Goal: Task Accomplishment & Management: Manage account settings

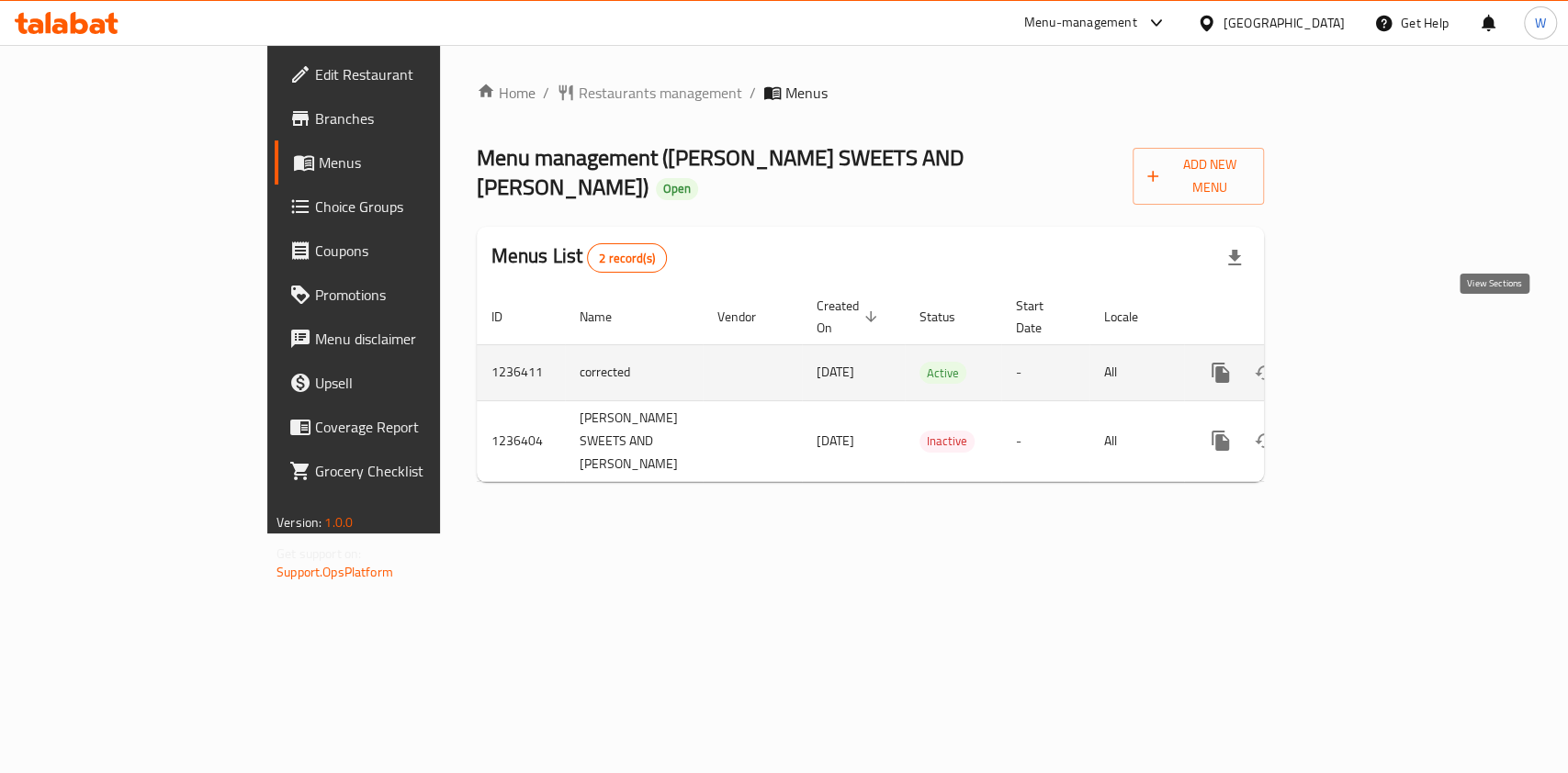
click at [1375, 350] on link "enhanced table" at bounding box center [1353, 372] width 44 height 44
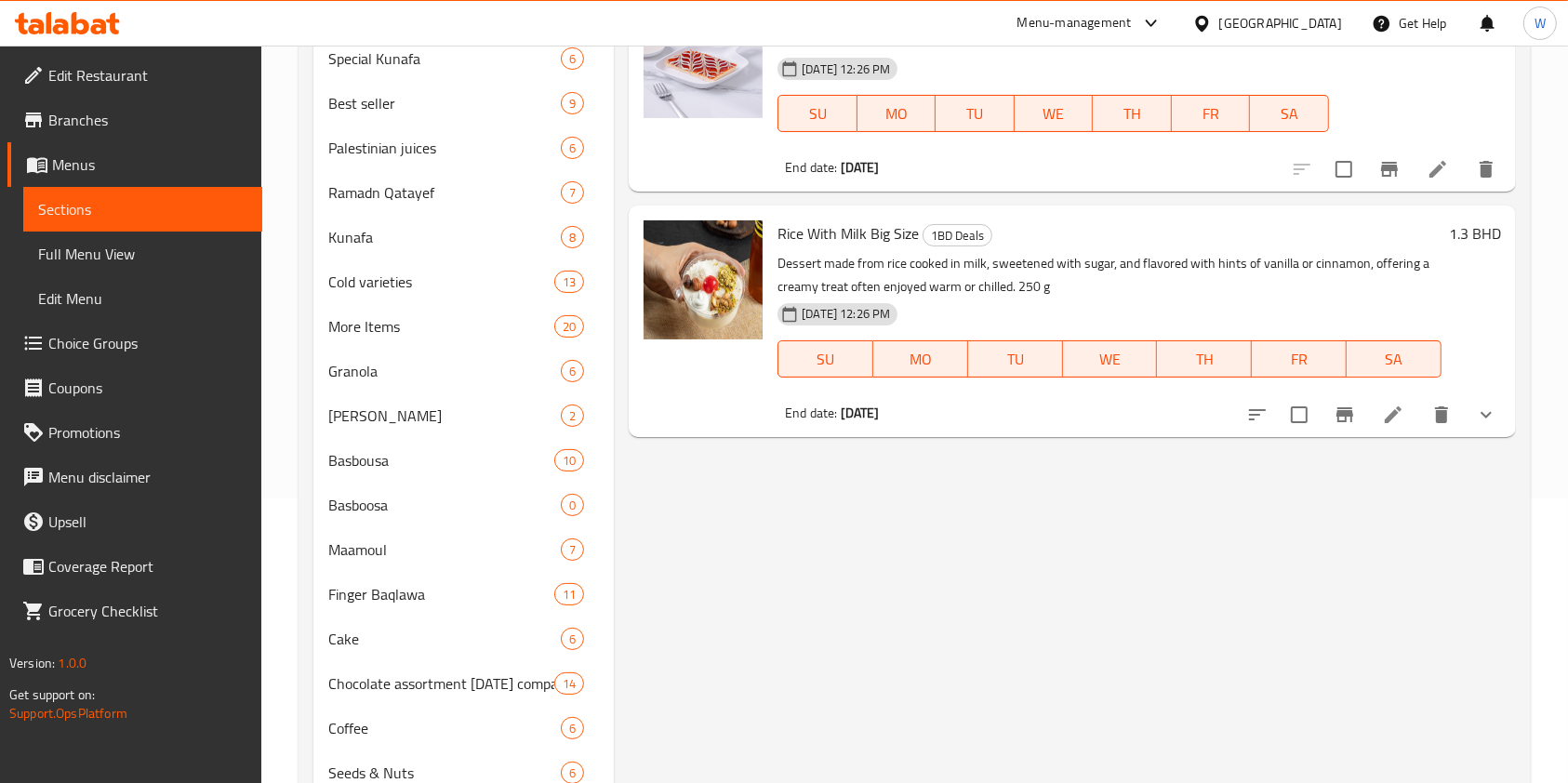
scroll to position [490, 0]
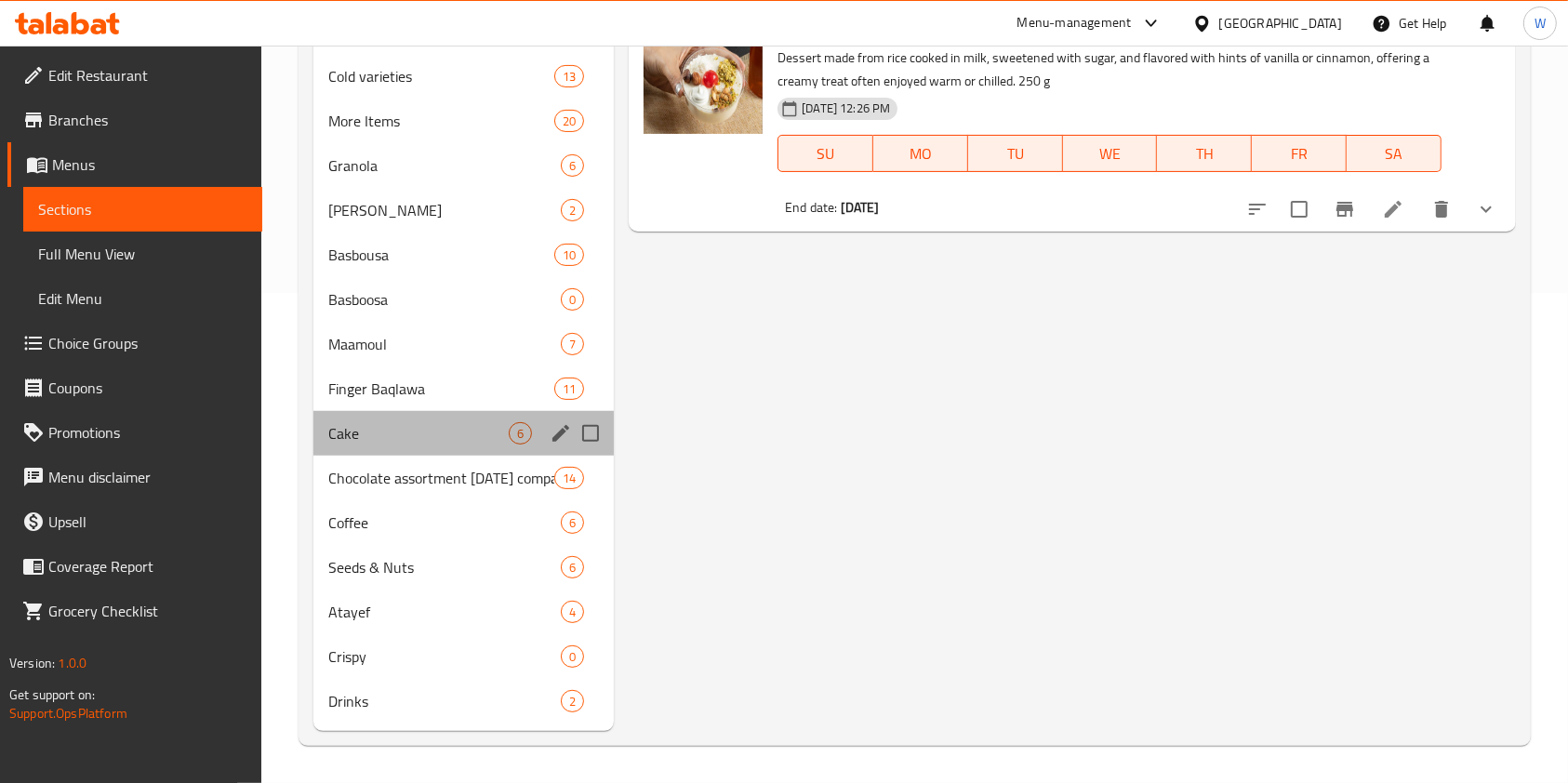
click at [479, 447] on div "Cake 6" at bounding box center [463, 433] width 300 height 45
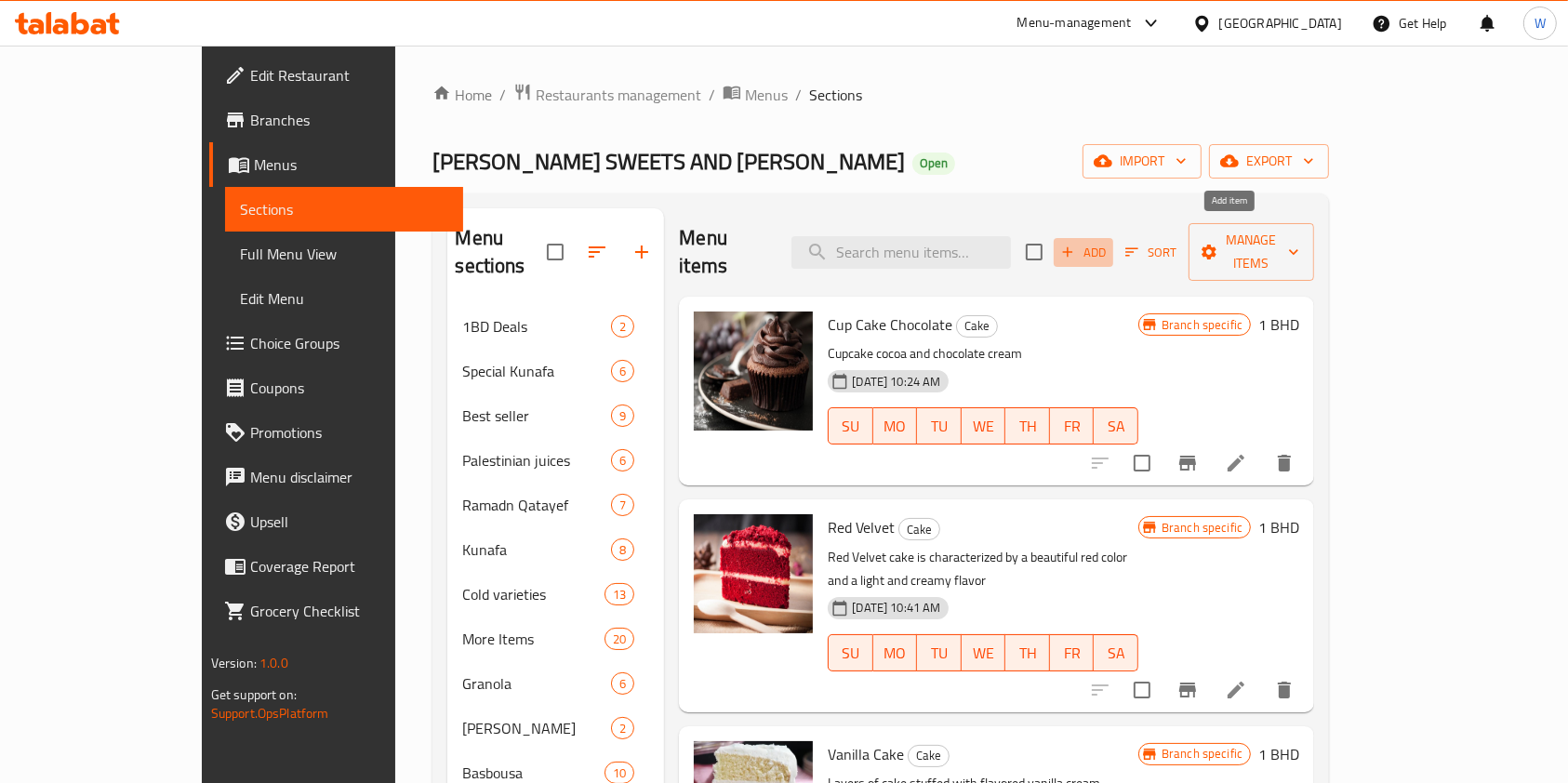
click at [1113, 239] on button "Add" at bounding box center [1082, 253] width 59 height 29
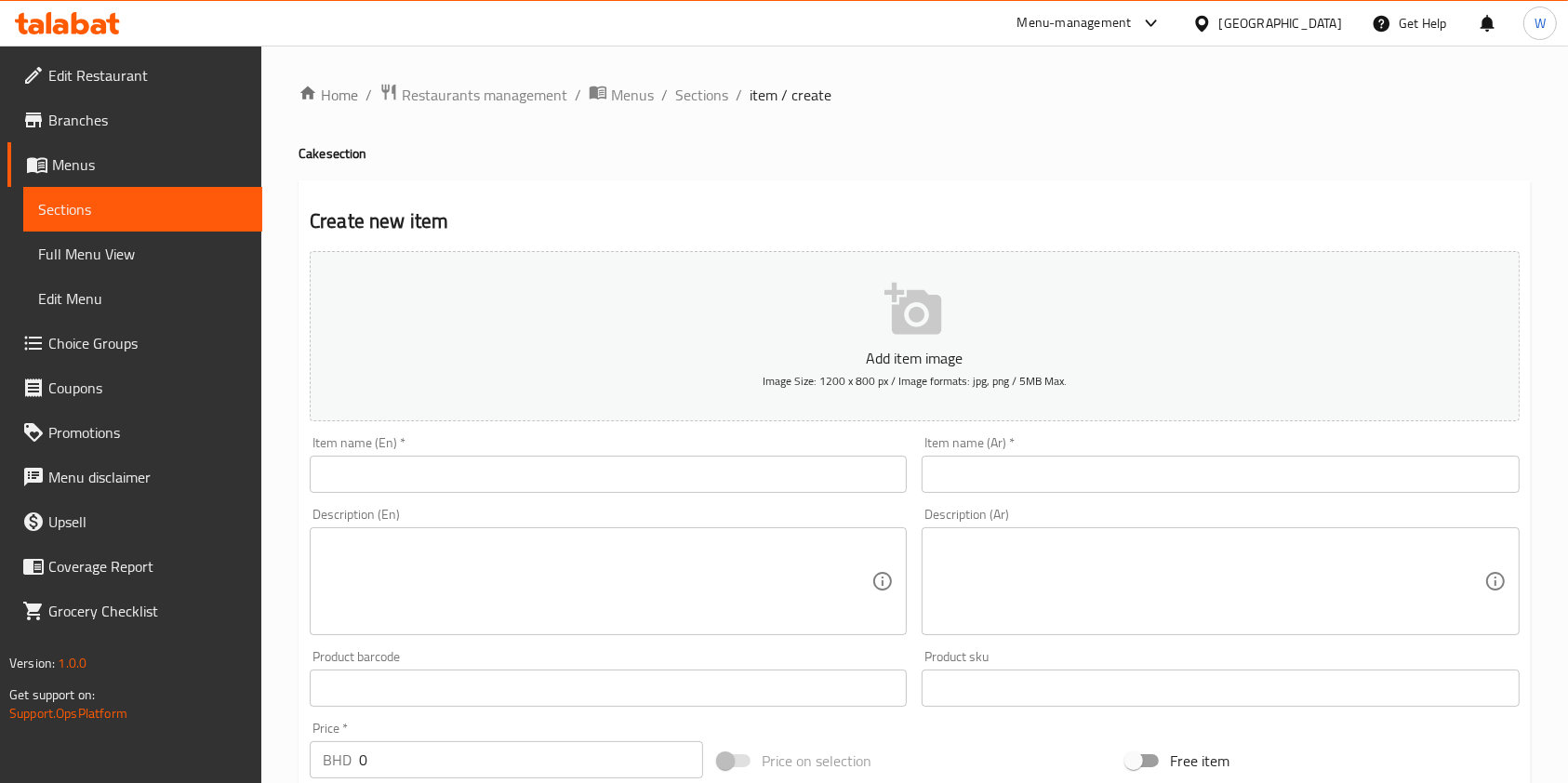
click at [401, 469] on input "text" at bounding box center [608, 474] width 597 height 37
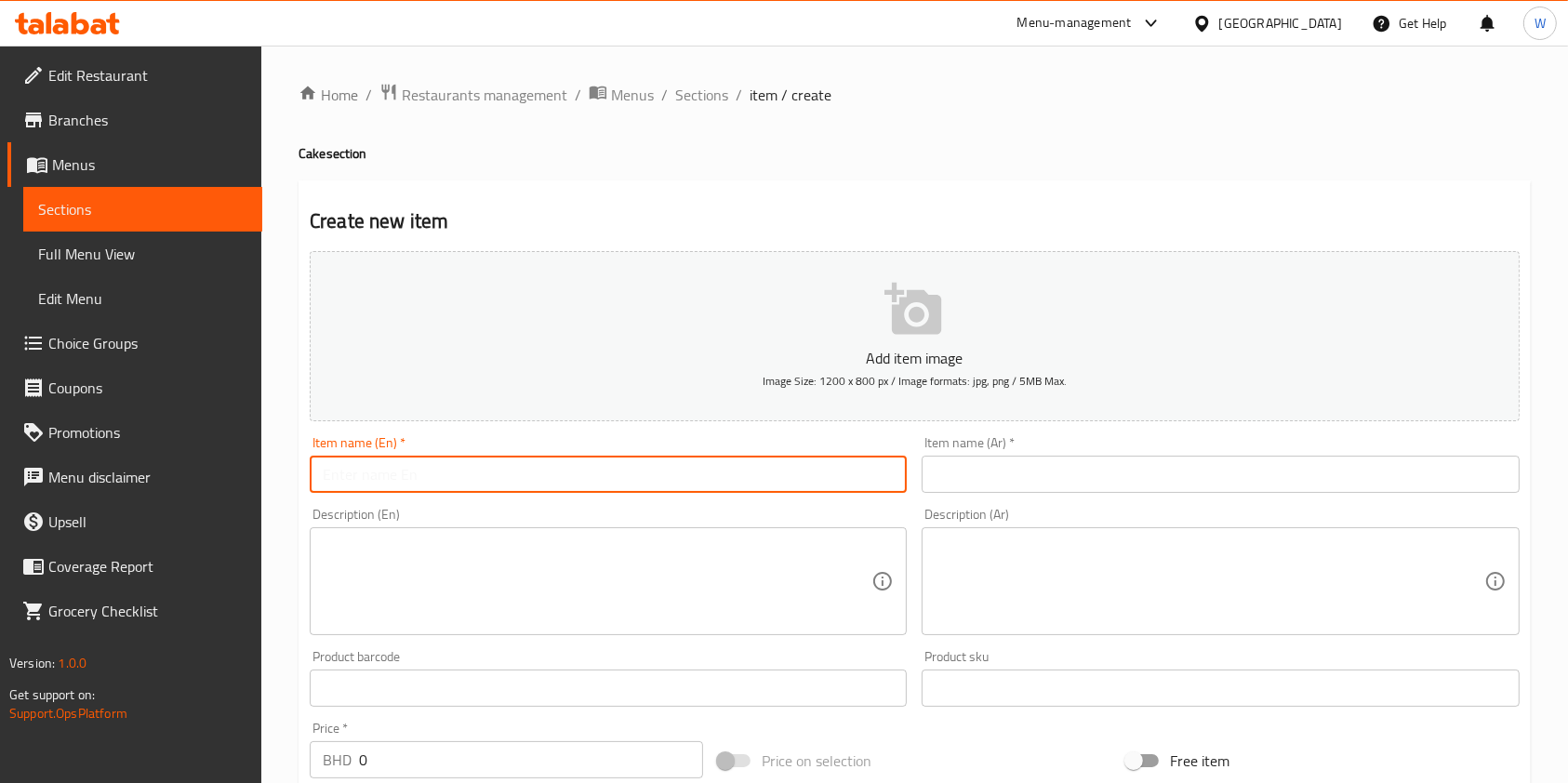
paste input "Brazilian Cake"
type input "Brazilian Cake"
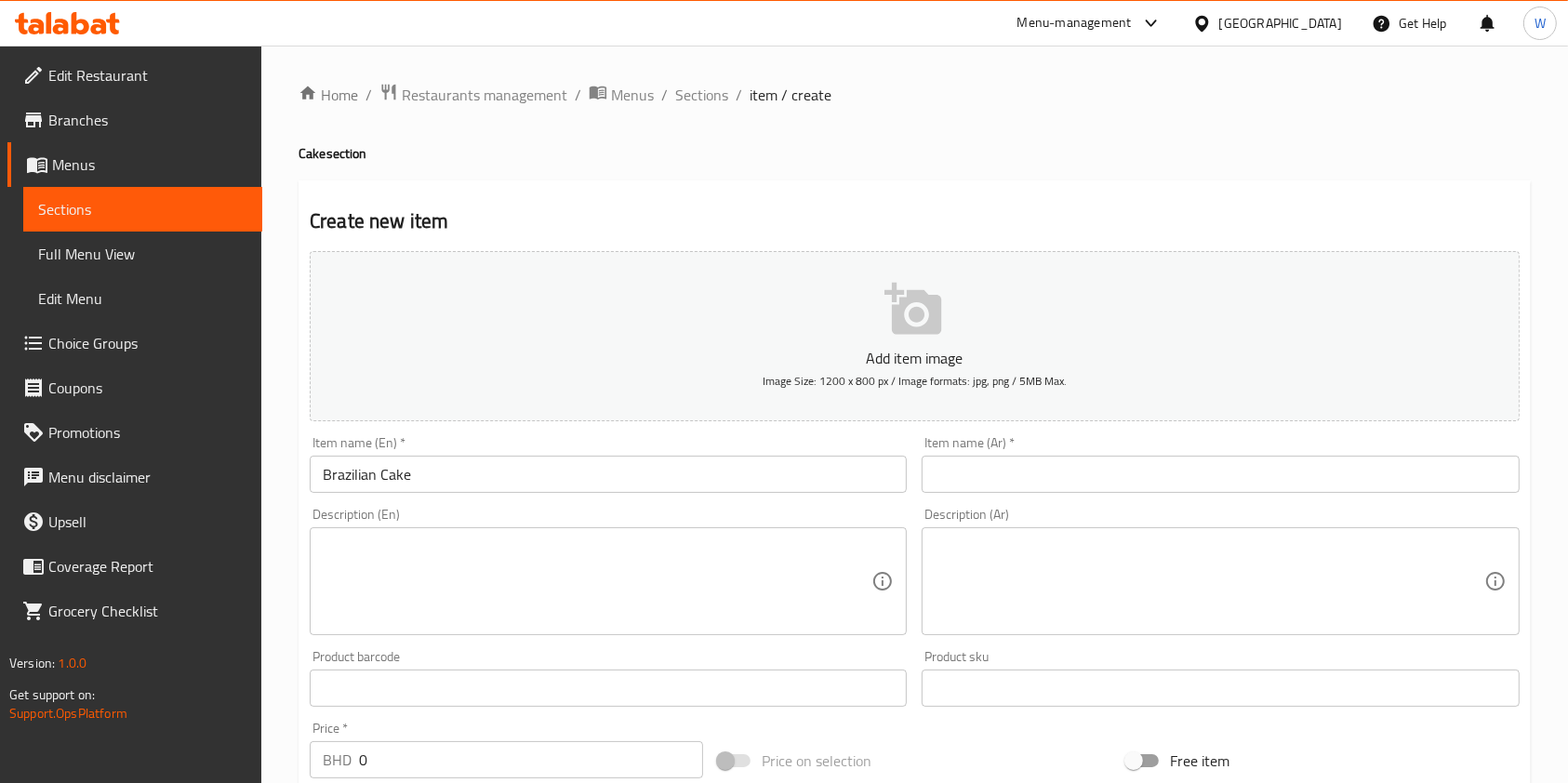
click at [975, 473] on input "text" at bounding box center [1220, 474] width 597 height 37
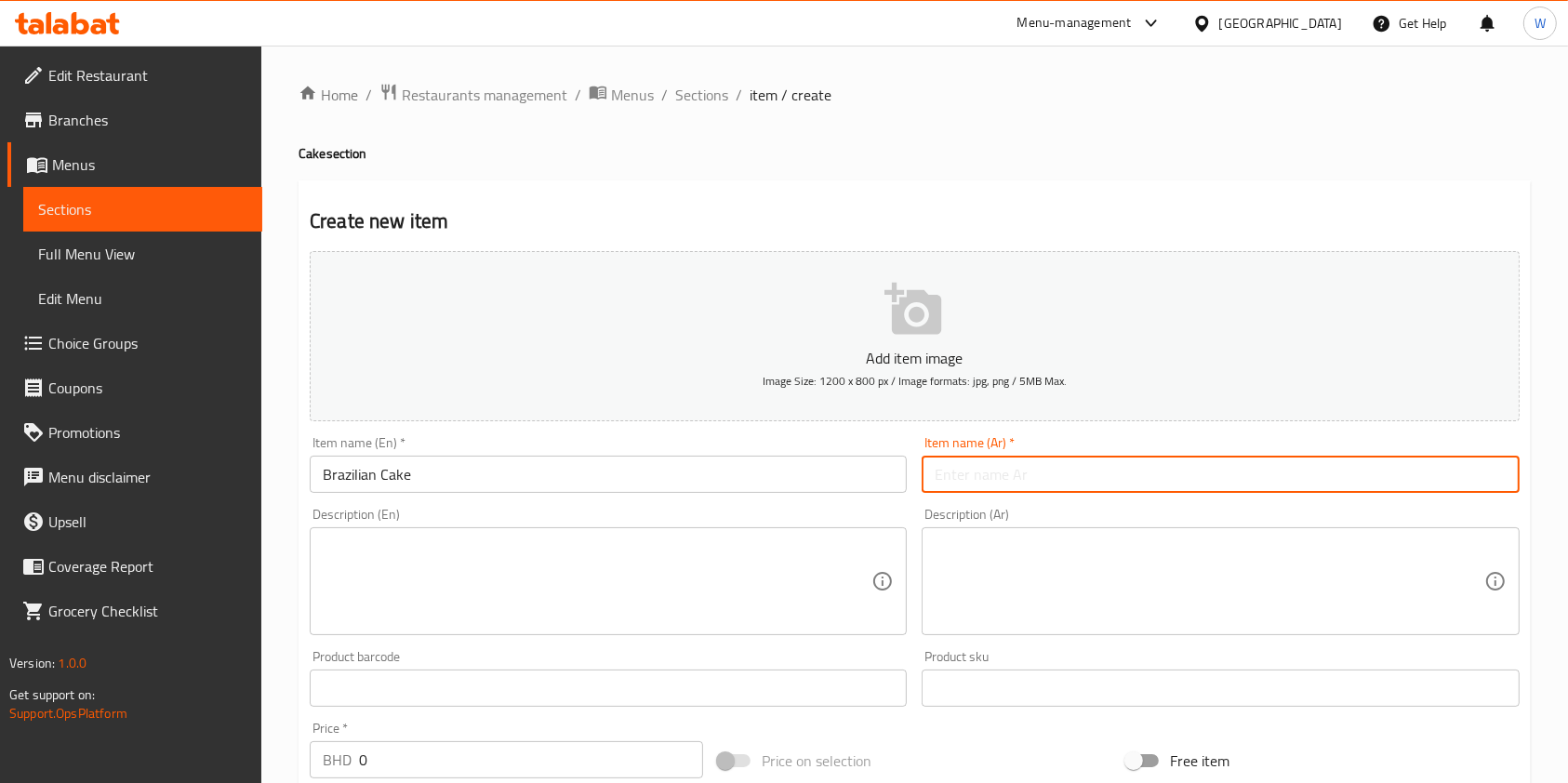
paste input "كيكه برازيليه"
type input "كيكه برازيليه"
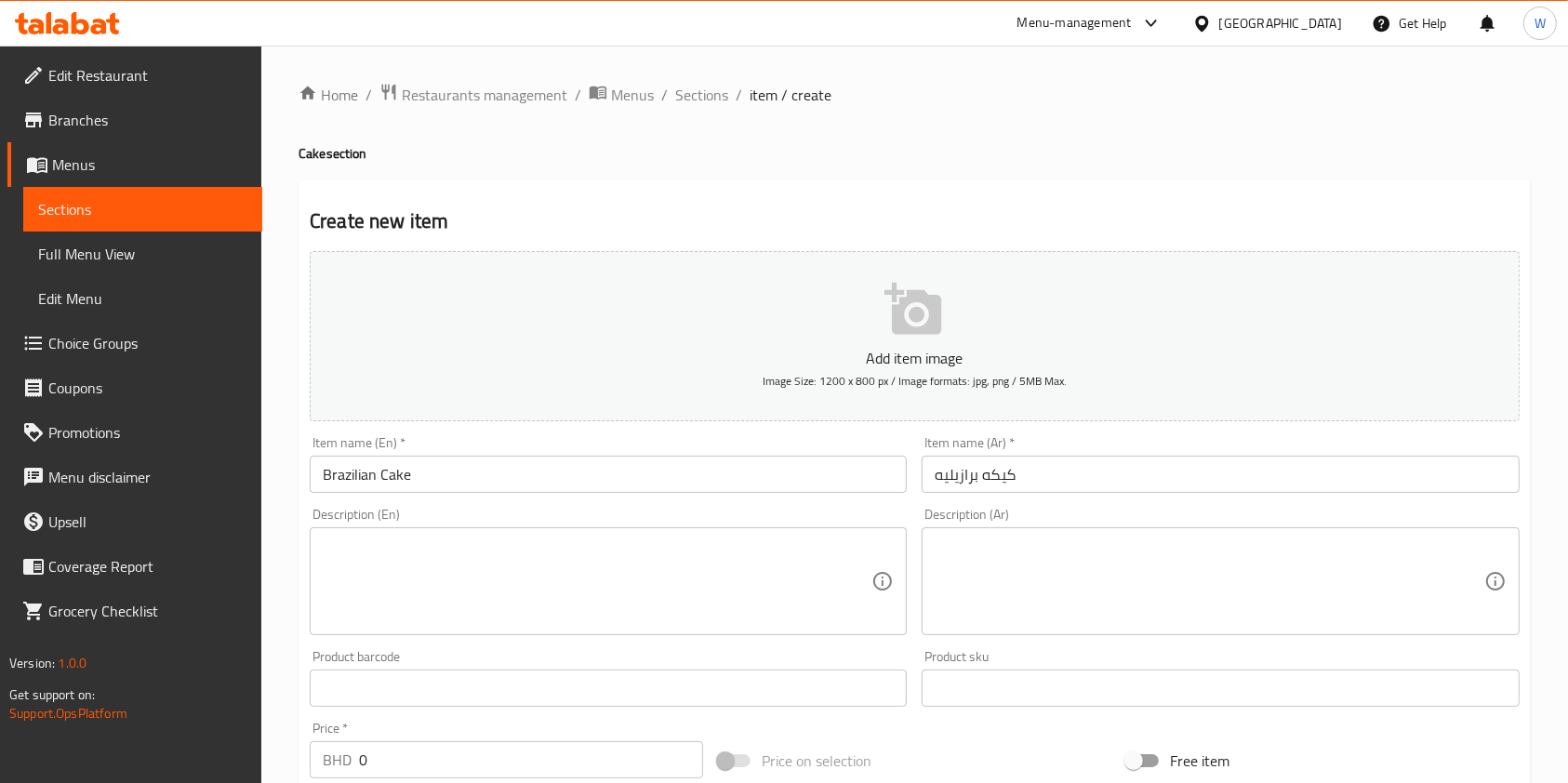
click at [541, 562] on textarea at bounding box center [597, 581] width 549 height 88
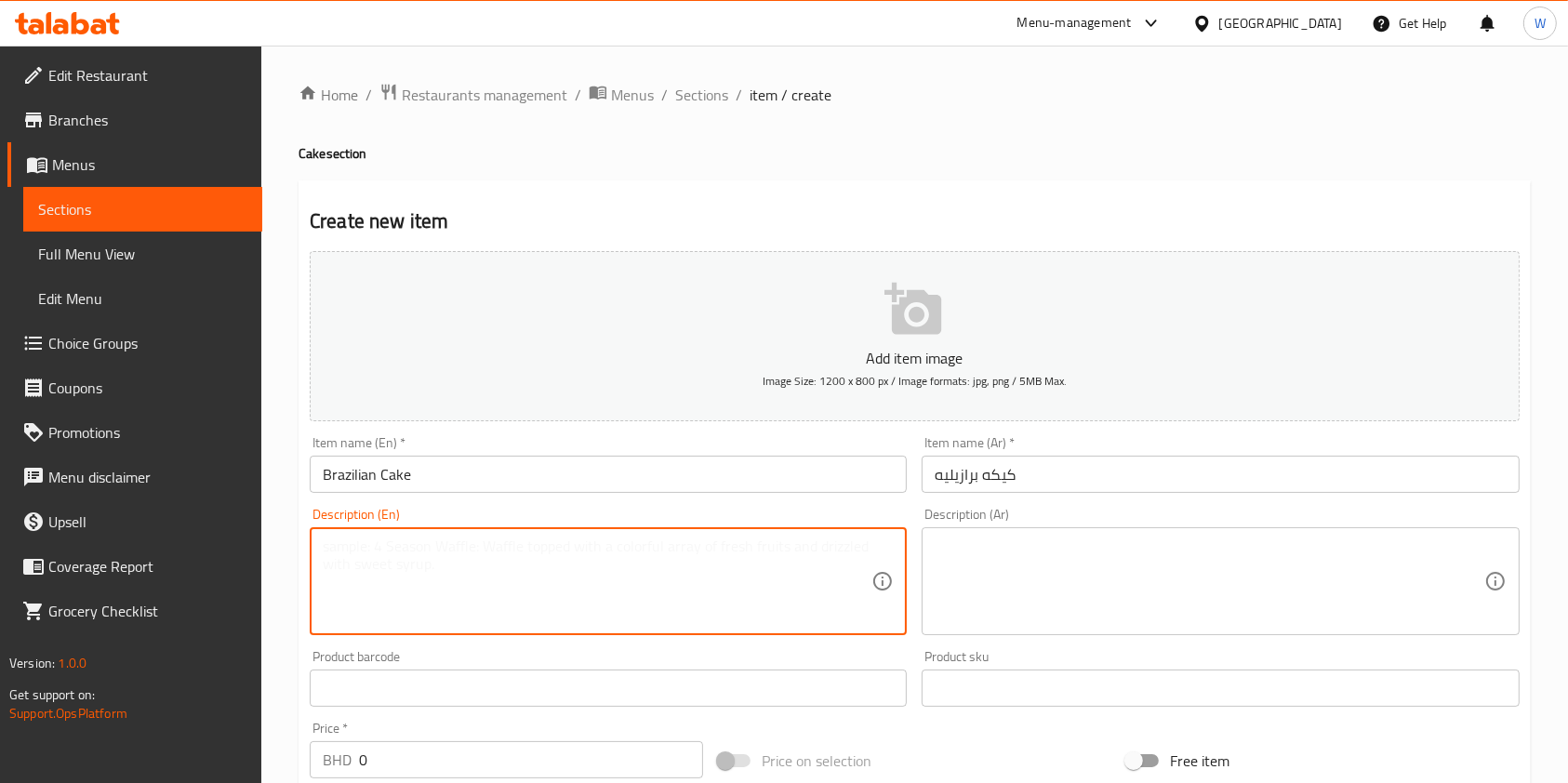
paste textarea "6 pieces rich in milk and coconut"
type textarea "6 pieces rich in milk and coconut"
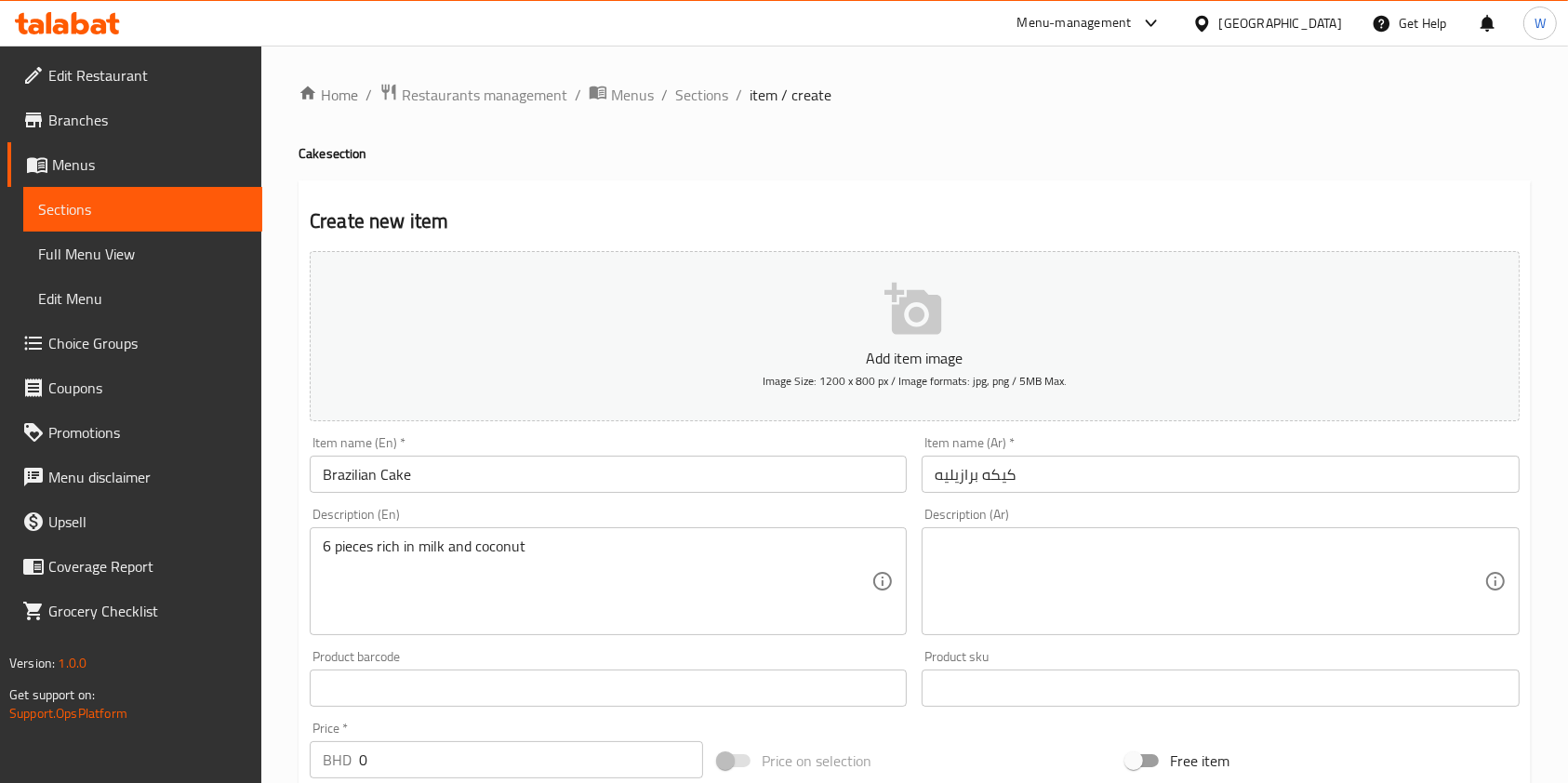
click at [1076, 577] on textarea at bounding box center [1208, 581] width 549 height 88
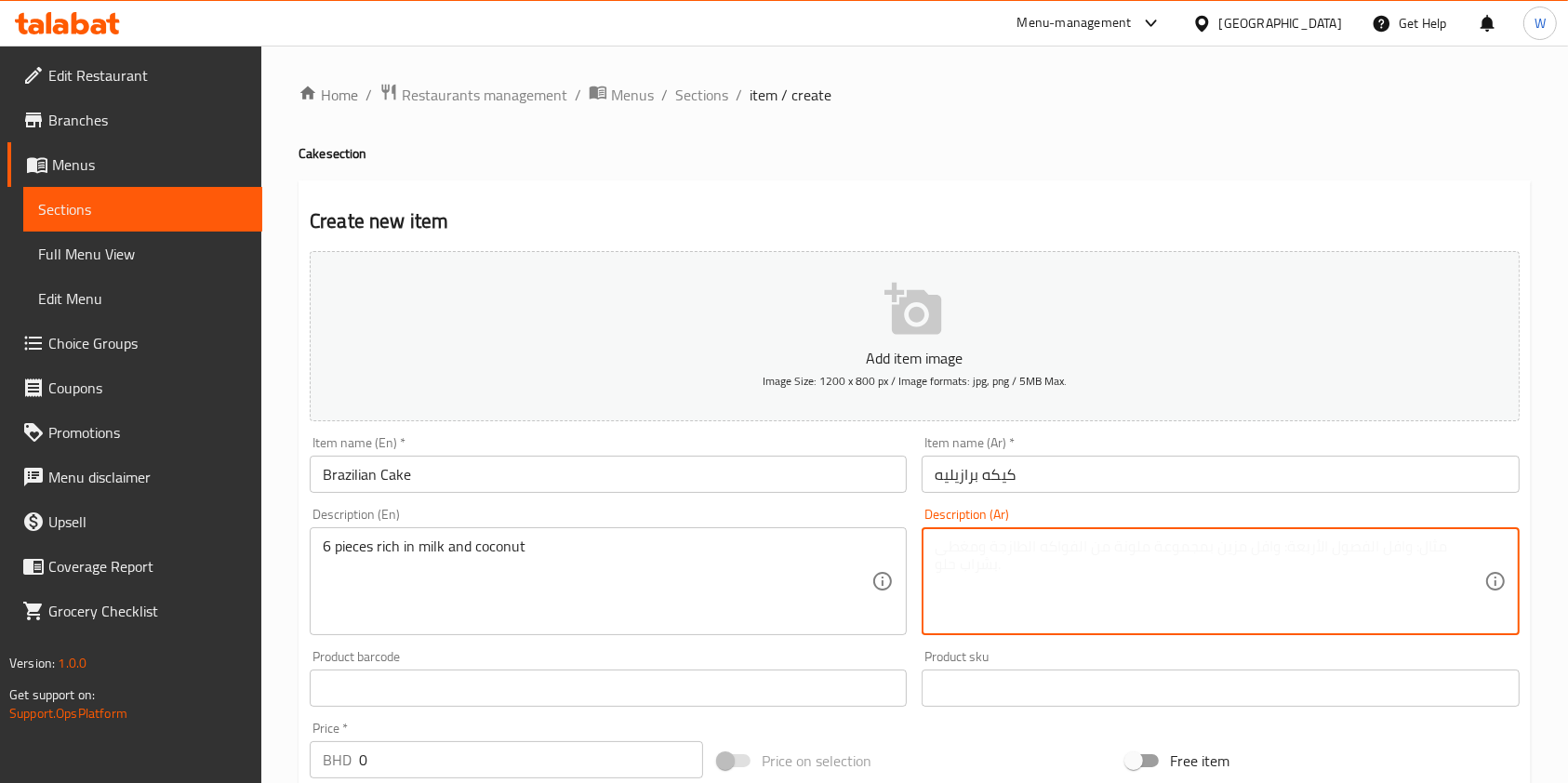
paste textarea "٦ قطع غنيه بالحليب وجوز الهند"
type textarea "٦ قطع غنيه بالحليب وجوز الهند"
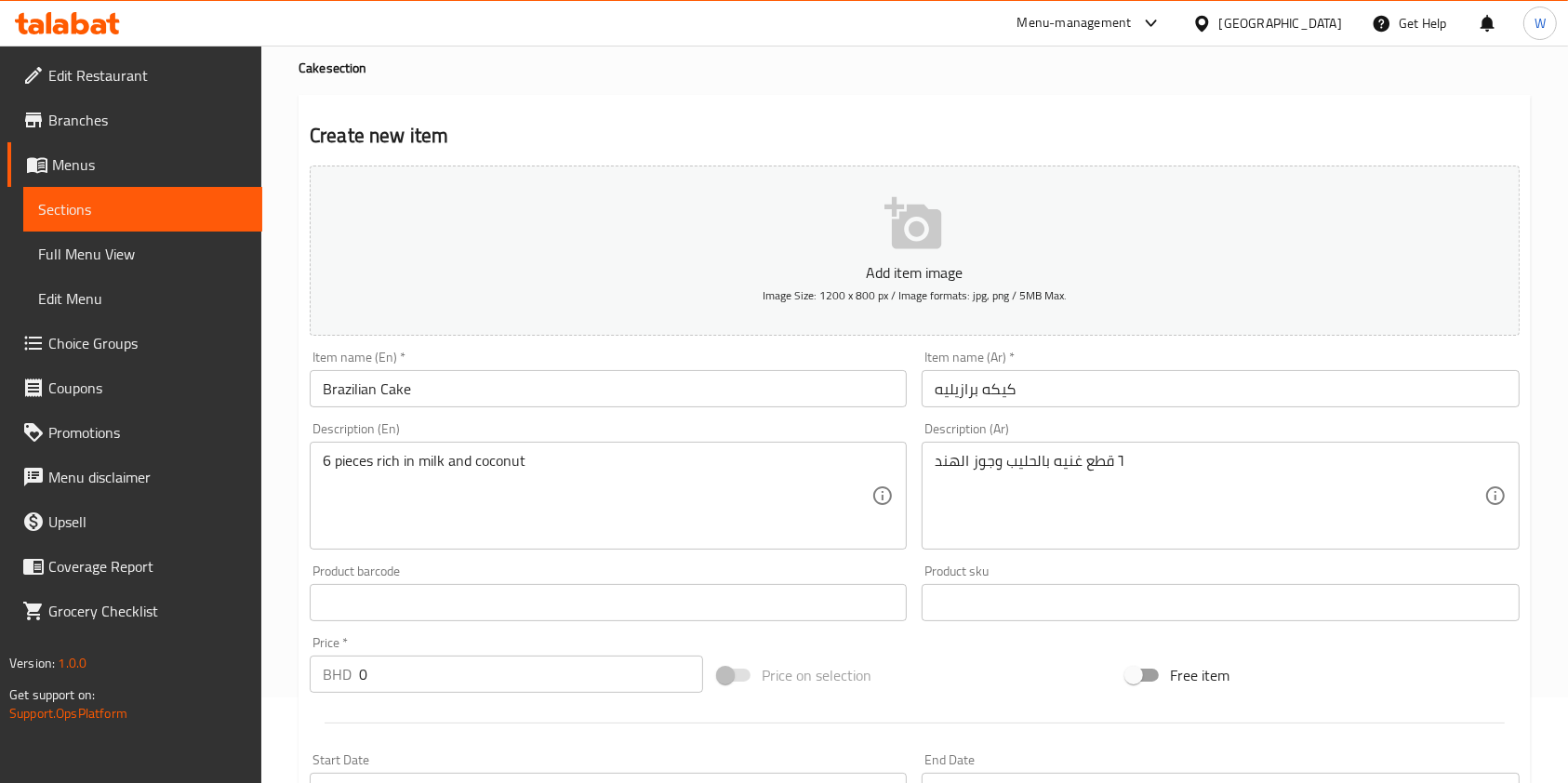
scroll to position [124, 0]
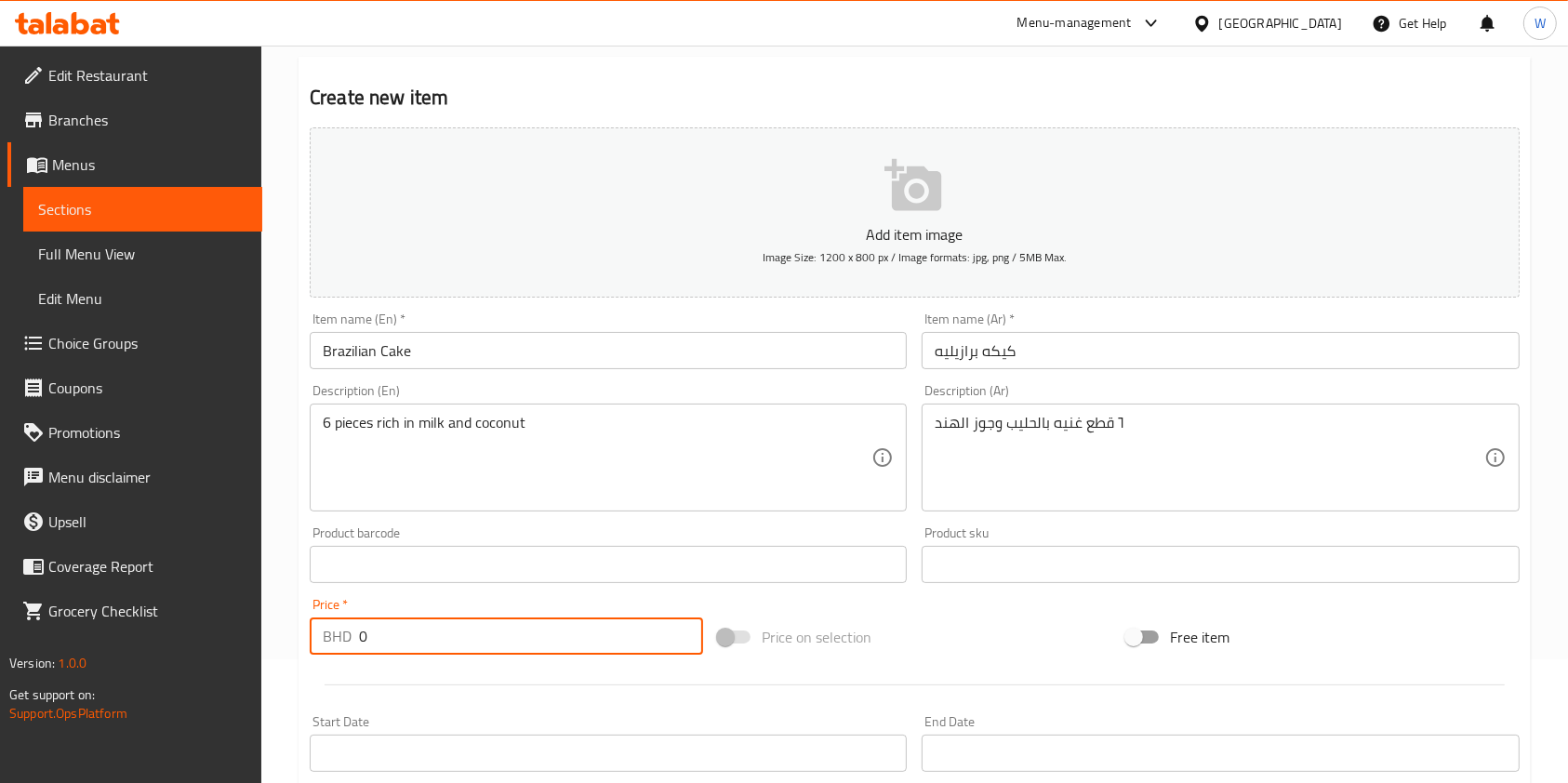
drag, startPoint x: 418, startPoint y: 630, endPoint x: 324, endPoint y: 653, distance: 96.8
click at [324, 653] on div "BHD 0 Price *" at bounding box center [506, 636] width 393 height 37
paste input "1.30"
type input "1.300"
click at [421, 705] on div at bounding box center [915, 684] width 1225 height 46
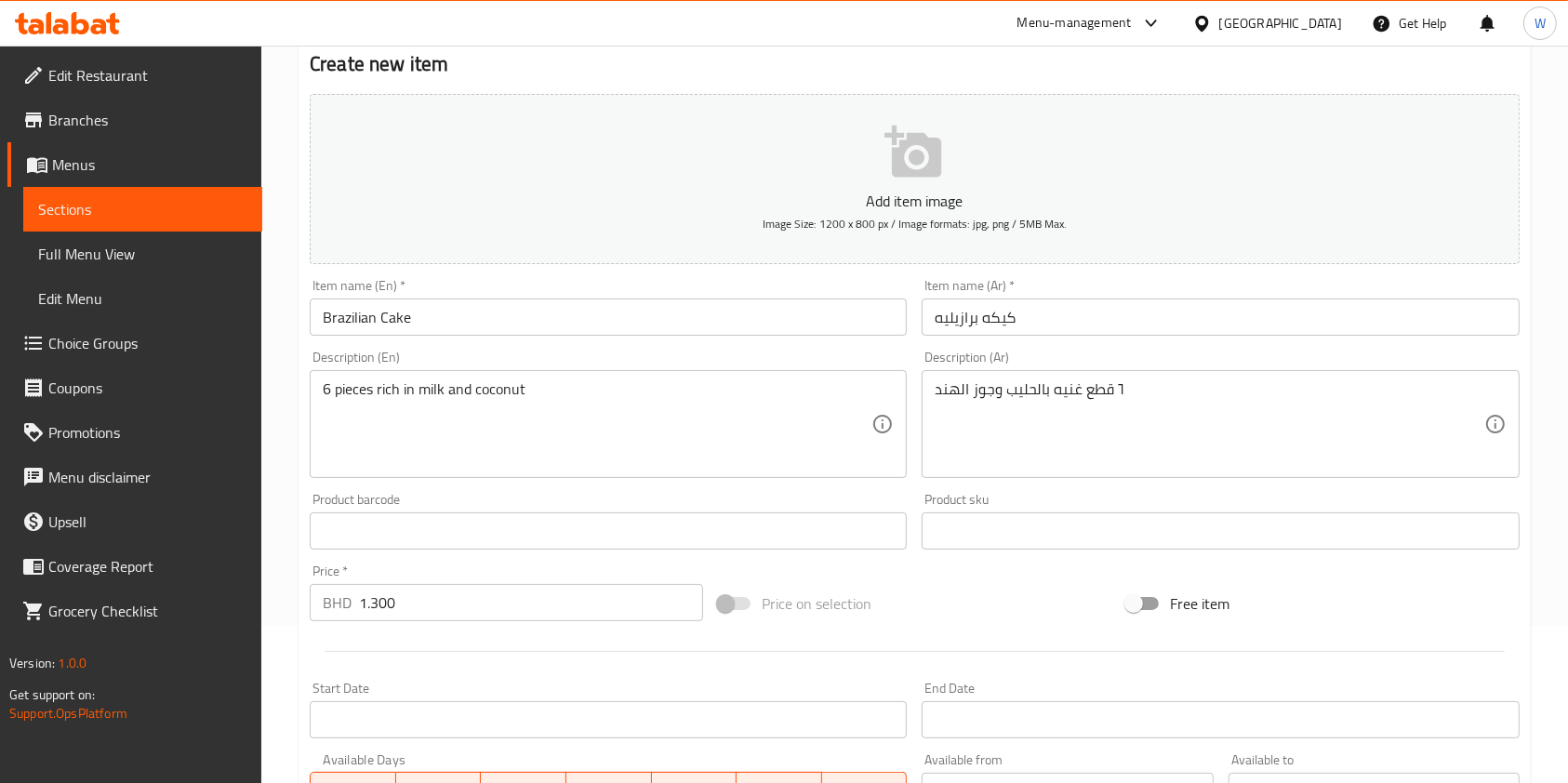
scroll to position [531, 0]
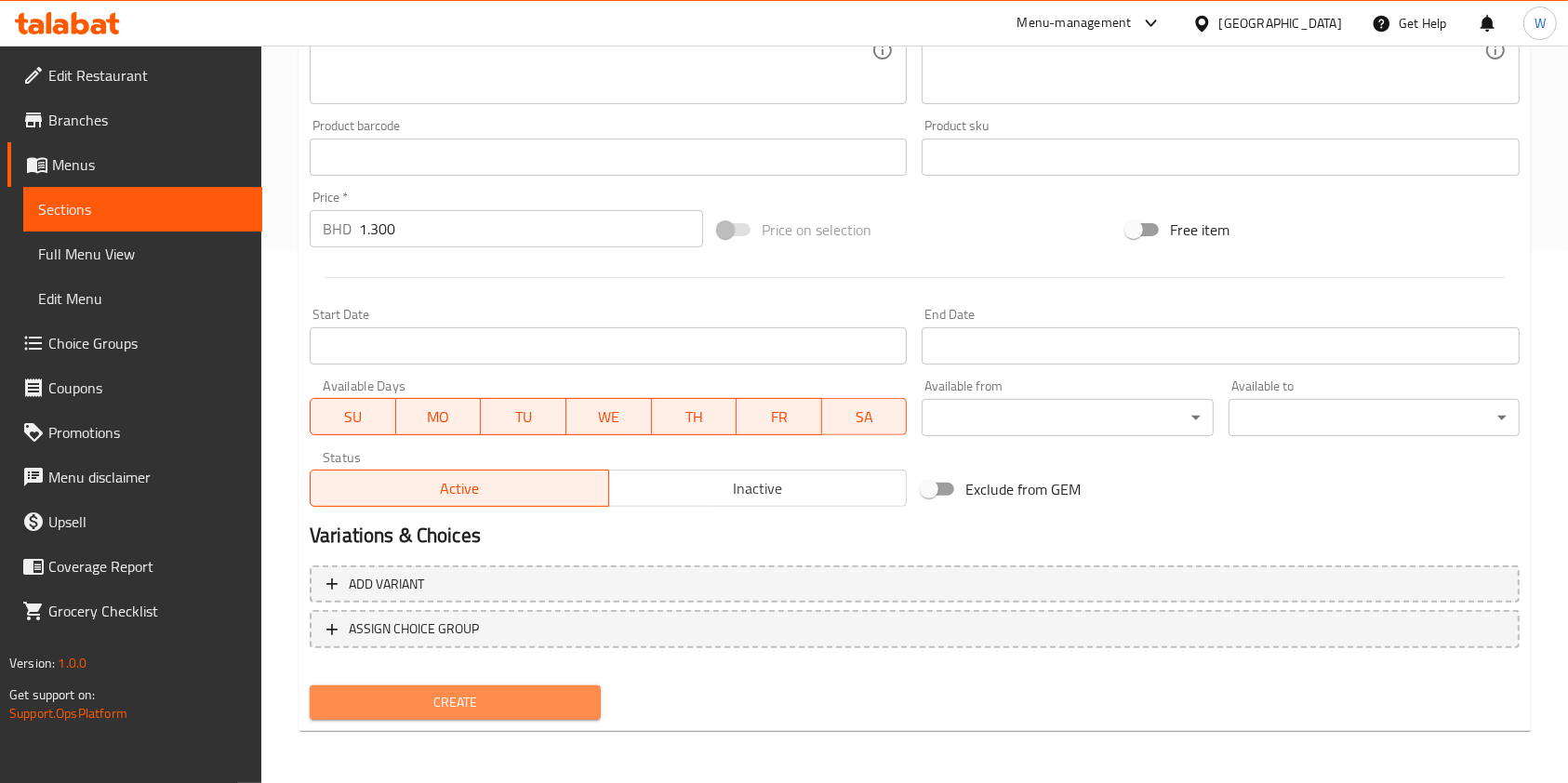
click at [536, 696] on span "Create" at bounding box center [455, 703] width 262 height 23
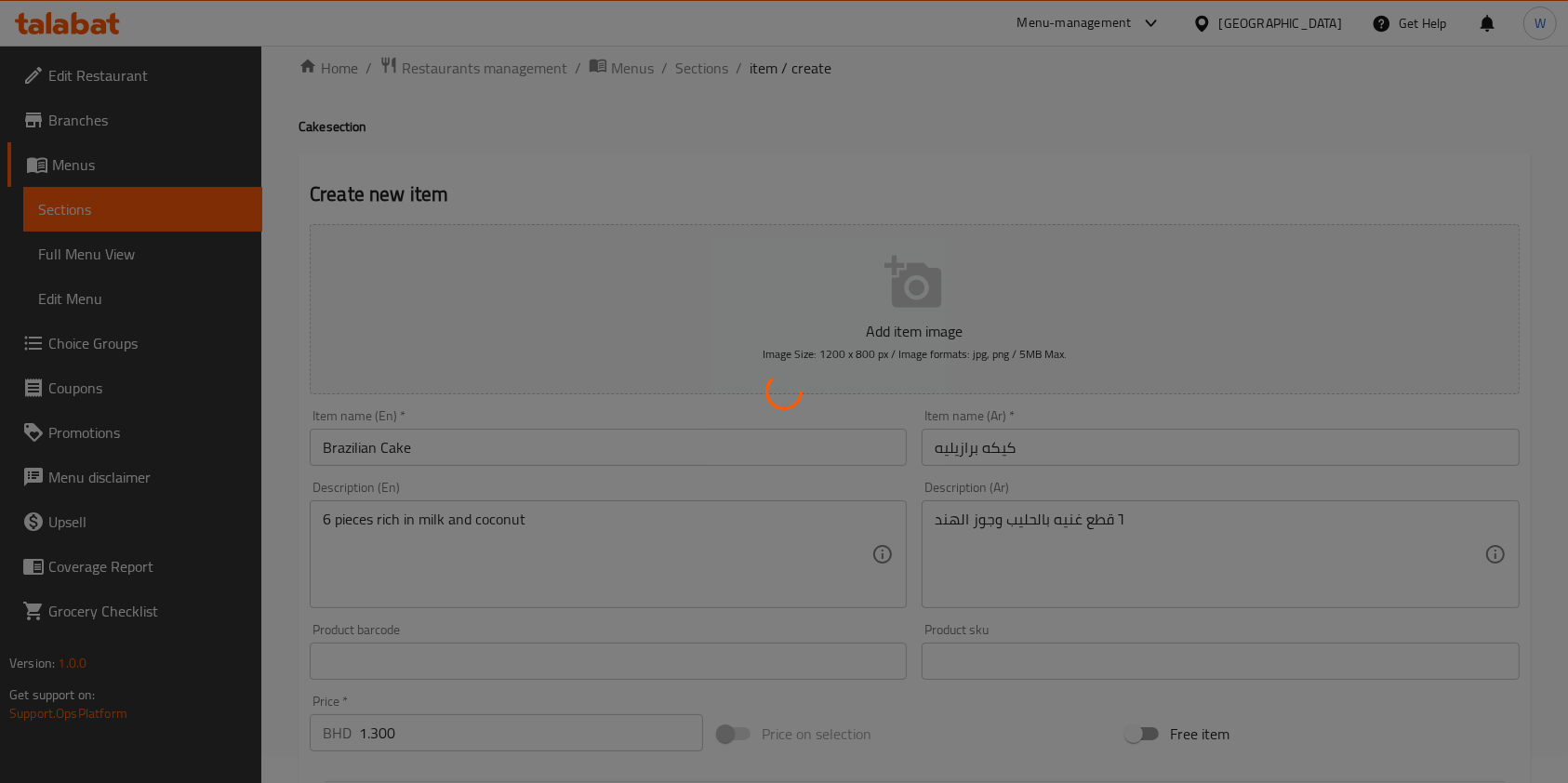
scroll to position [0, 0]
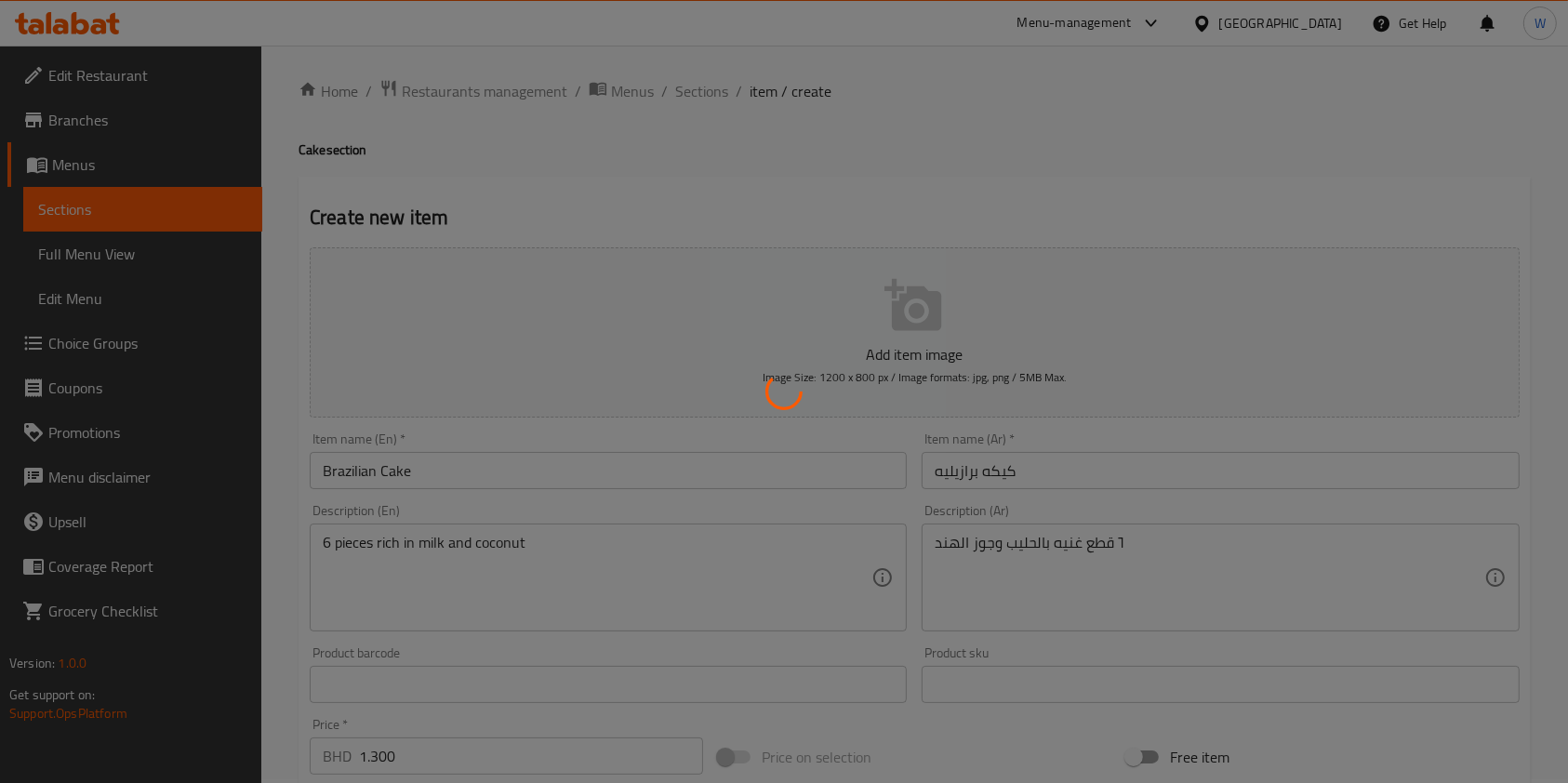
type input "0"
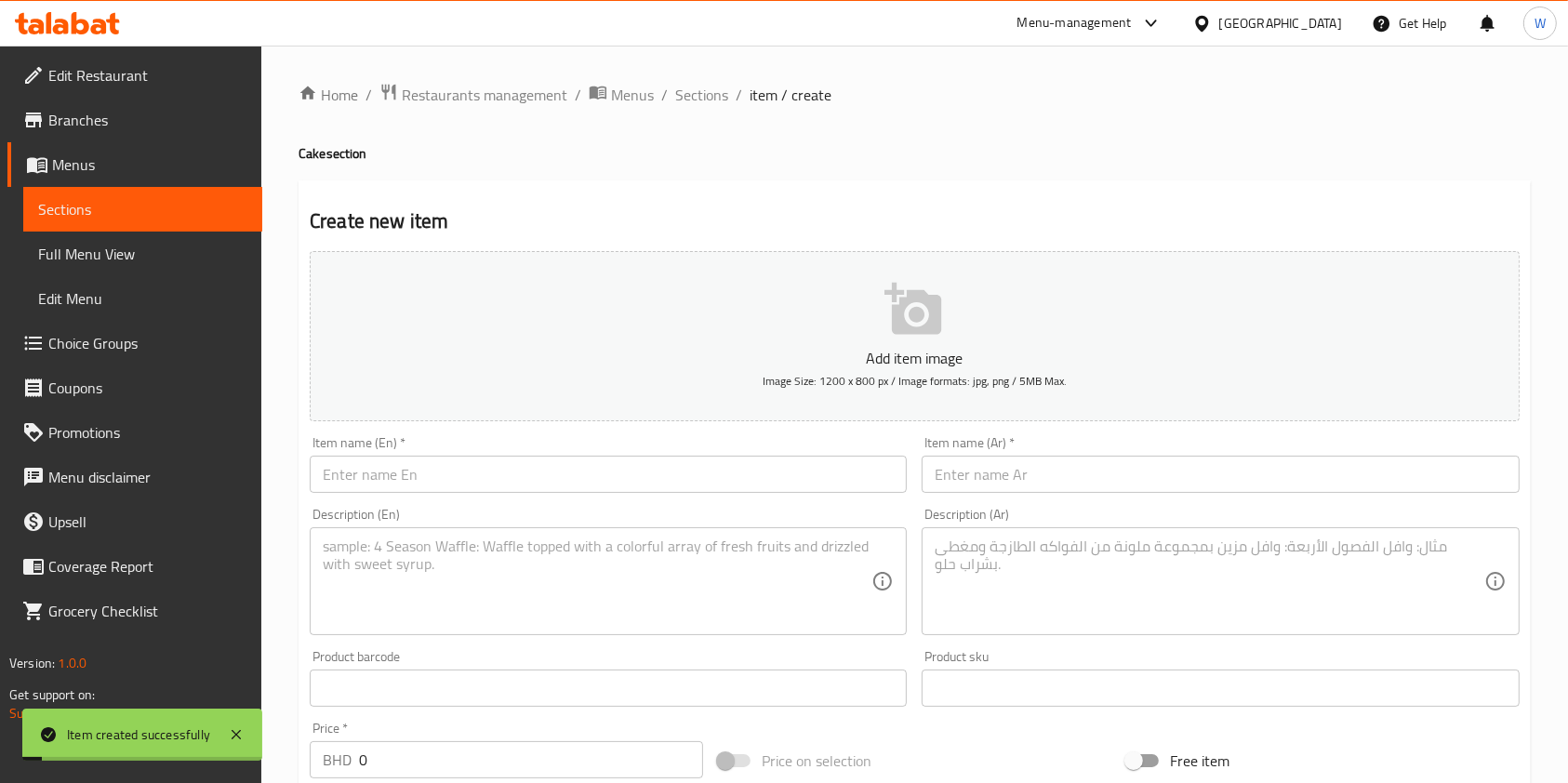
click at [701, 113] on div "Home / Restaurants management / Menus / Sections / item / create Cake section C…" at bounding box center [914, 679] width 1232 height 1194
click at [703, 95] on span "Sections" at bounding box center [702, 94] width 53 height 22
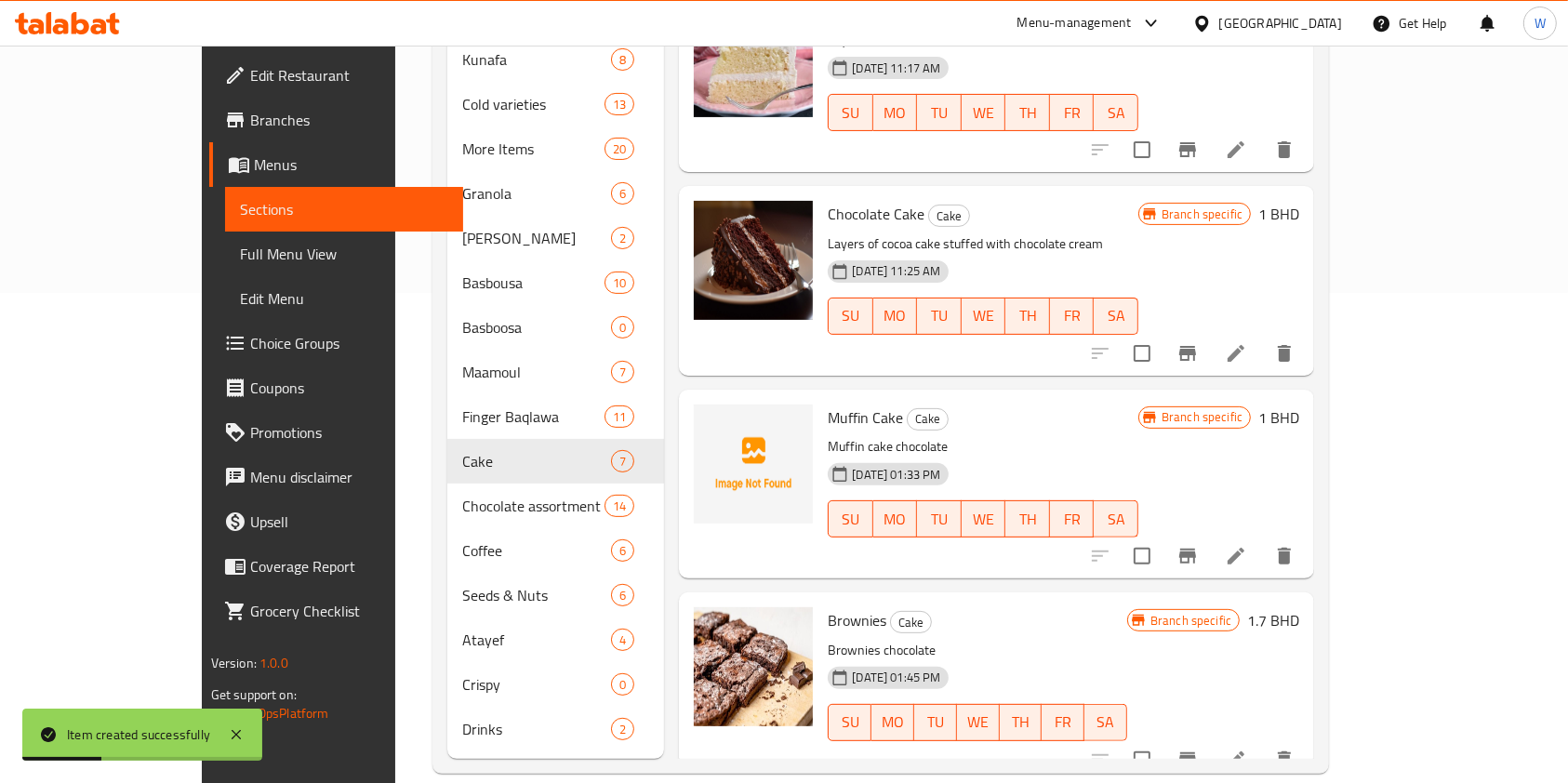
scroll to position [455, 0]
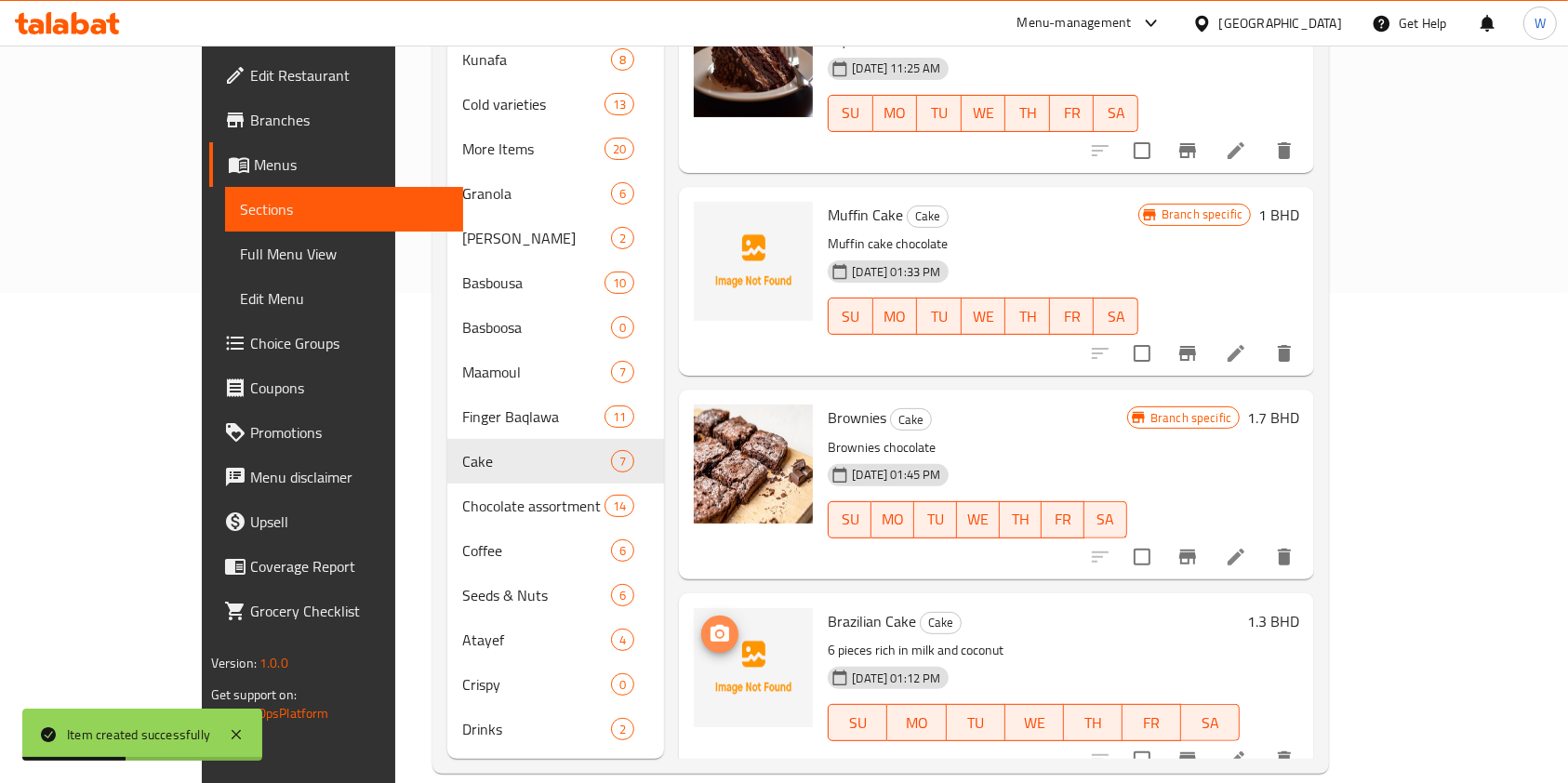
click at [701, 615] on button "upload picture" at bounding box center [719, 634] width 37 height 37
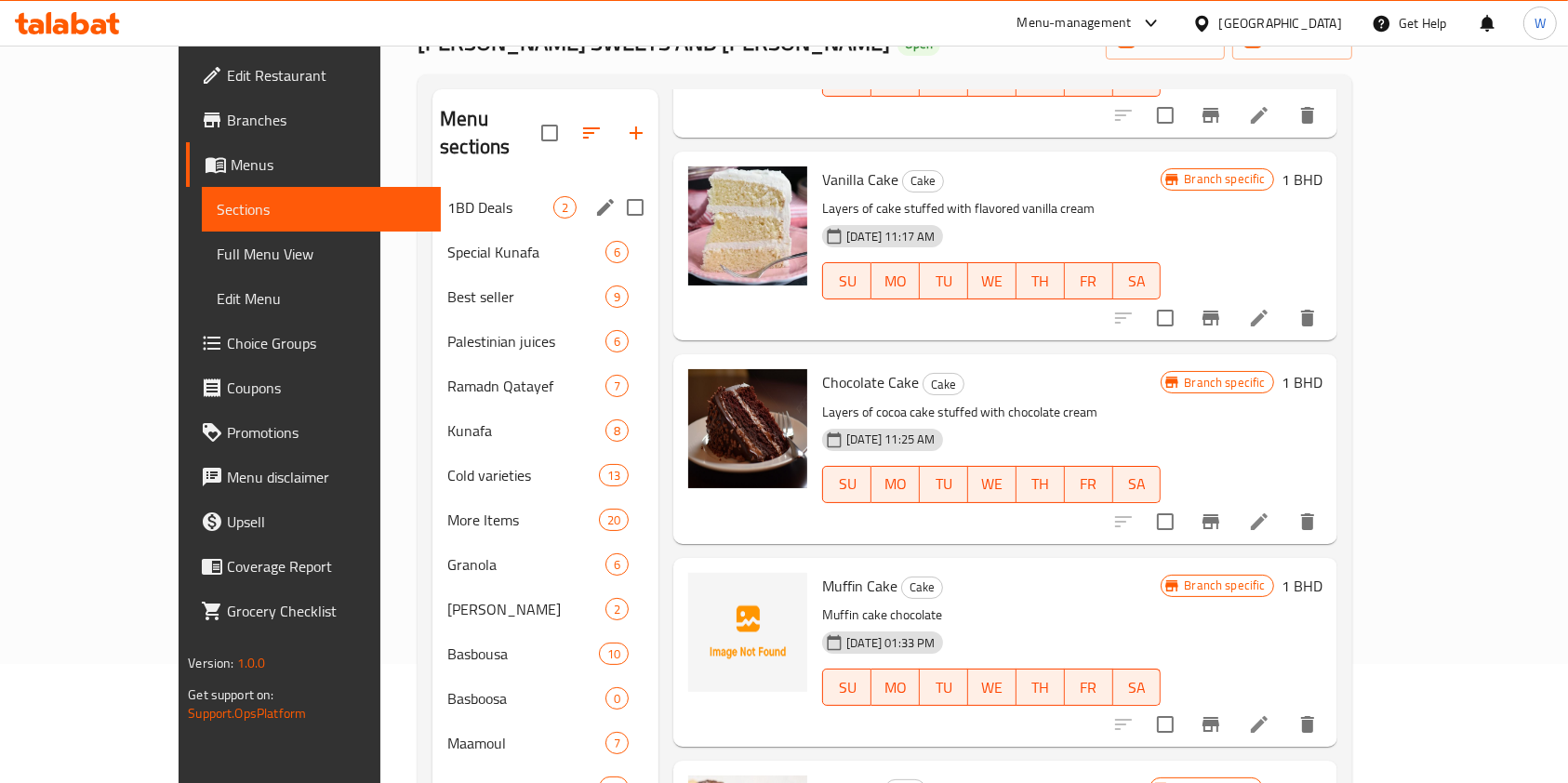
scroll to position [0, 0]
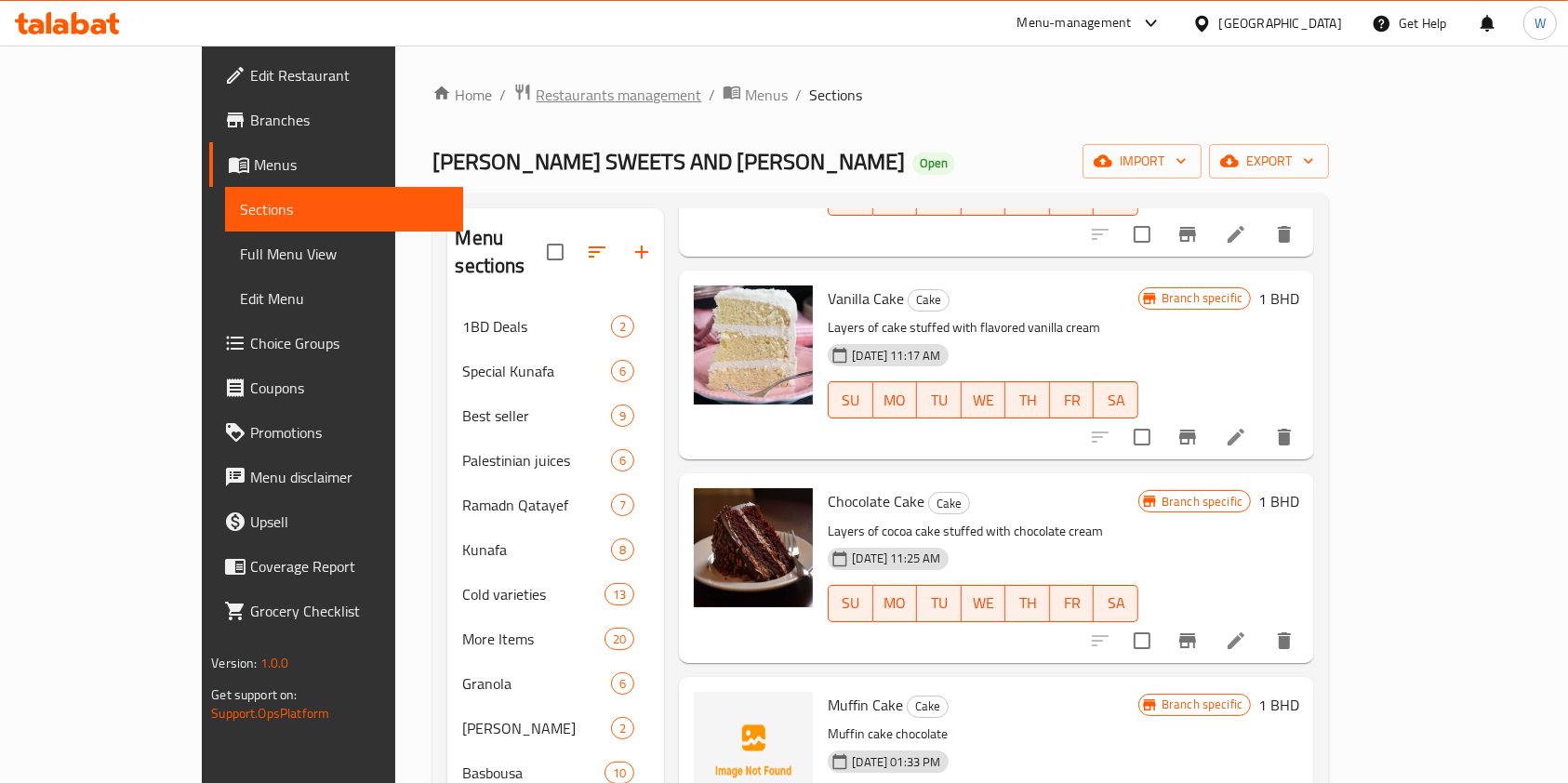
click at [536, 87] on span "Restaurants management" at bounding box center [618, 94] width 166 height 22
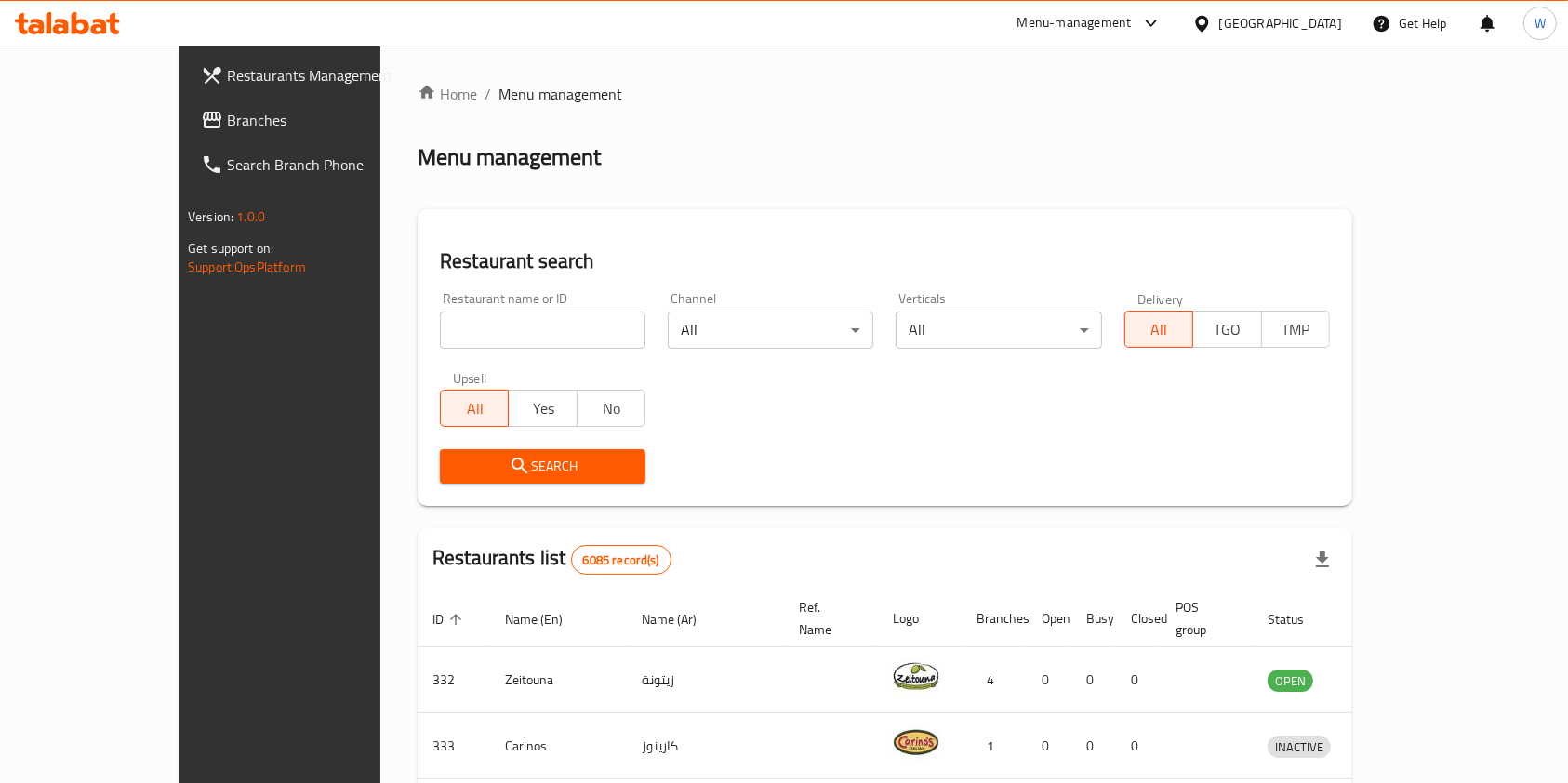
click at [227, 121] on span "Branches" at bounding box center [326, 119] width 199 height 22
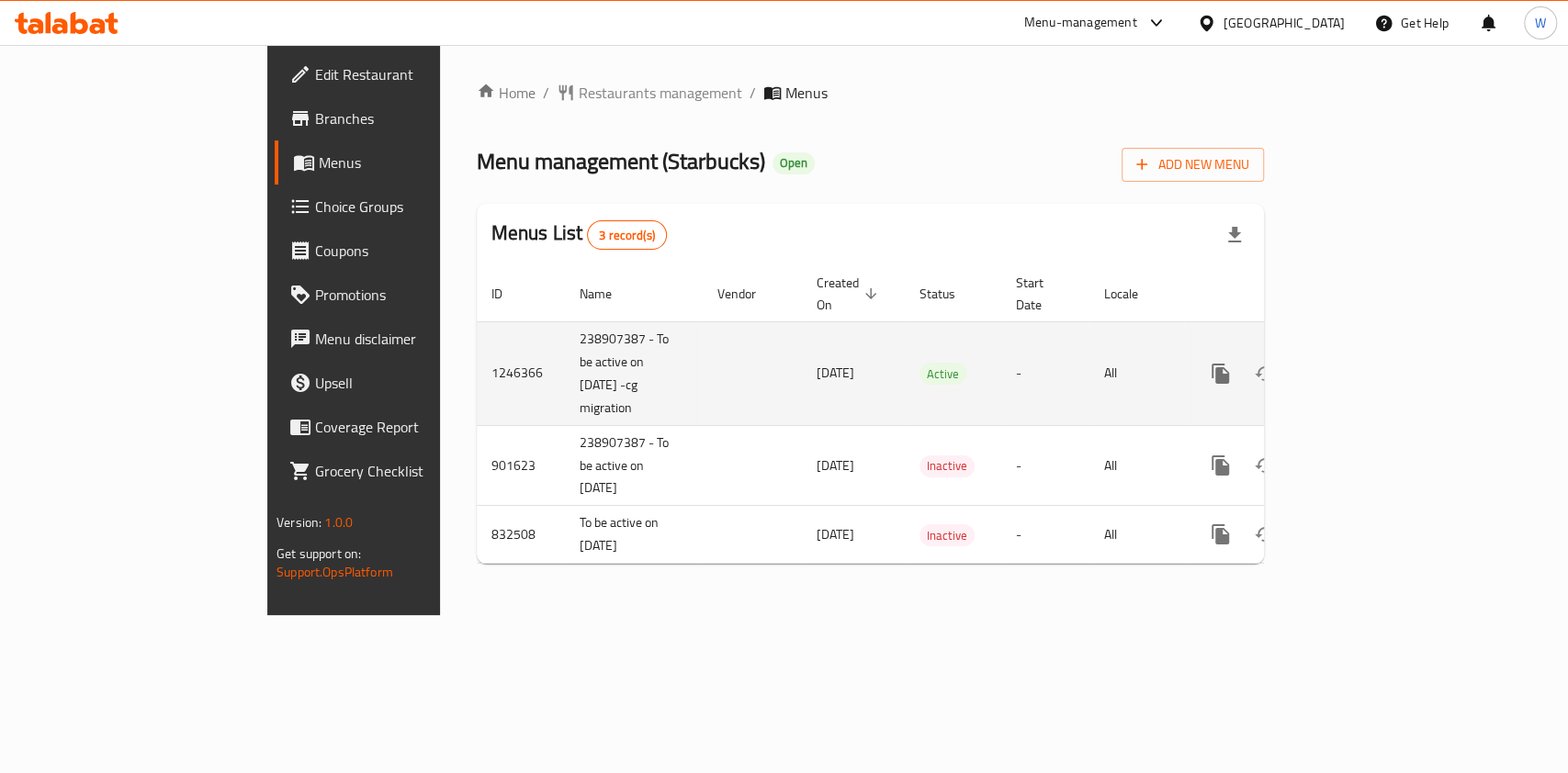
click at [1375, 351] on link "enhanced table" at bounding box center [1353, 373] width 44 height 44
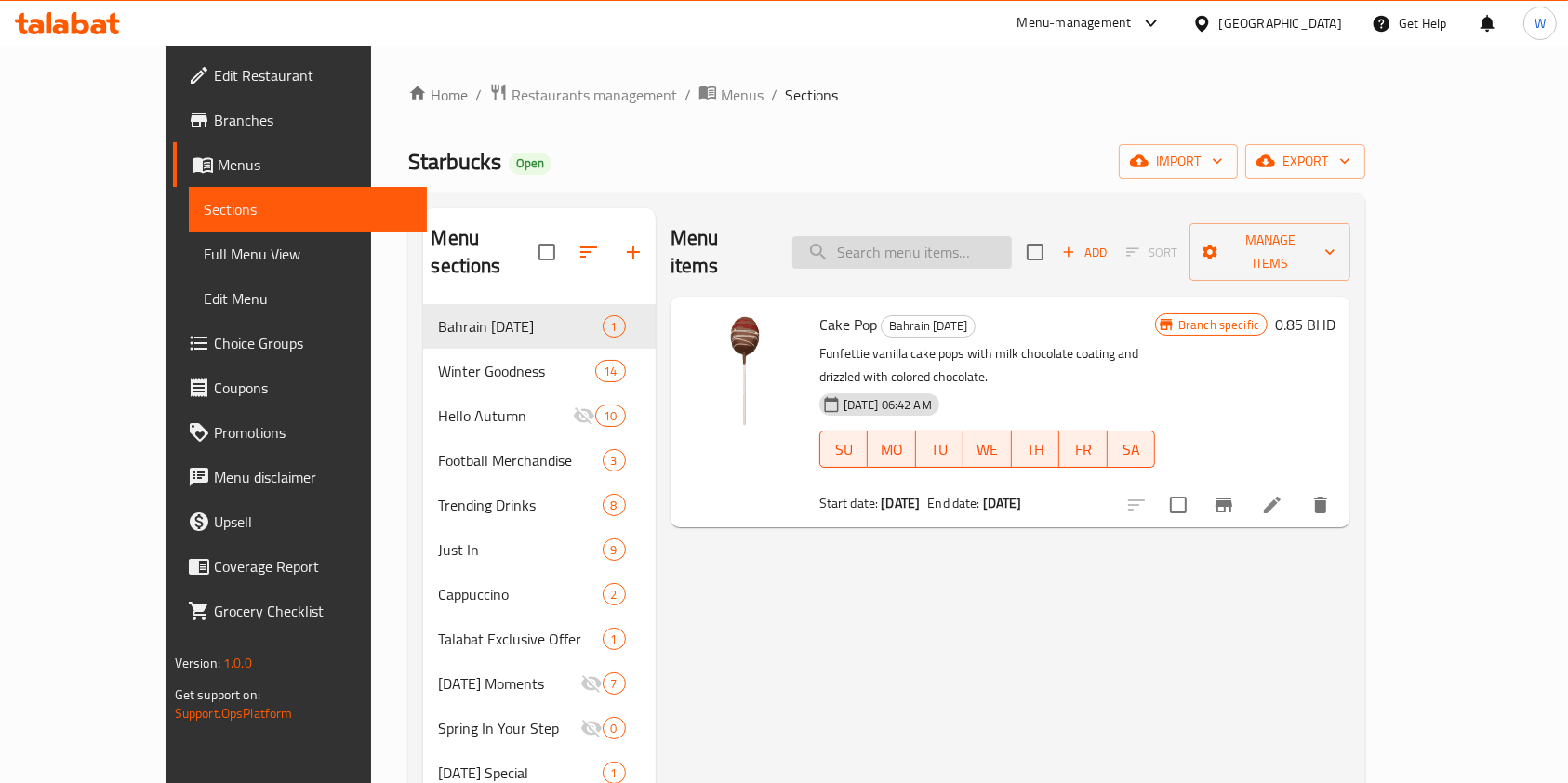
click at [980, 240] on input "search" at bounding box center [901, 253] width 219 height 33
click at [908, 236] on input "search" at bounding box center [901, 253] width 219 height 33
paste input "Frozen Very [PERSON_NAME] Hibiscus Starbucks Refresha® Drink"
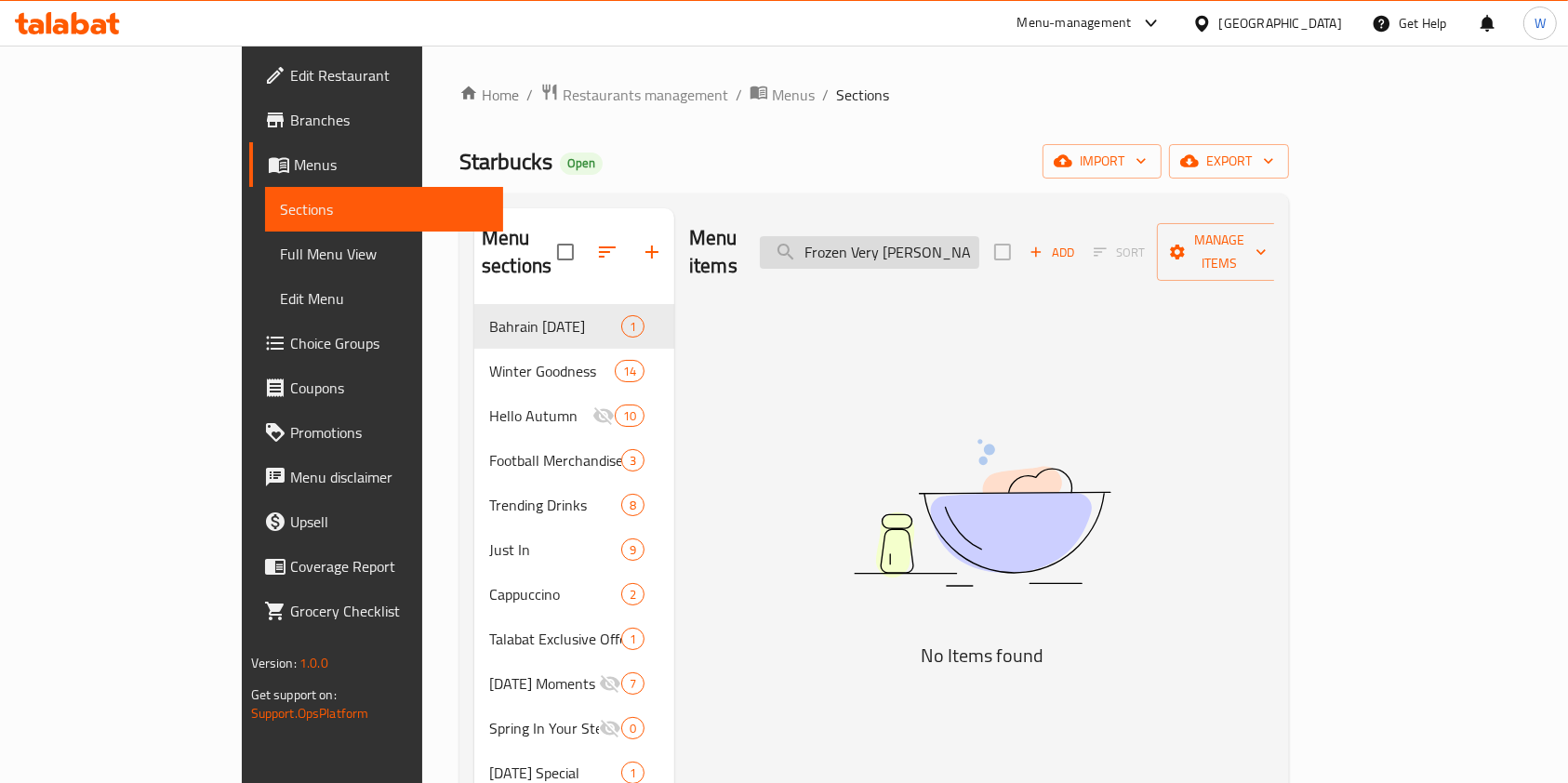
click at [979, 236] on input "Frozen Very [PERSON_NAME]" at bounding box center [869, 253] width 219 height 33
paste input "Mango Dragonfruit Starbucks"
click at [899, 241] on input "Froze" at bounding box center [869, 253] width 219 height 33
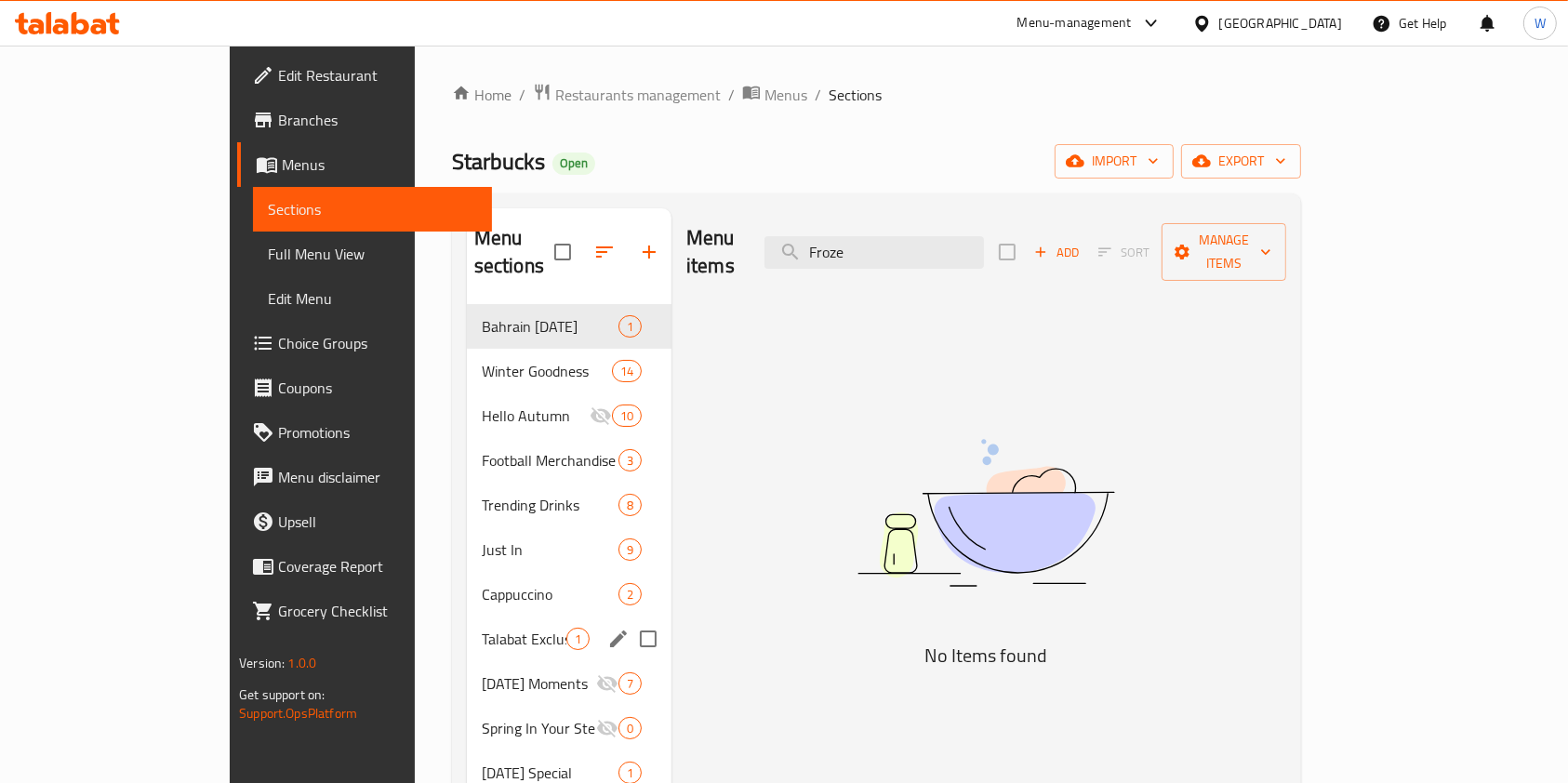
type input "Froze"
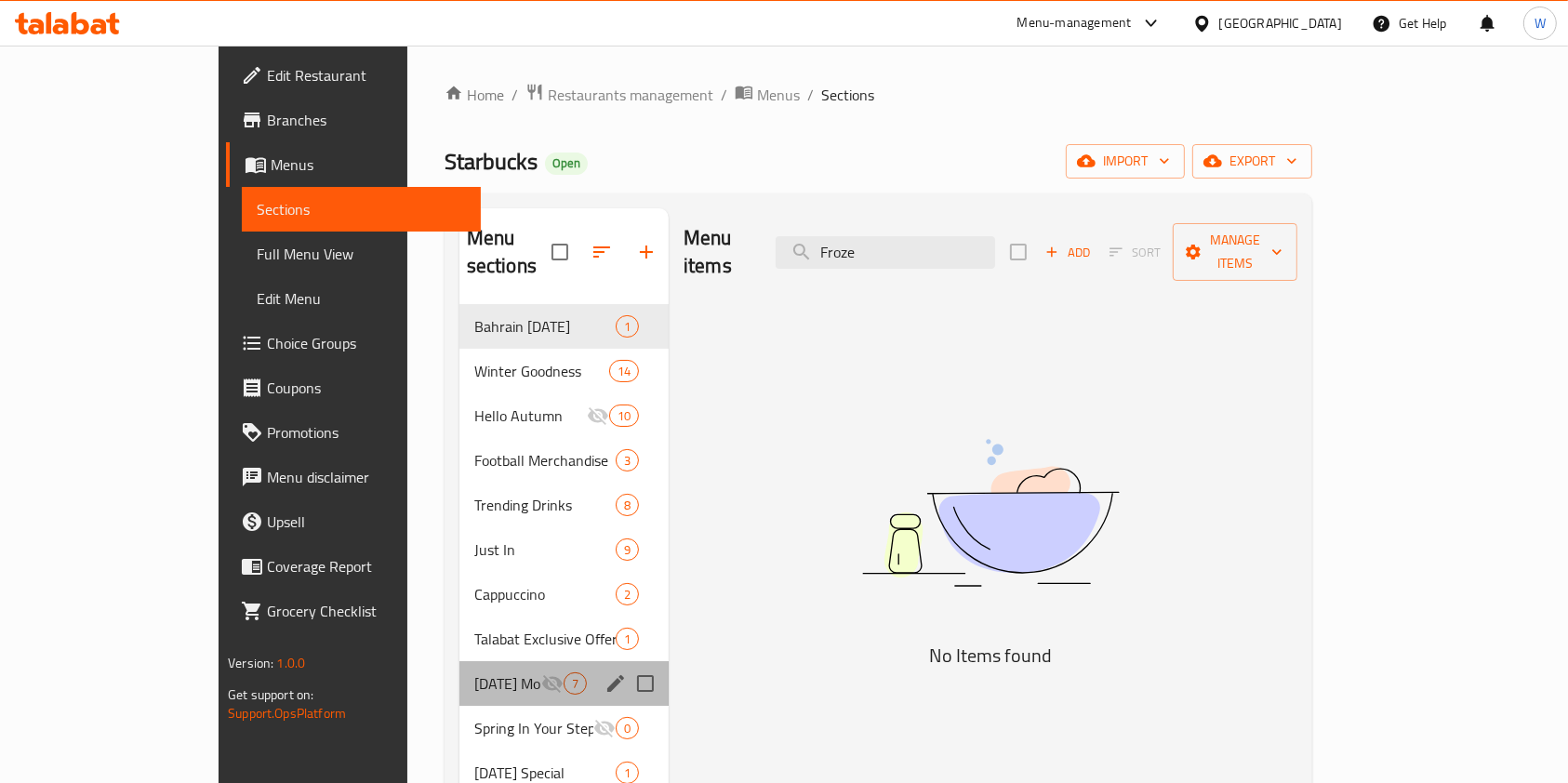
click at [459, 661] on div "[DATE] Moments 7" at bounding box center [564, 683] width 209 height 45
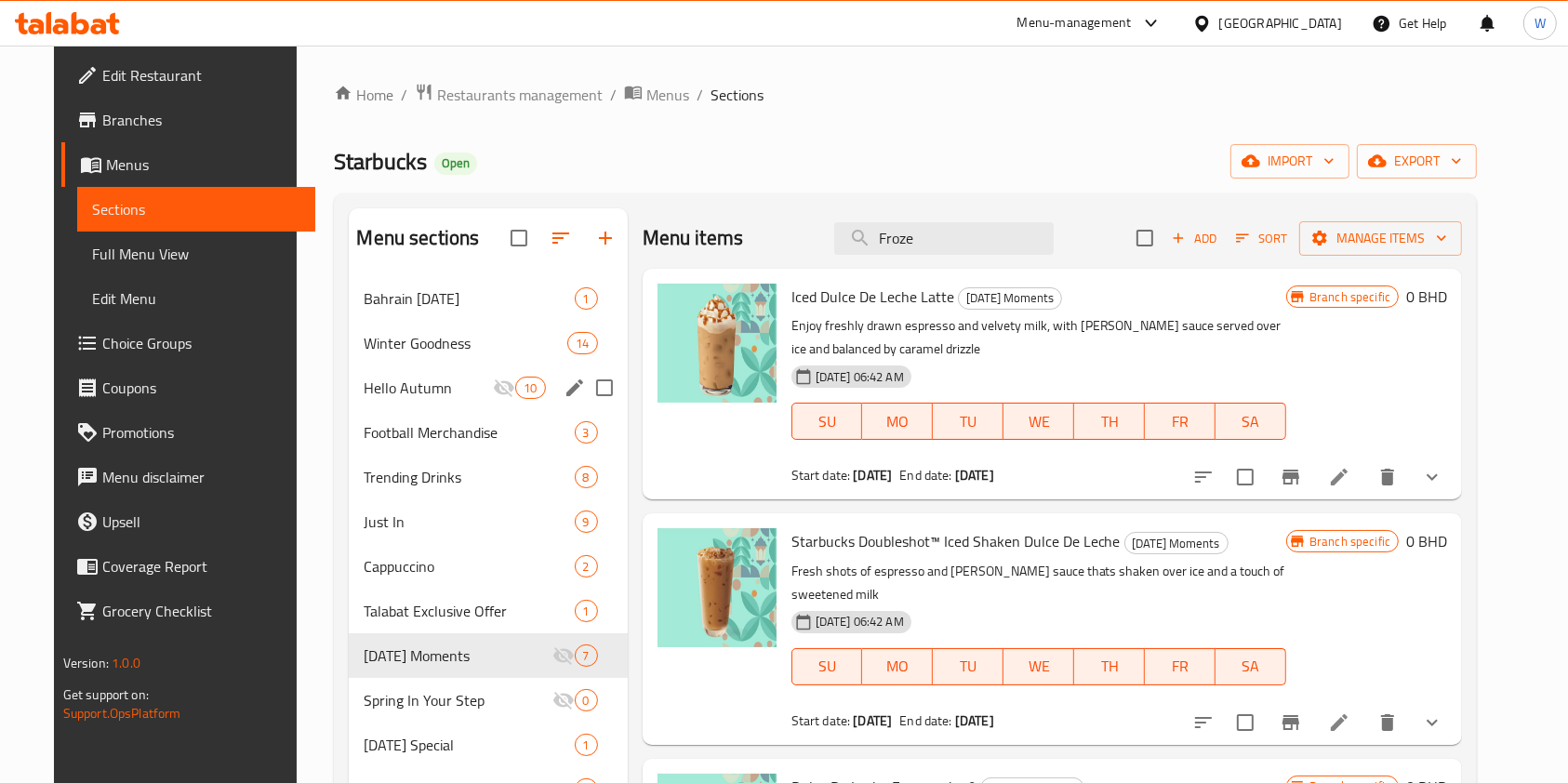
click at [392, 391] on span "Hello Autumn" at bounding box center [427, 388] width 129 height 22
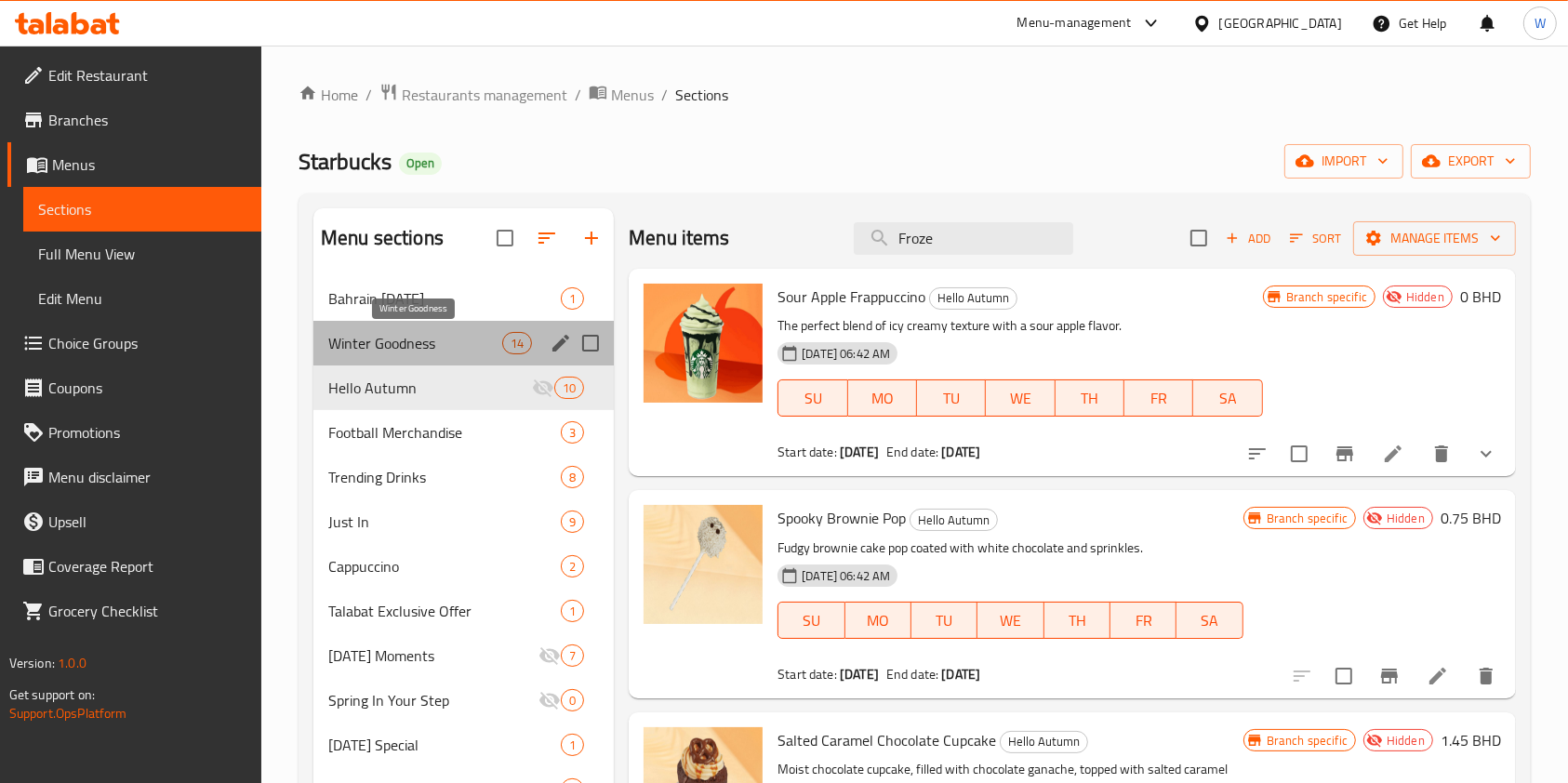
click at [409, 333] on span "Winter Goodness" at bounding box center [415, 343] width 173 height 22
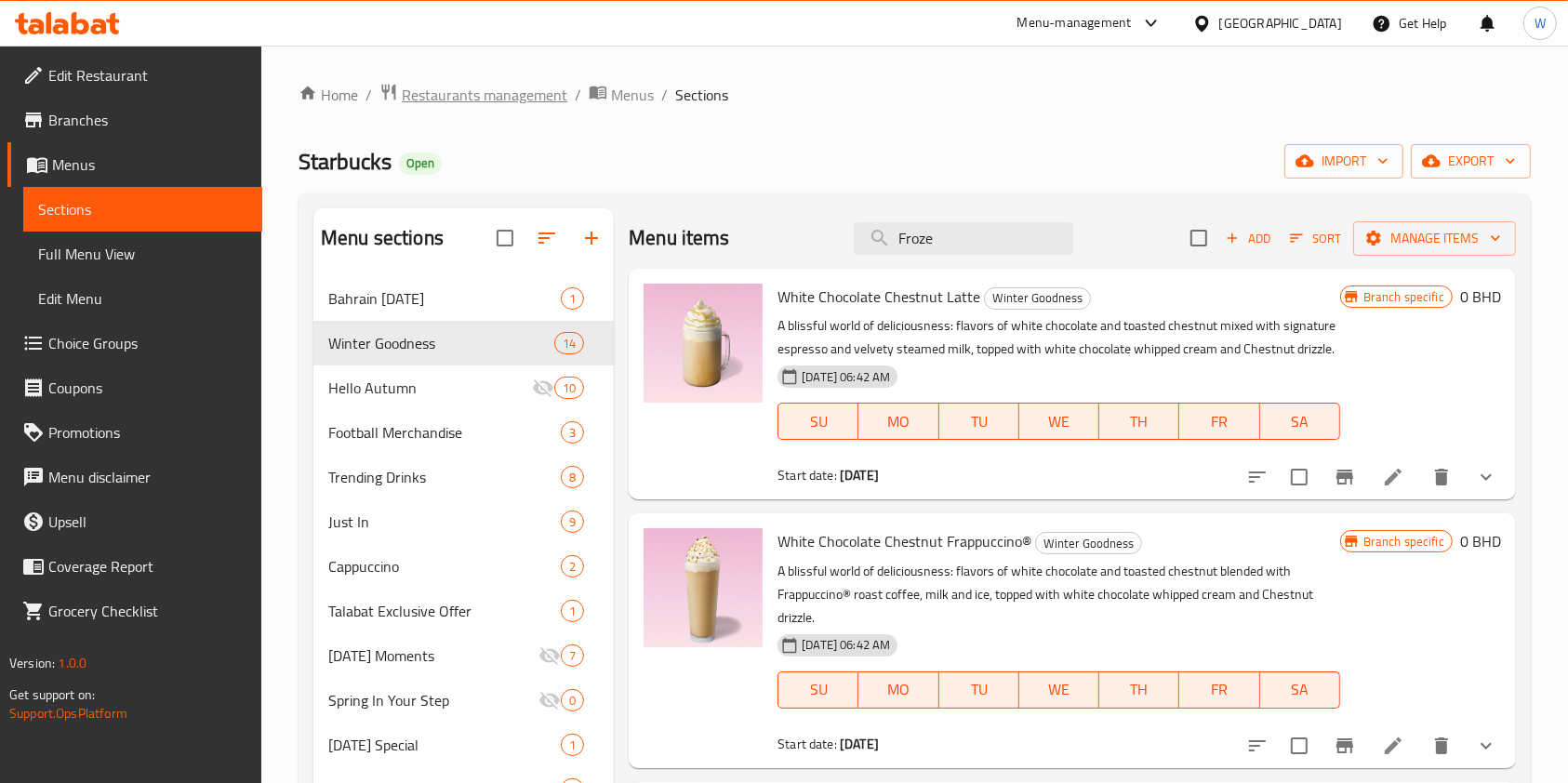
click at [536, 101] on span "Restaurants management" at bounding box center [484, 94] width 166 height 22
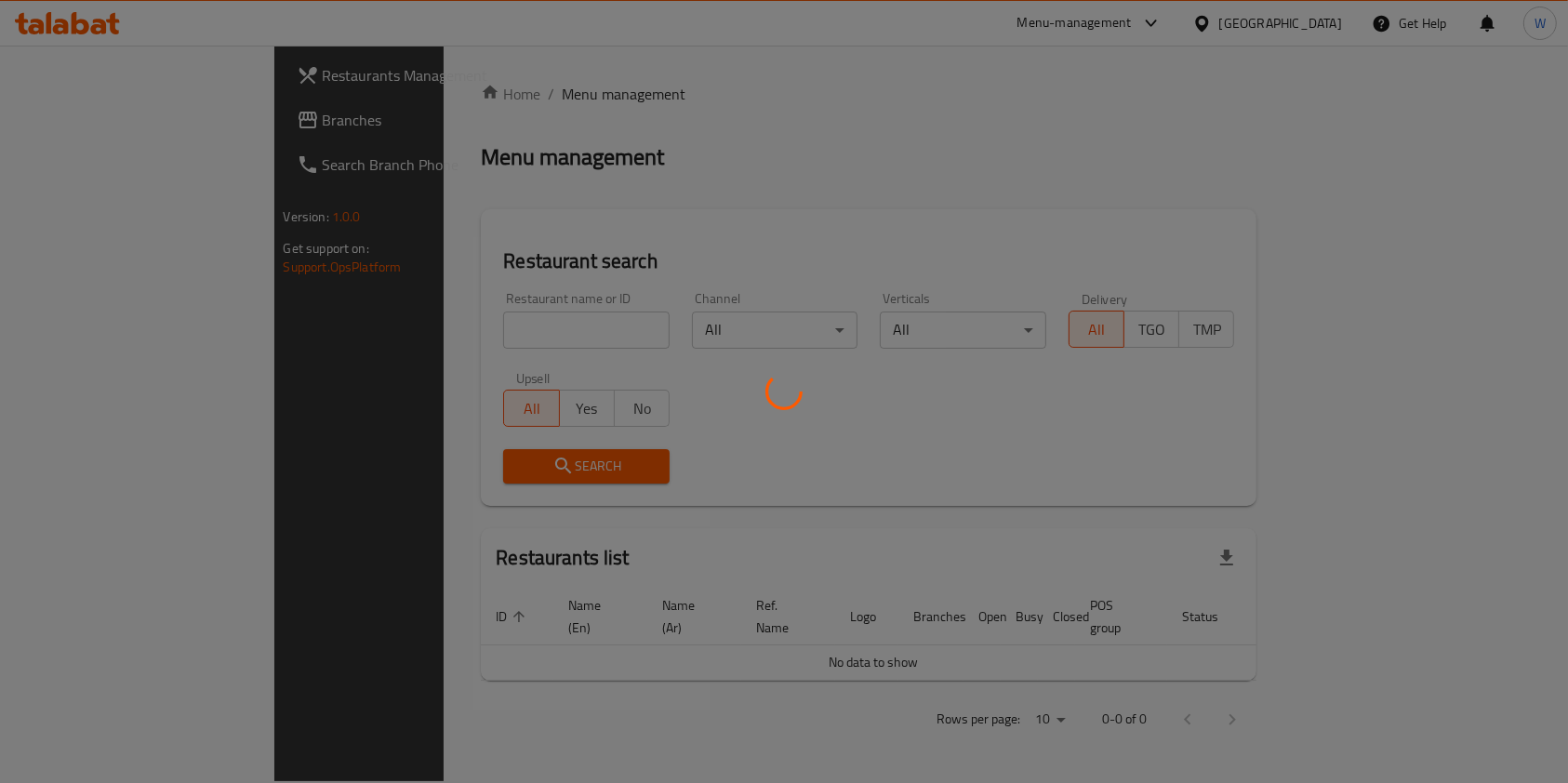
click at [538, 298] on div at bounding box center [784, 392] width 1568 height 783
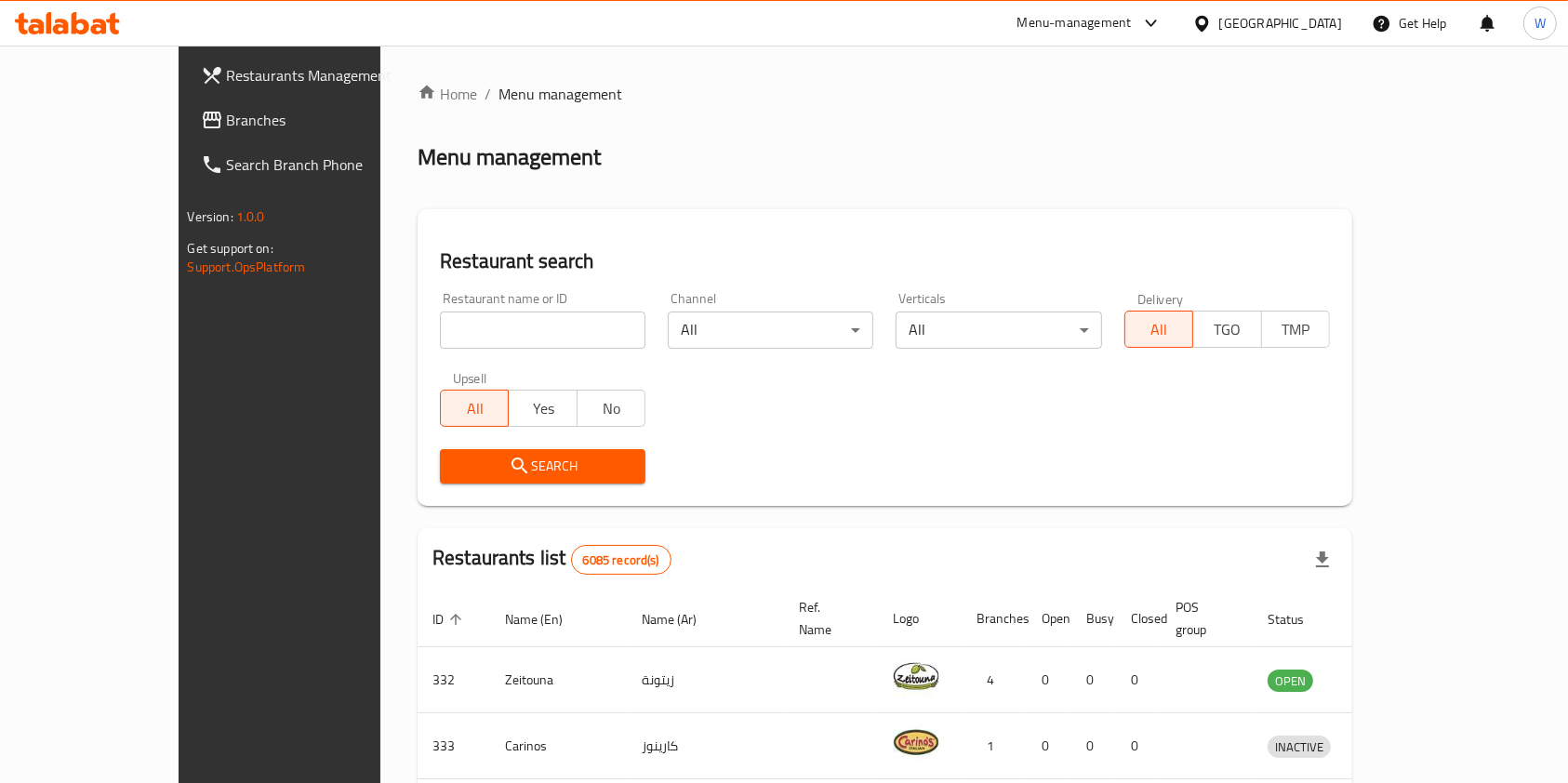
click at [532, 330] on input "search" at bounding box center [543, 329] width 205 height 37
type input "Starbucks"
click button "Search" at bounding box center [543, 465] width 205 height 34
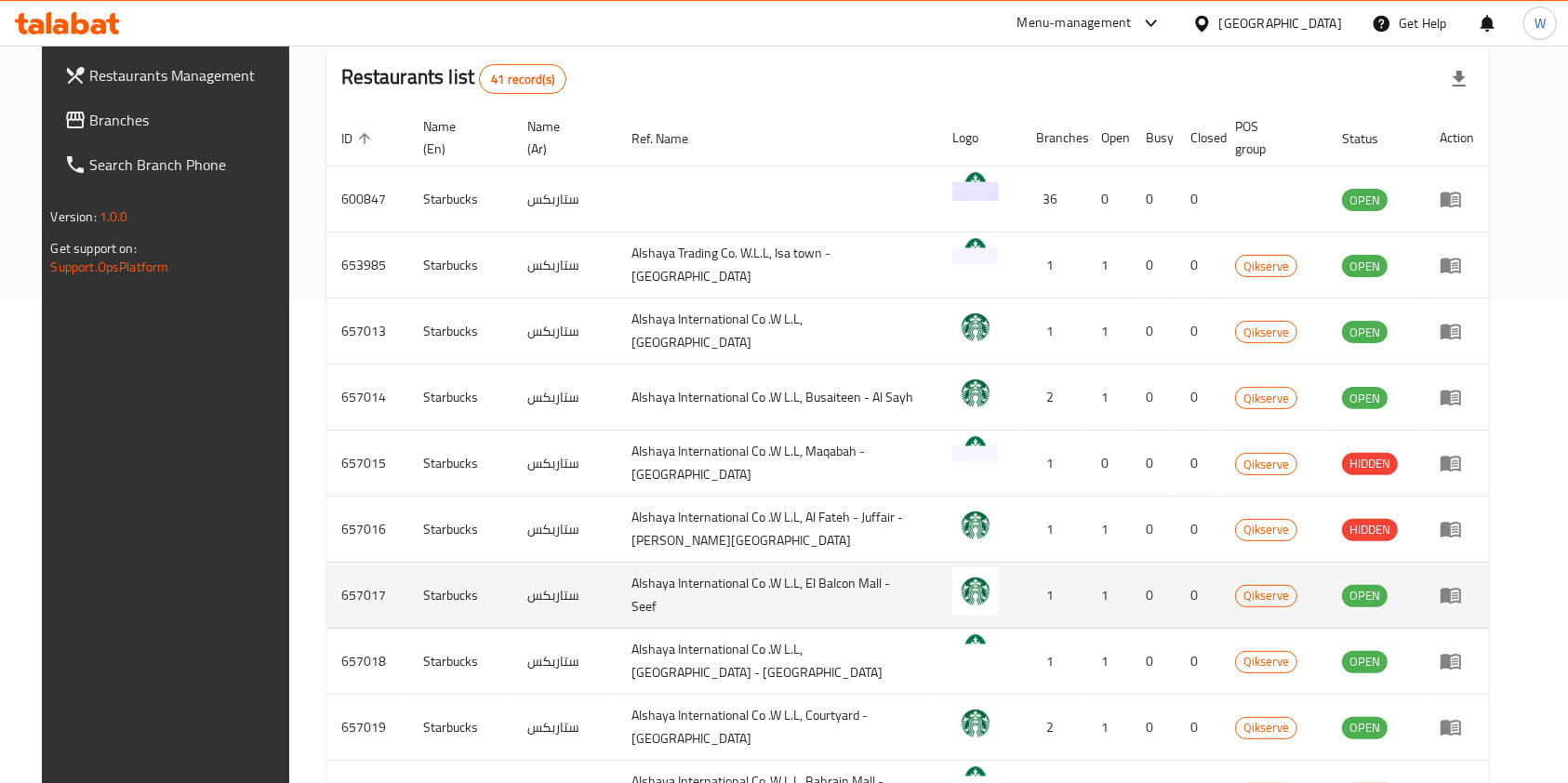
scroll to position [495, 0]
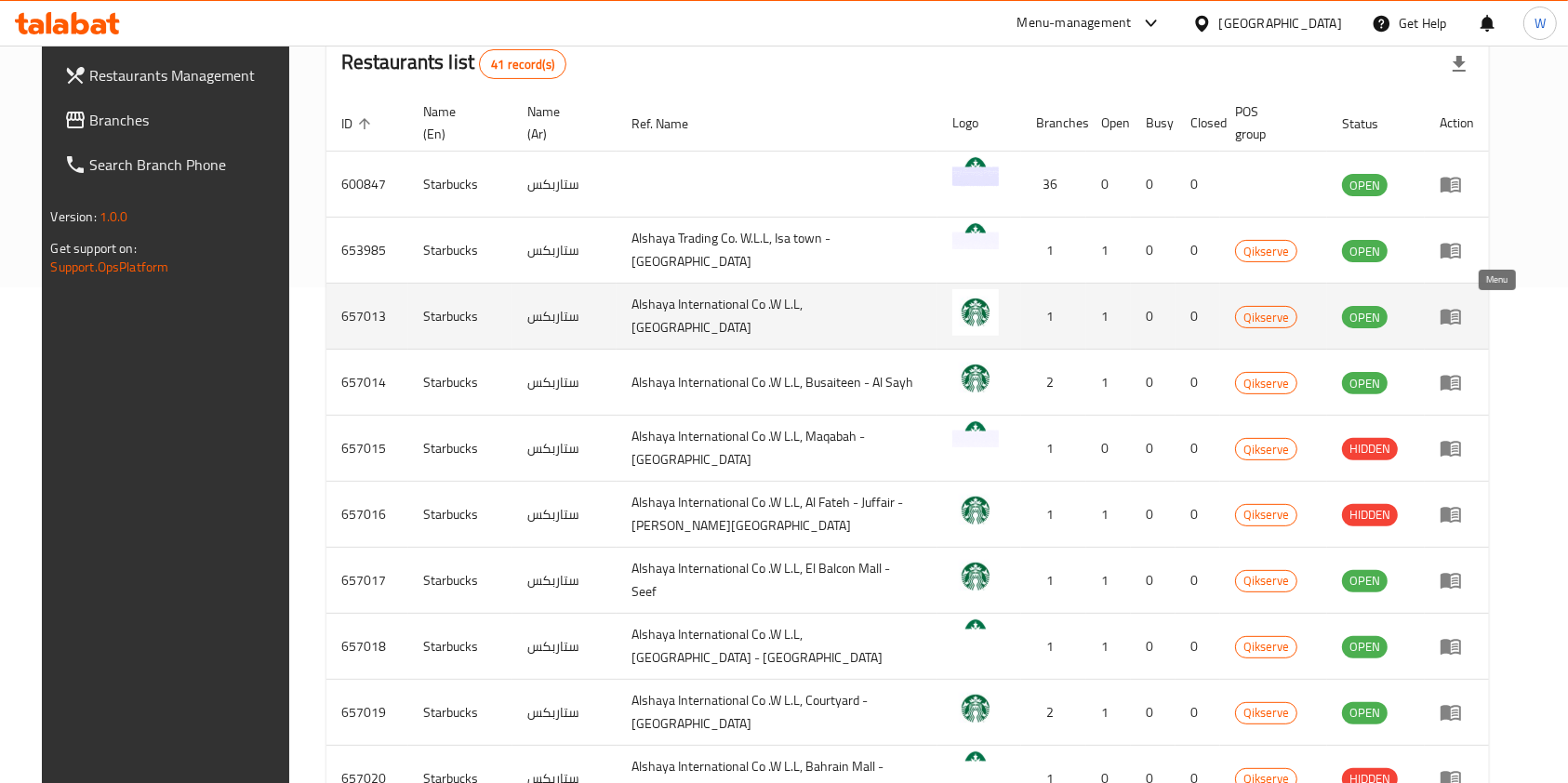
click at [1461, 309] on icon "enhanced table" at bounding box center [1450, 316] width 22 height 22
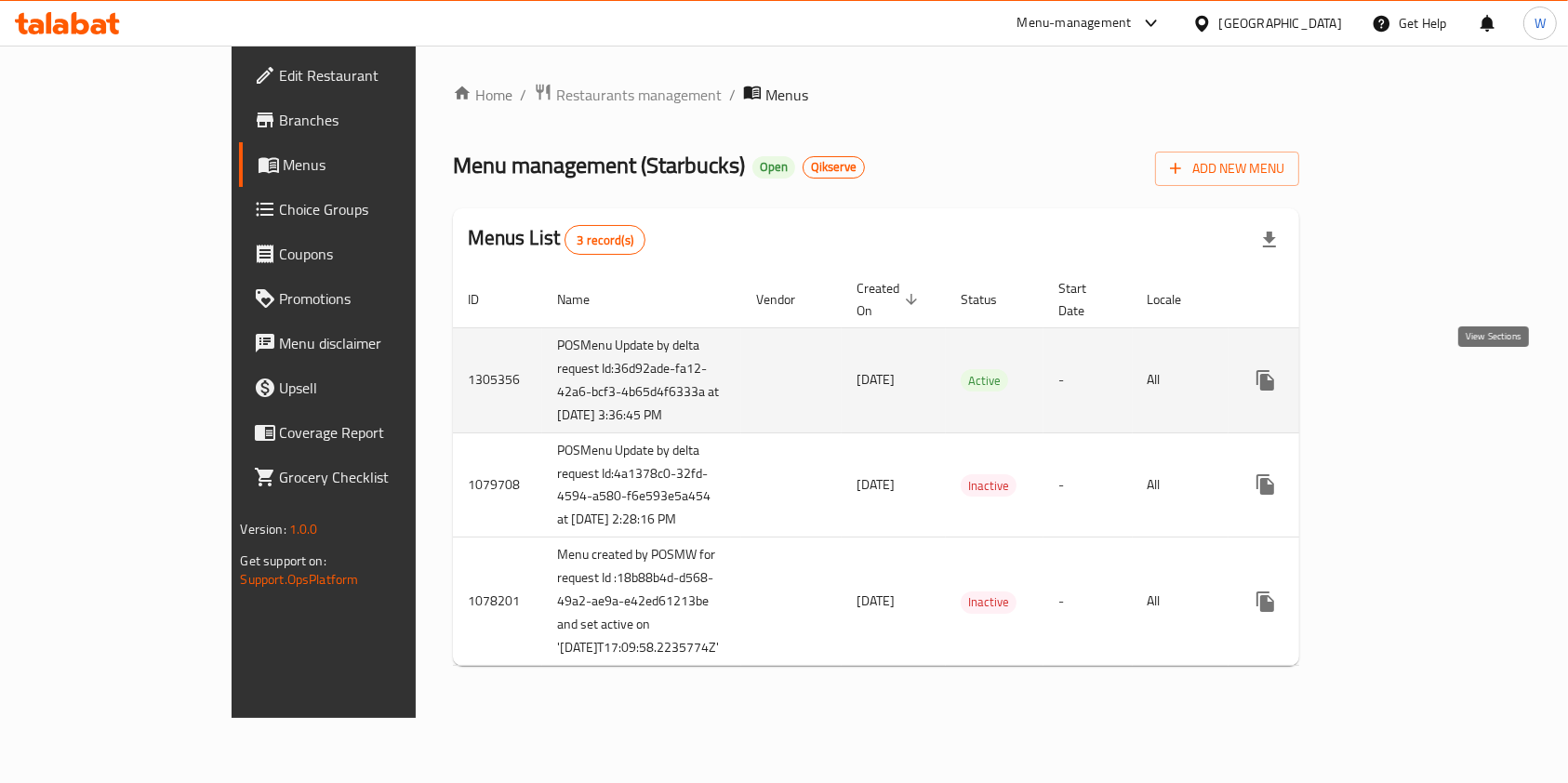
click at [1422, 382] on link "enhanced table" at bounding box center [1399, 380] width 45 height 45
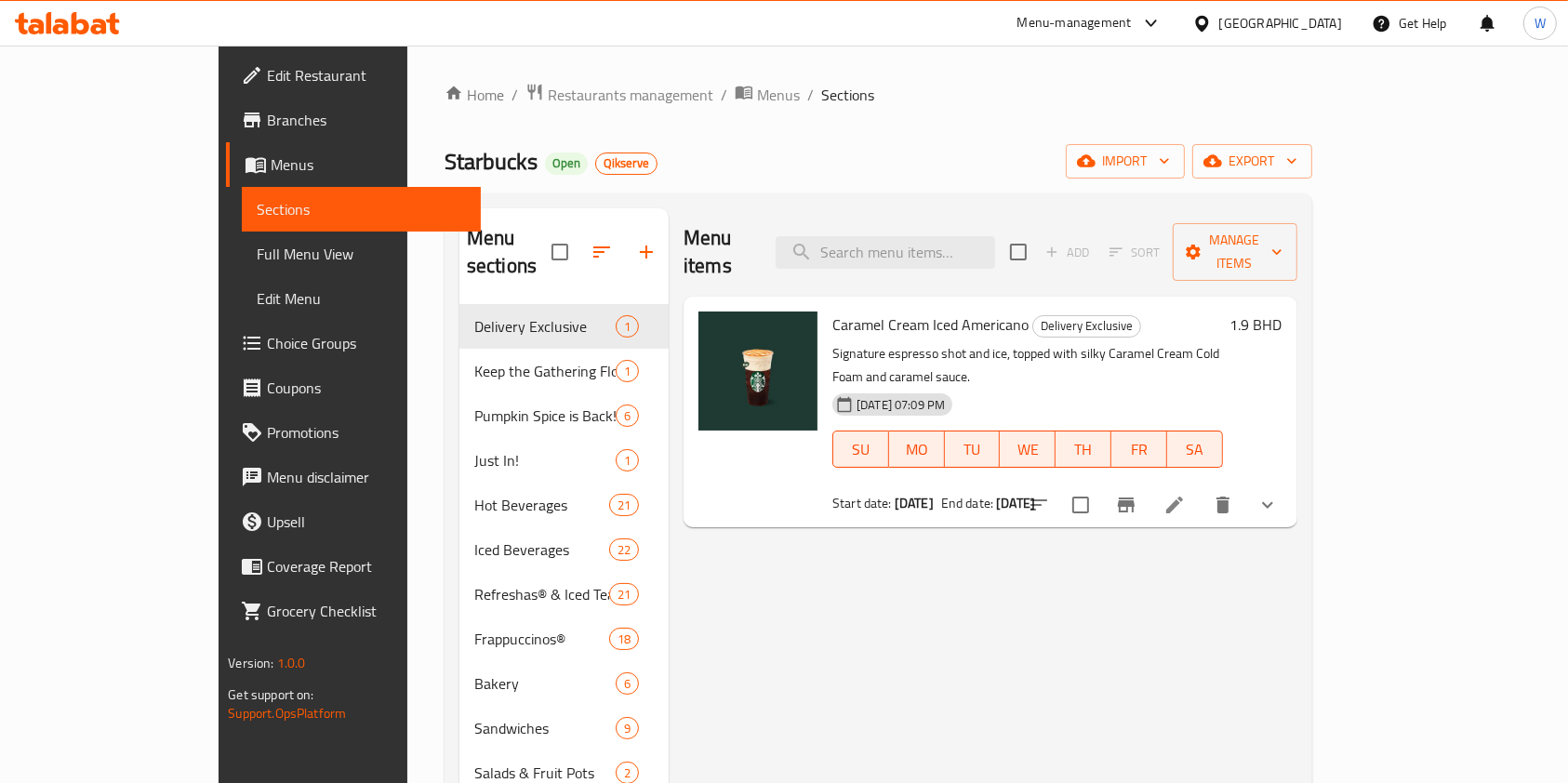
click at [1035, 260] on div "Menu items Add Sort Manage items" at bounding box center [989, 252] width 613 height 88
click at [990, 237] on input "search" at bounding box center [885, 253] width 219 height 33
paste input "Frozen Very [PERSON_NAME] Hibiscus Starbucks"
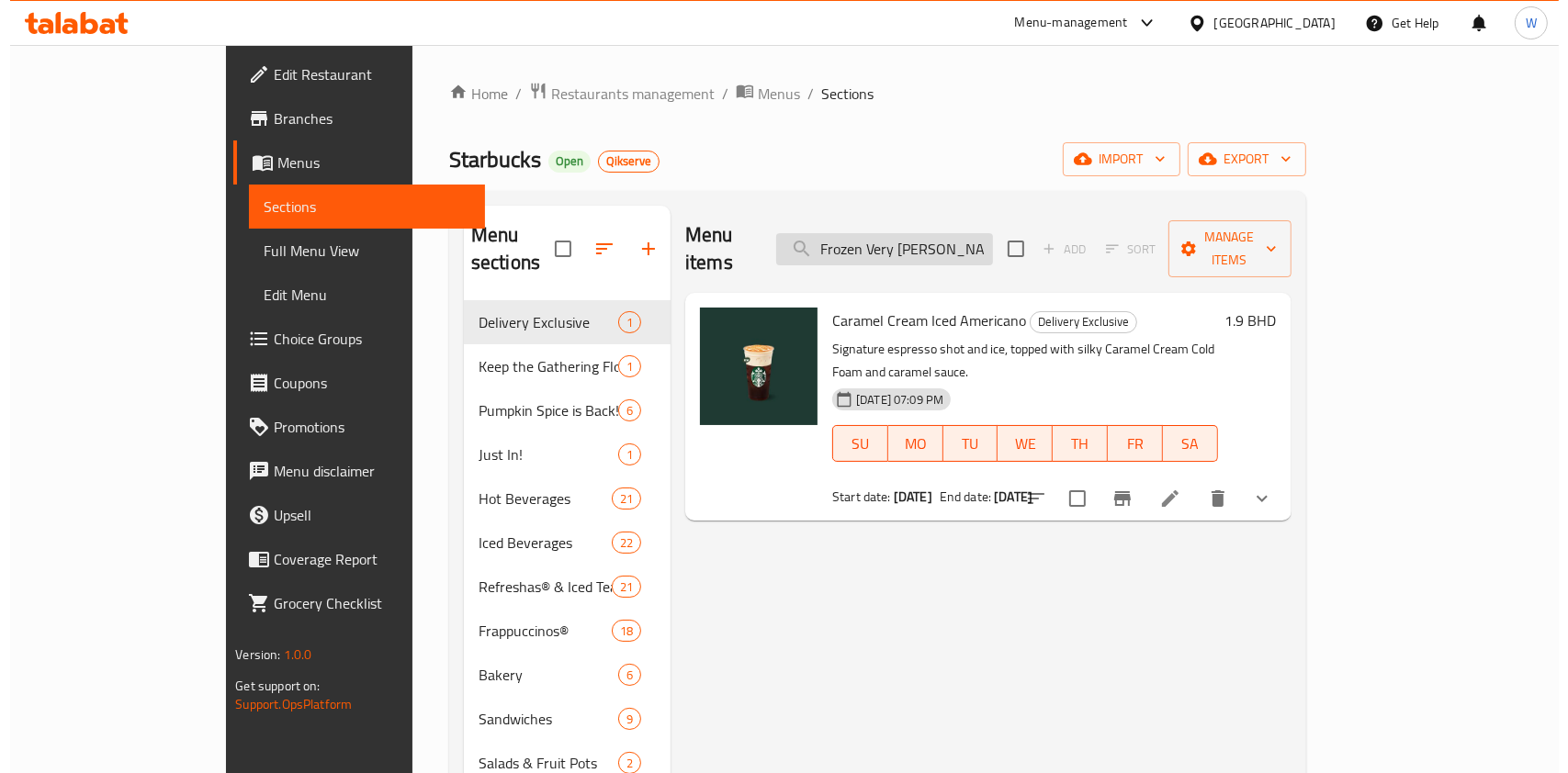
scroll to position [0, 64]
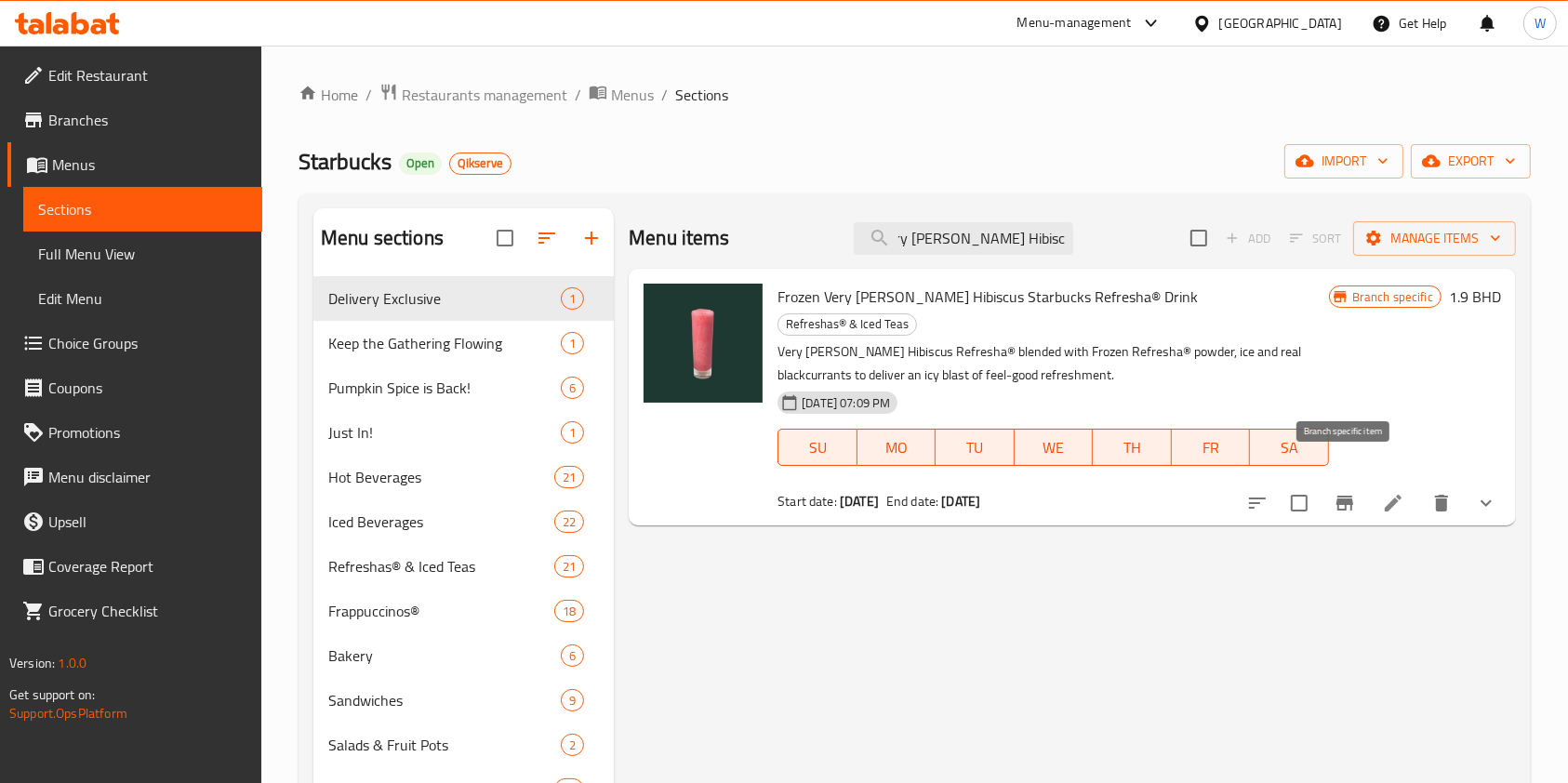
type input "Frozen Very [PERSON_NAME] Hibiscus Starbucks"
click at [1353, 492] on button "Branch-specific-item" at bounding box center [1344, 503] width 45 height 45
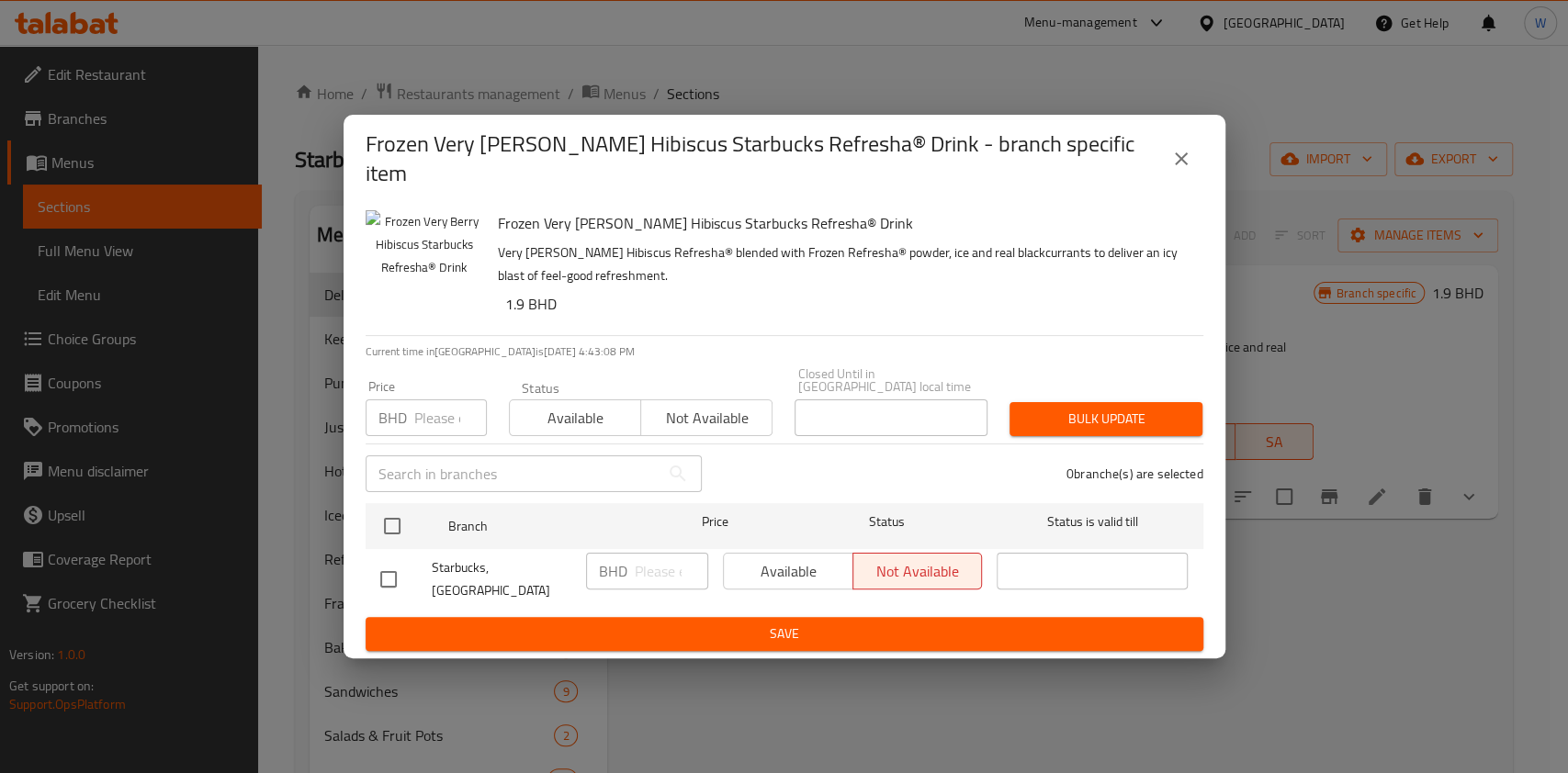
click at [549, 405] on span "Available" at bounding box center [575, 418] width 117 height 27
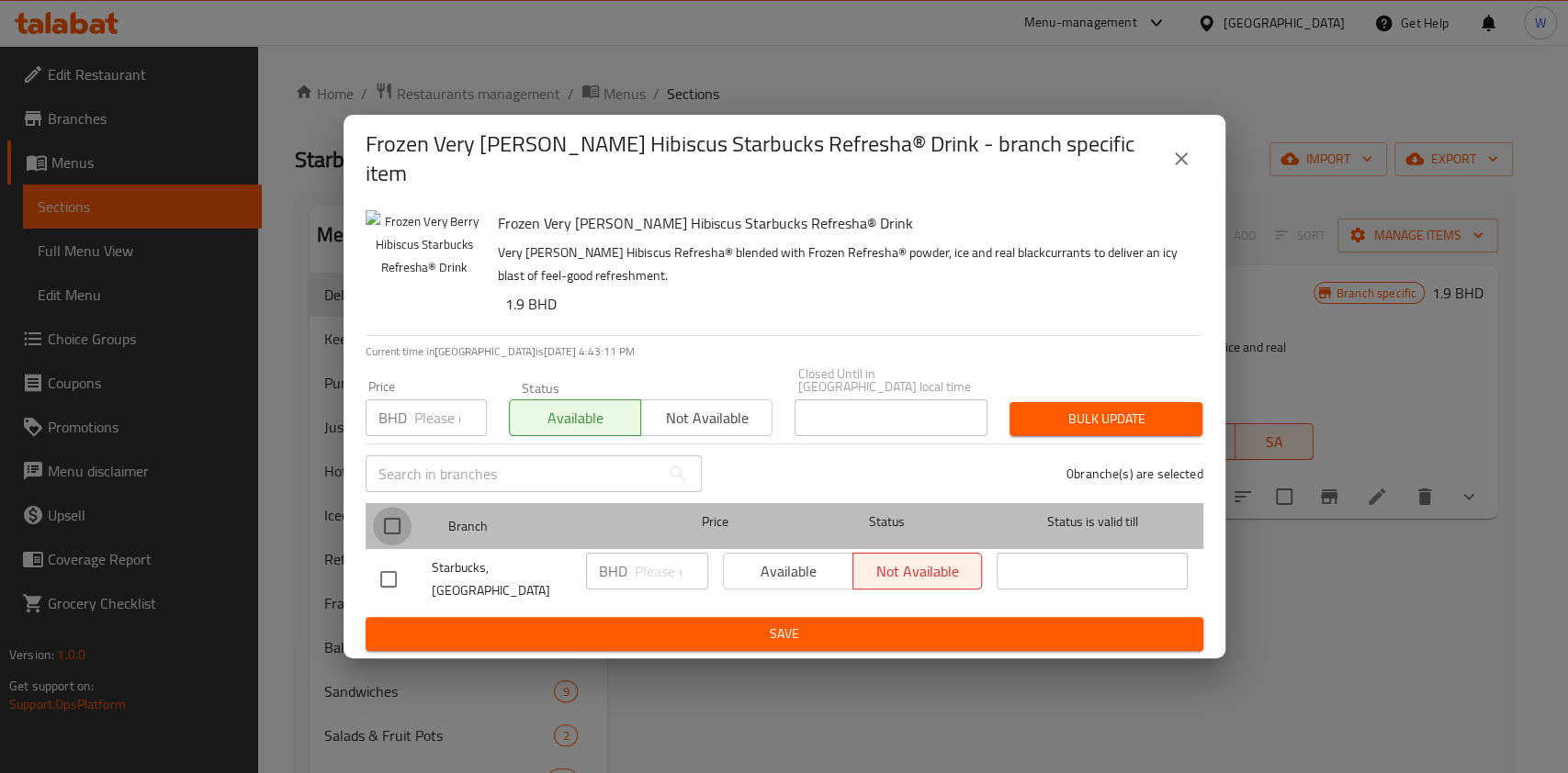
click at [399, 512] on input "checkbox" at bounding box center [392, 526] width 38 height 38
checkbox input "true"
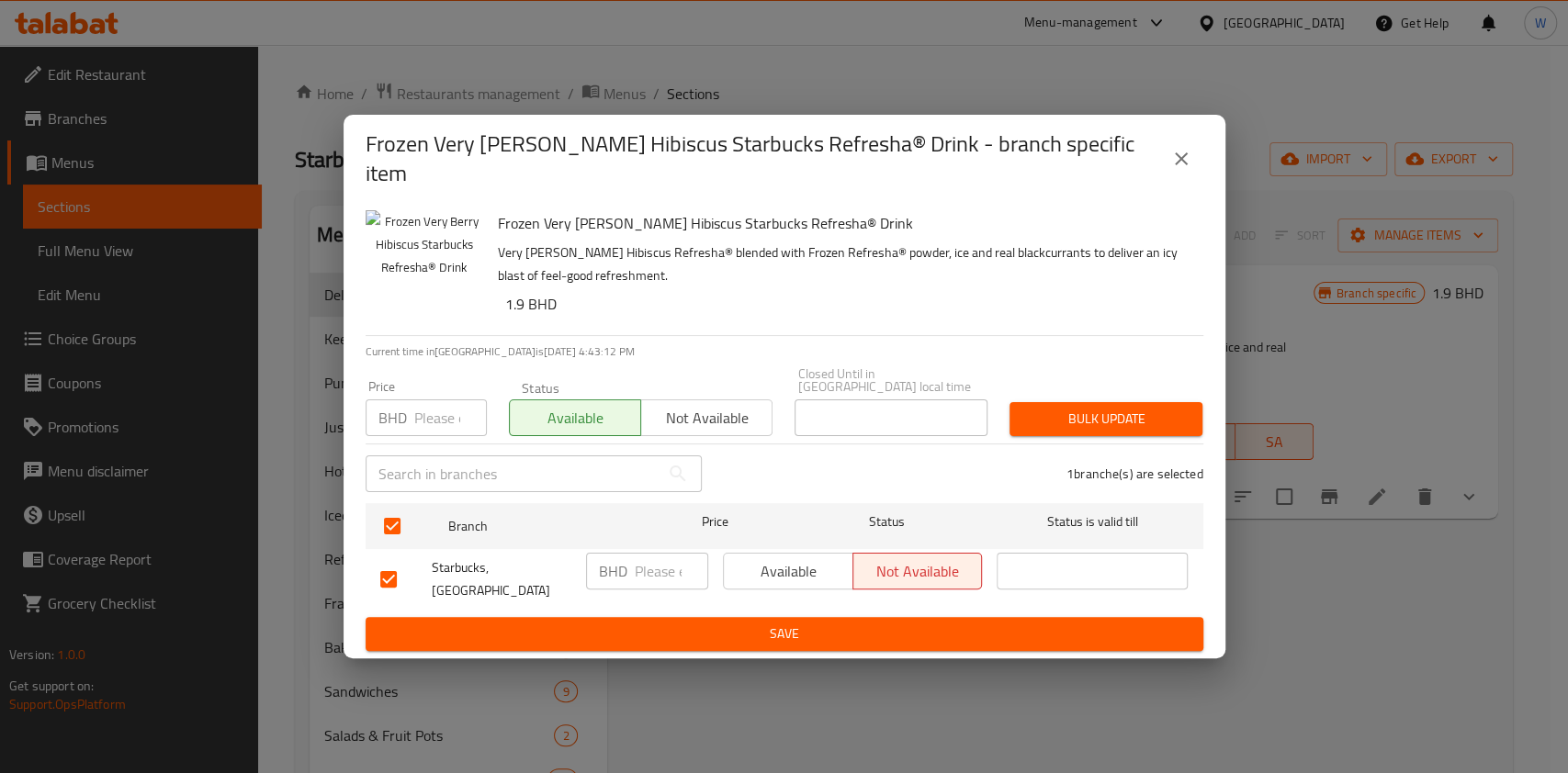
click at [1090, 413] on span "Bulk update" at bounding box center [1106, 419] width 164 height 23
click at [1187, 163] on icon "close" at bounding box center [1180, 158] width 22 height 22
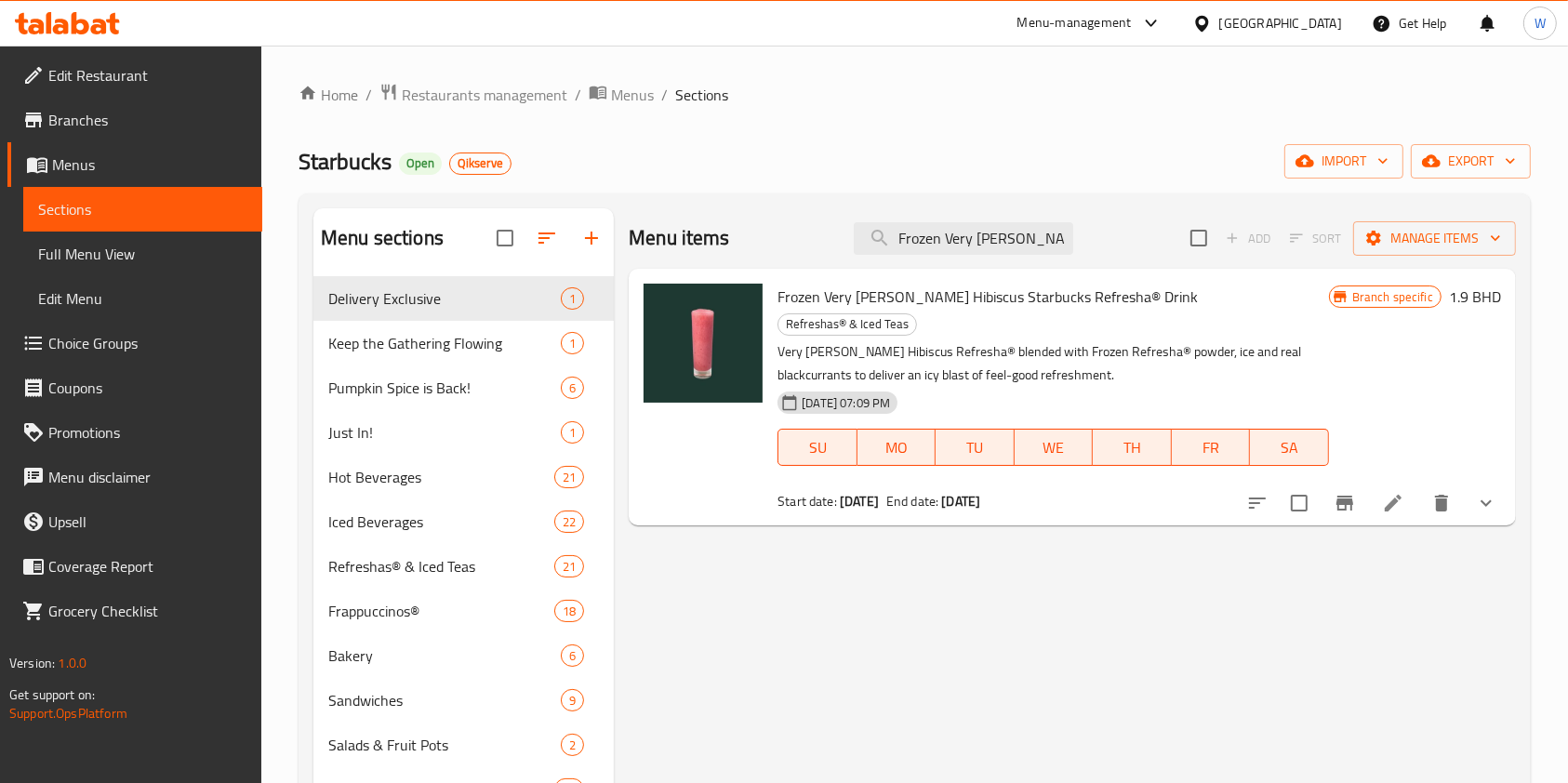
click at [337, 168] on span "Starbucks" at bounding box center [345, 161] width 93 height 42
copy span "Starbucks"
click at [538, 78] on div "Home / Restaurants management / Menus / Sections Starbucks Open Qikserve import…" at bounding box center [915, 548] width 1306 height 1004
click at [536, 83] on span "Restaurants management" at bounding box center [484, 94] width 166 height 22
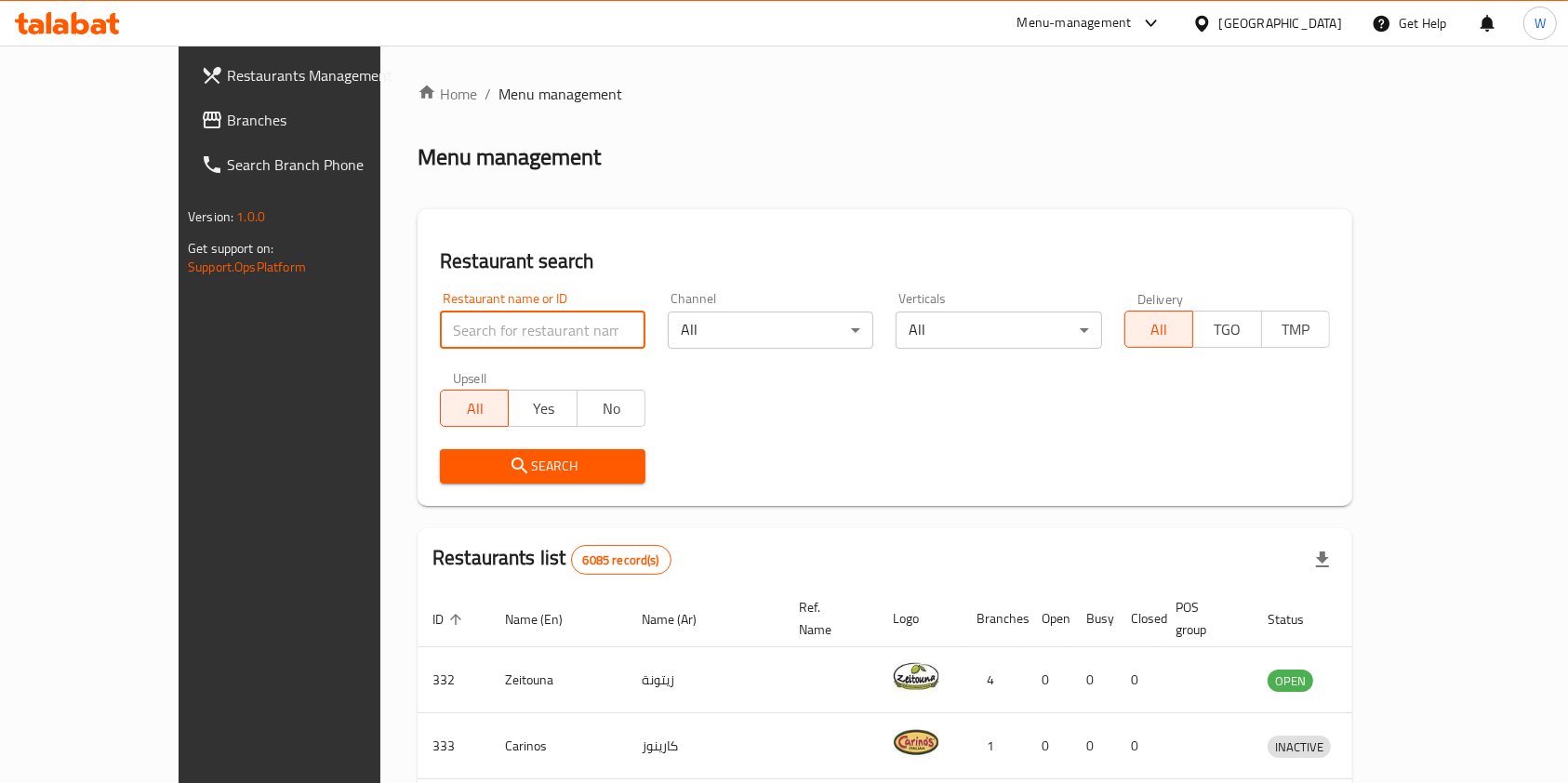
click at [463, 324] on input "search" at bounding box center [543, 329] width 205 height 37
paste input "657026"
type input "657026"
click button "Search" at bounding box center [543, 465] width 205 height 34
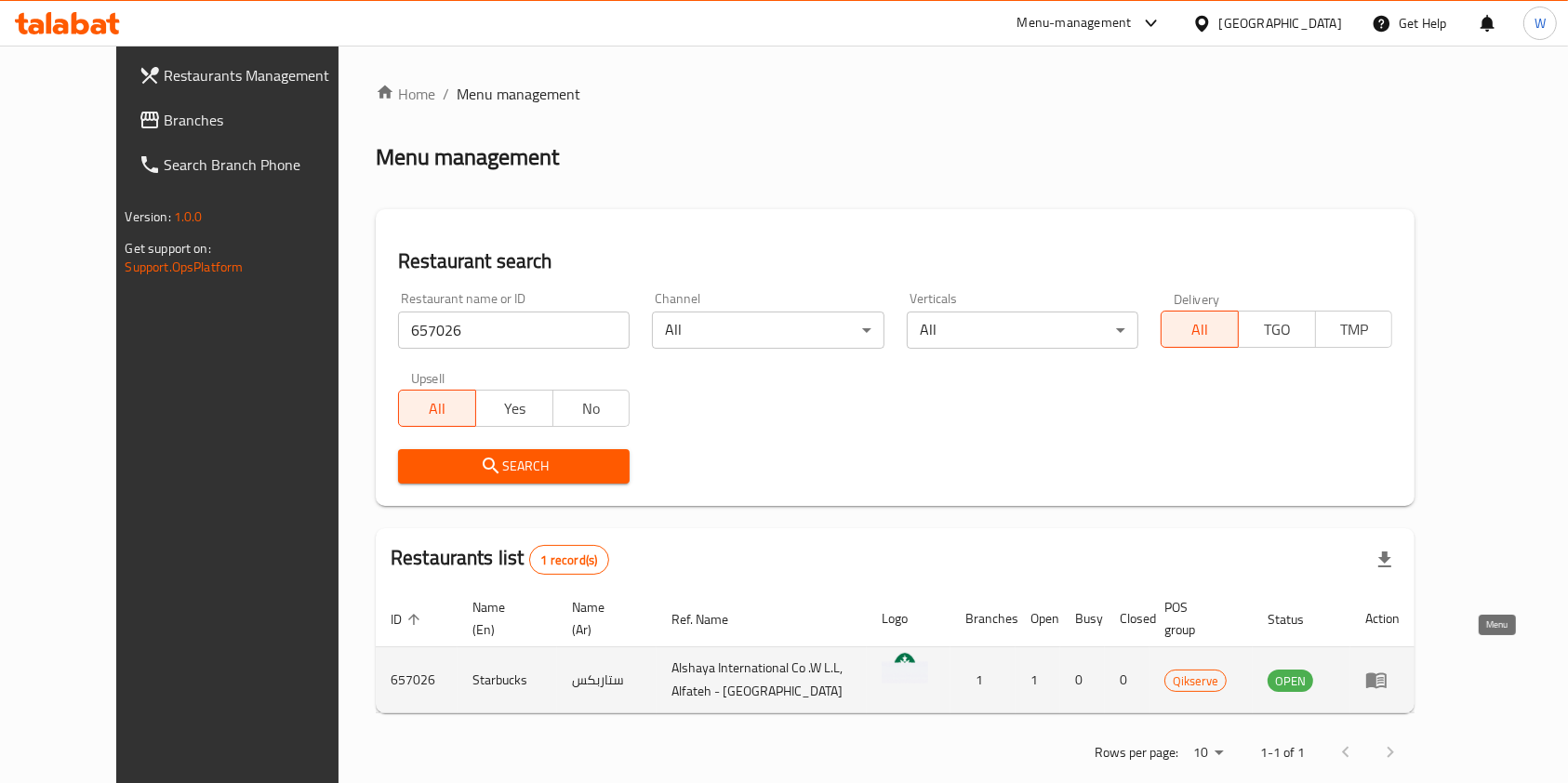
click at [1386, 673] on icon "enhanced table" at bounding box center [1375, 681] width 20 height 16
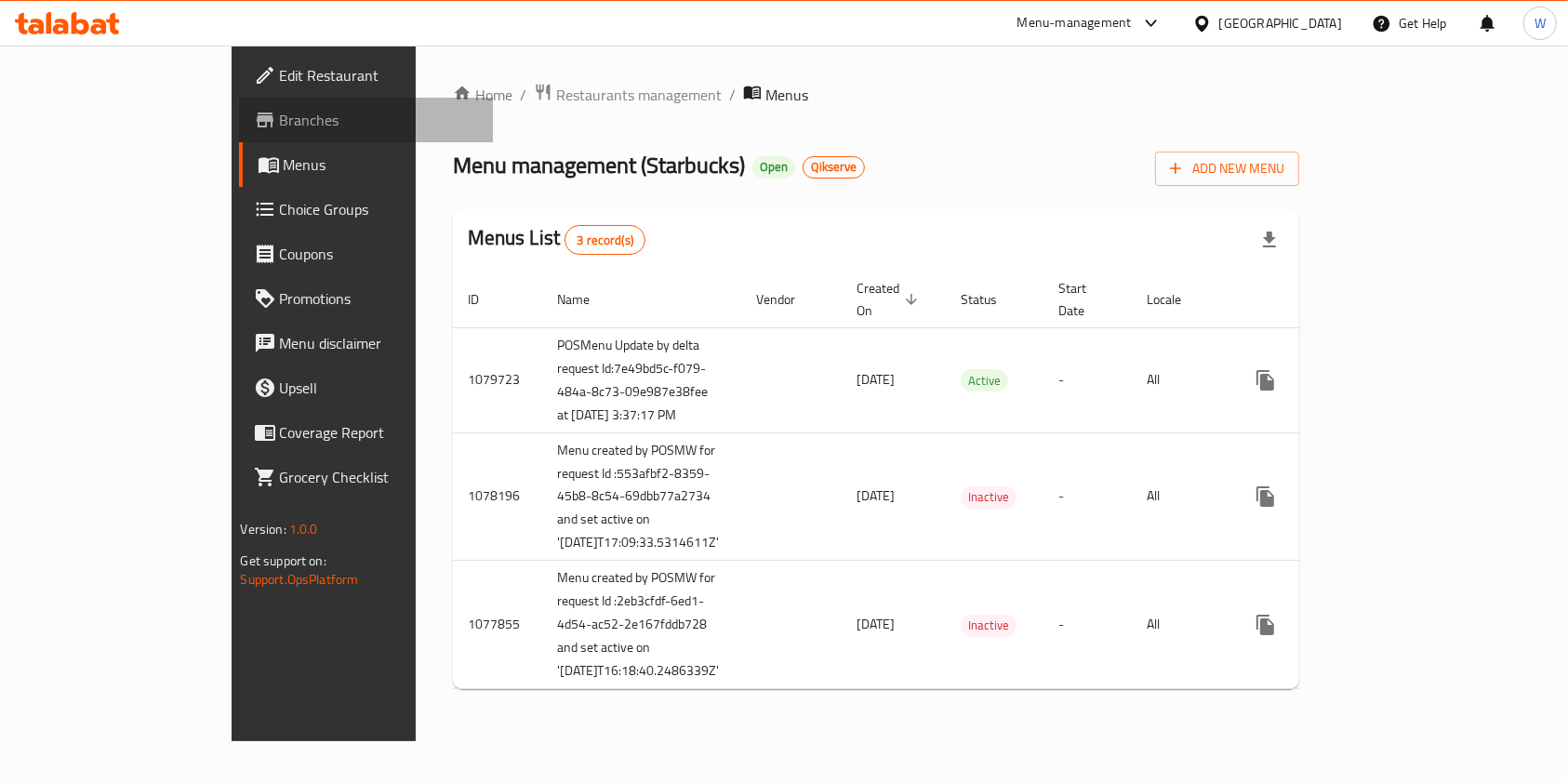
click at [239, 133] on link "Branches" at bounding box center [366, 120] width 255 height 45
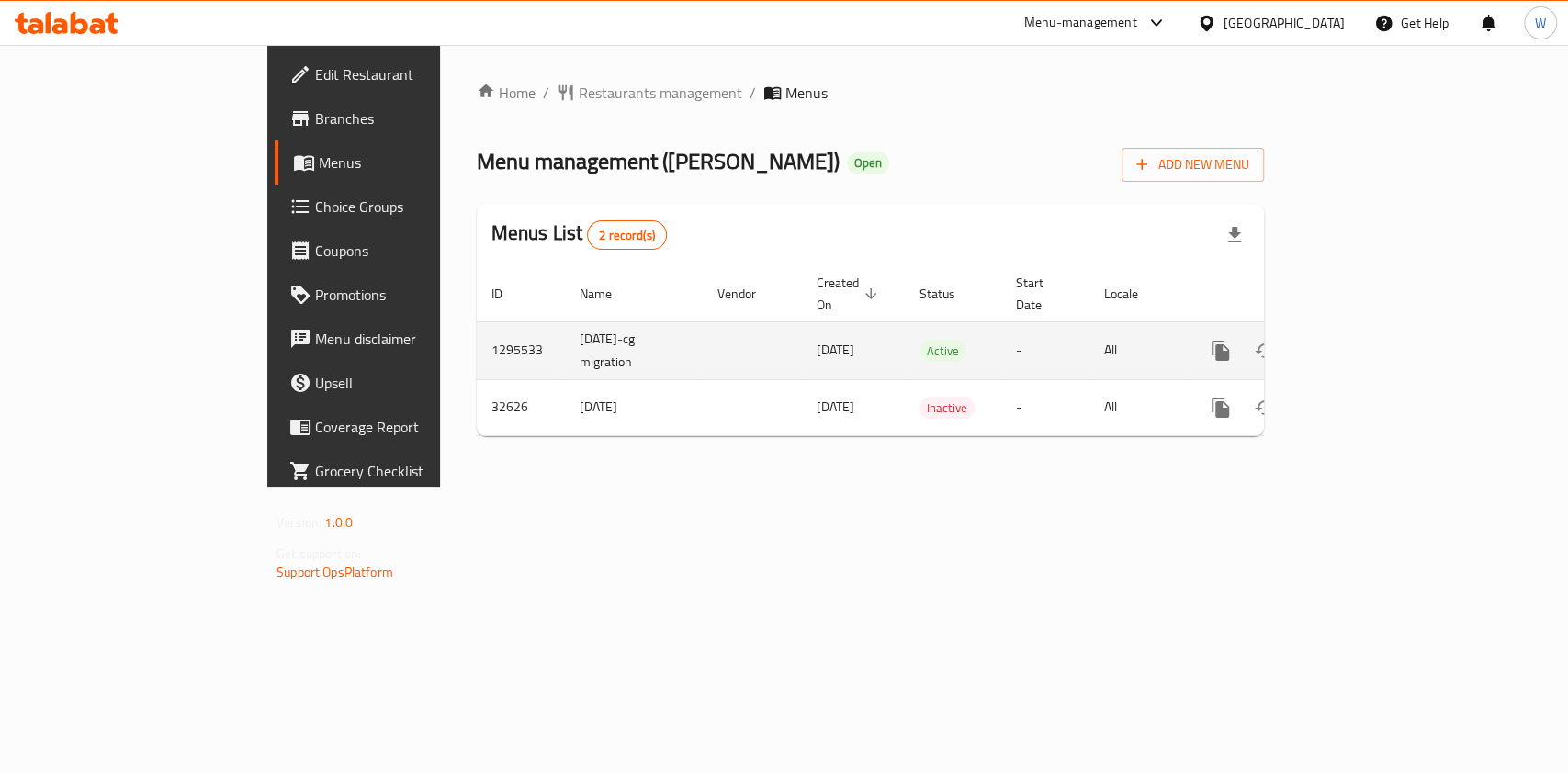
click at [1364, 340] on icon "enhanced table" at bounding box center [1353, 350] width 22 height 22
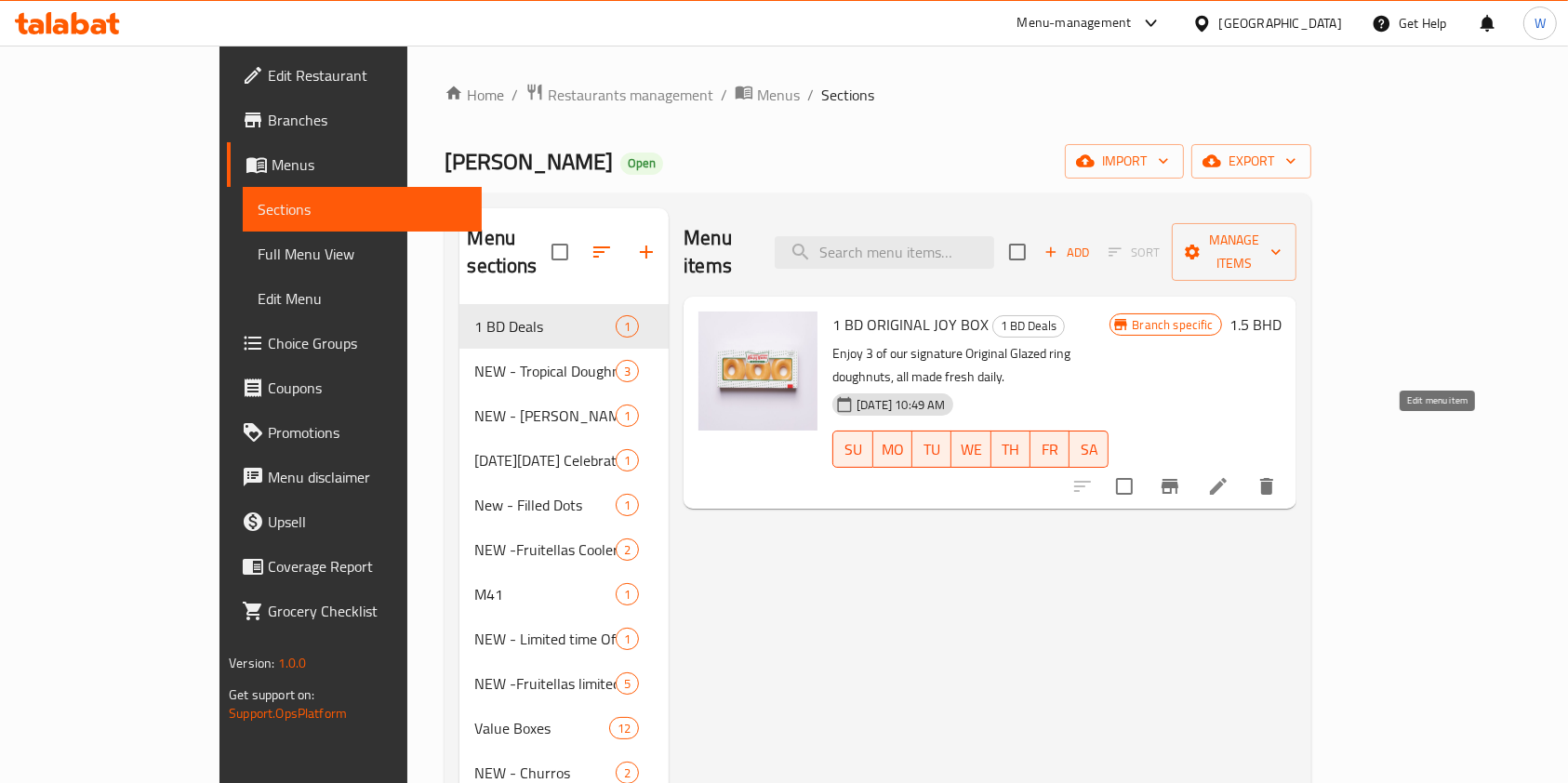
click at [1229, 475] on icon at bounding box center [1217, 485] width 22 height 22
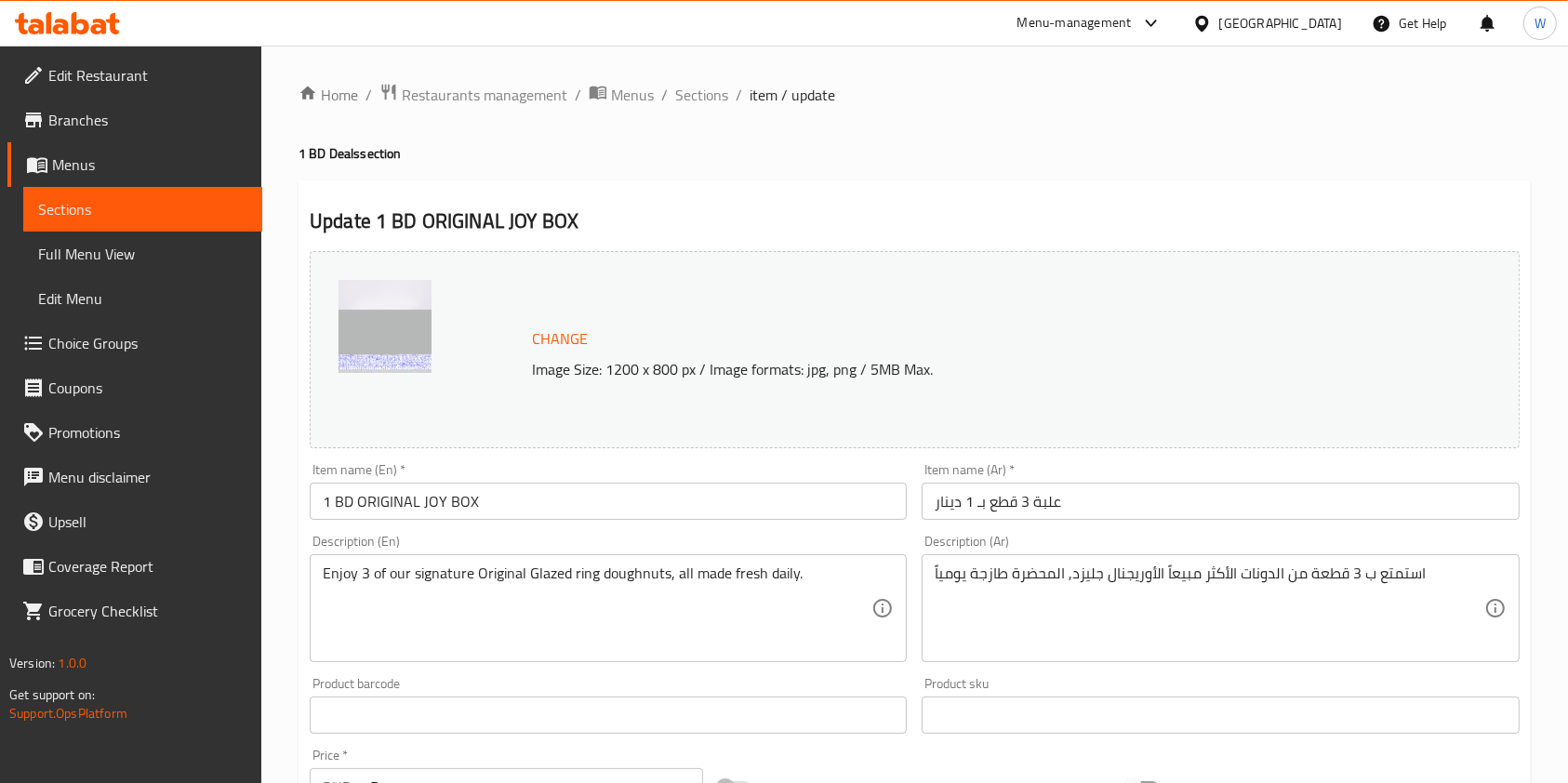
click at [704, 77] on div "Home / Restaurants management / Menus / Sections / item / update 1 BD Deals sec…" at bounding box center [915, 693] width 1306 height 1295
click at [703, 94] on span "Sections" at bounding box center [702, 94] width 53 height 22
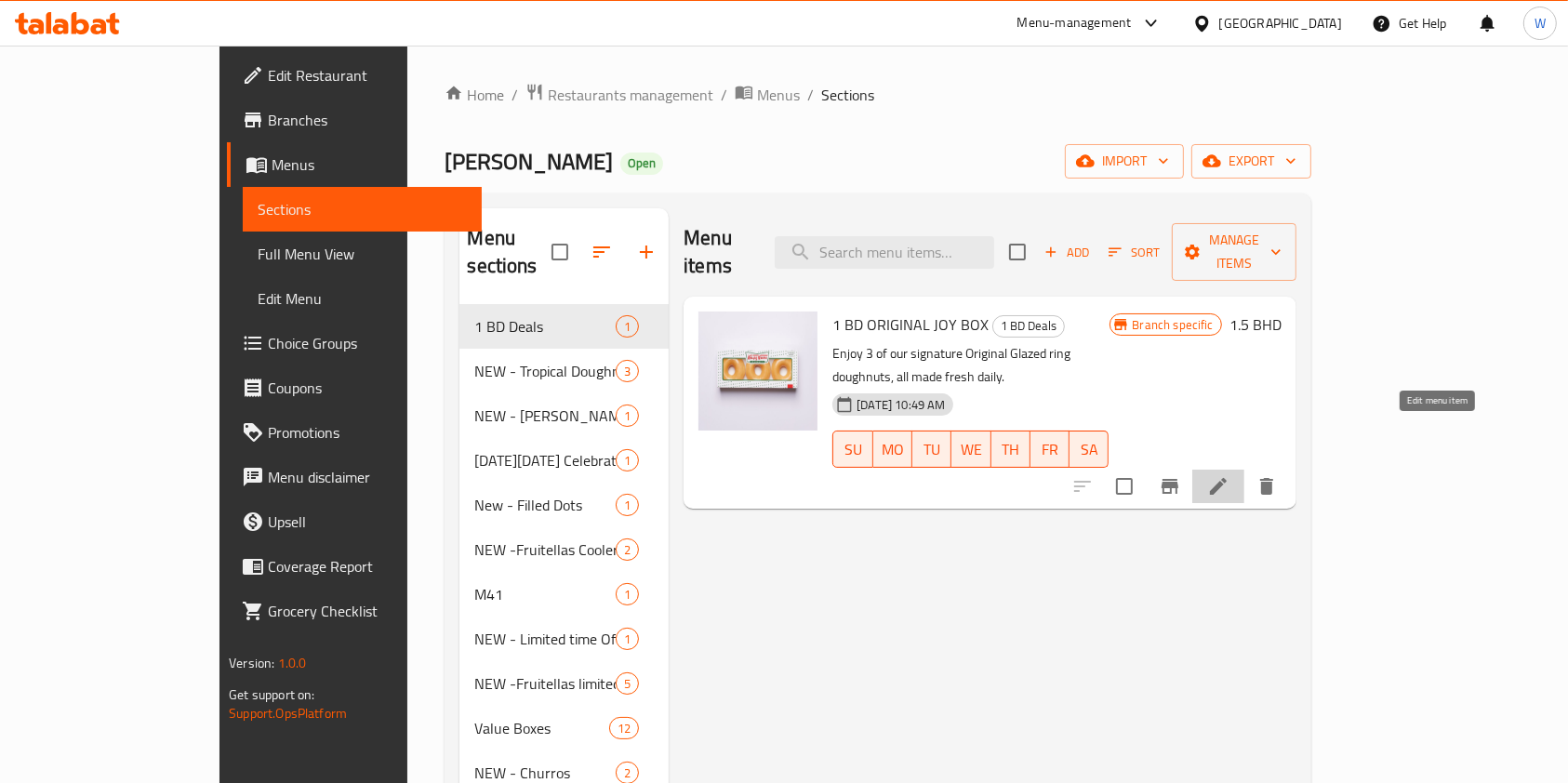
click at [1229, 475] on icon at bounding box center [1217, 485] width 22 height 22
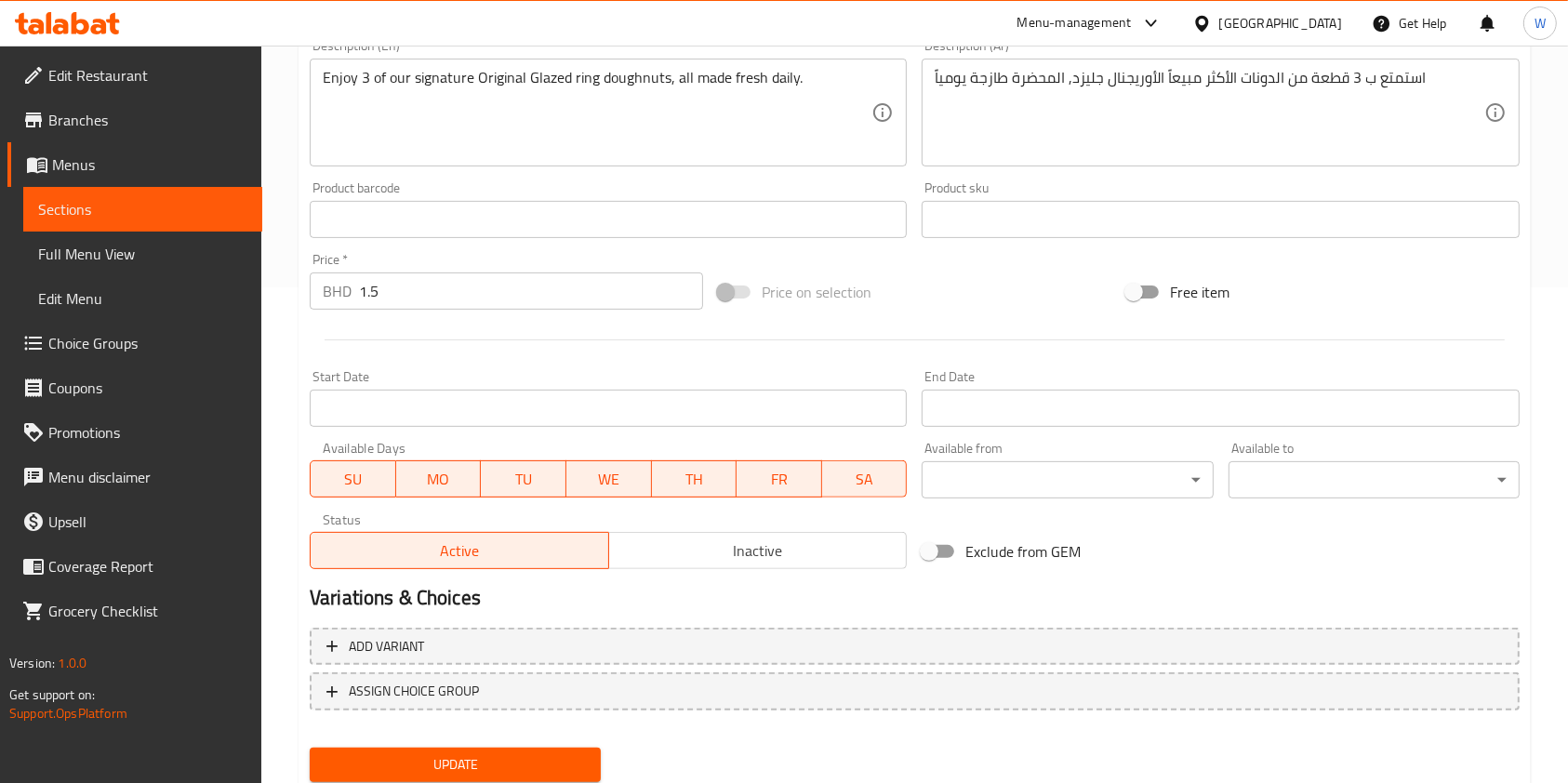
scroll to position [558, 0]
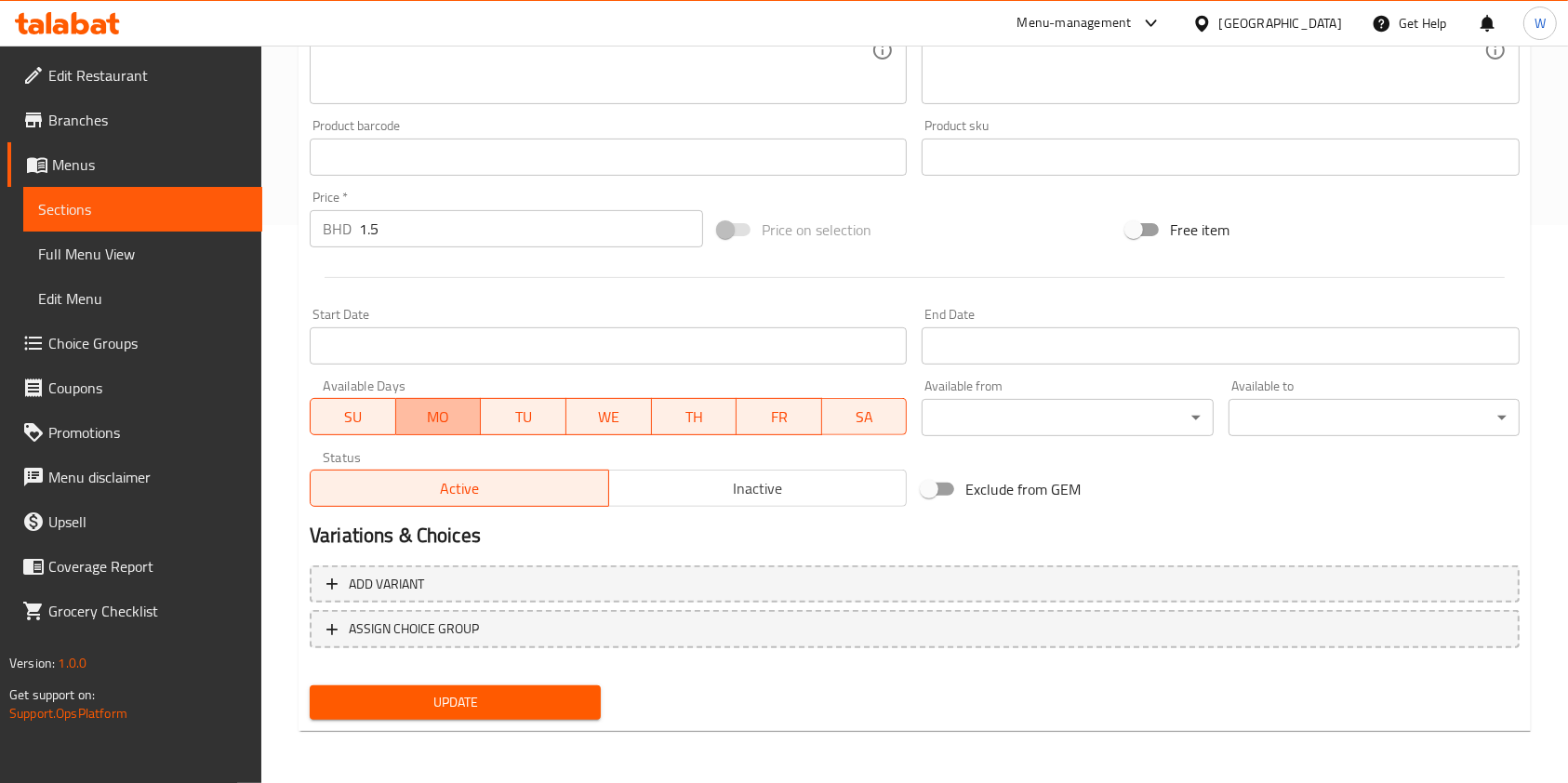
click at [432, 412] on span "MO" at bounding box center [438, 417] width 71 height 27
click at [621, 412] on span "WE" at bounding box center [609, 417] width 71 height 27
click at [725, 412] on span "TH" at bounding box center [693, 417] width 71 height 27
drag, startPoint x: 780, startPoint y: 420, endPoint x: 844, endPoint y: 421, distance: 64.0
click at [781, 420] on span "FR" at bounding box center [779, 417] width 71 height 27
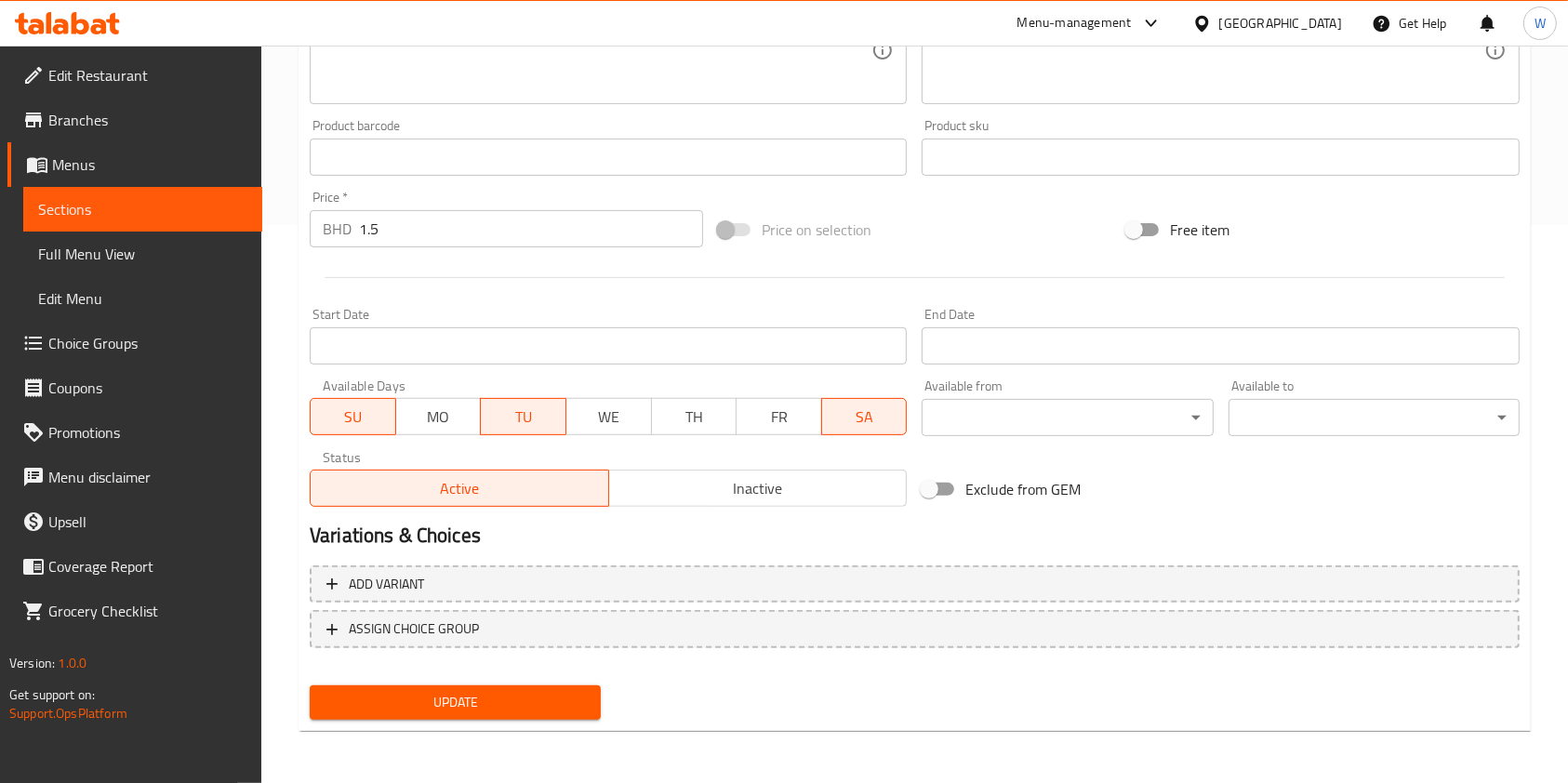
drag, startPoint x: 850, startPoint y: 421, endPoint x: 917, endPoint y: 402, distance: 69.6
click at [856, 421] on span "SA" at bounding box center [864, 417] width 71 height 27
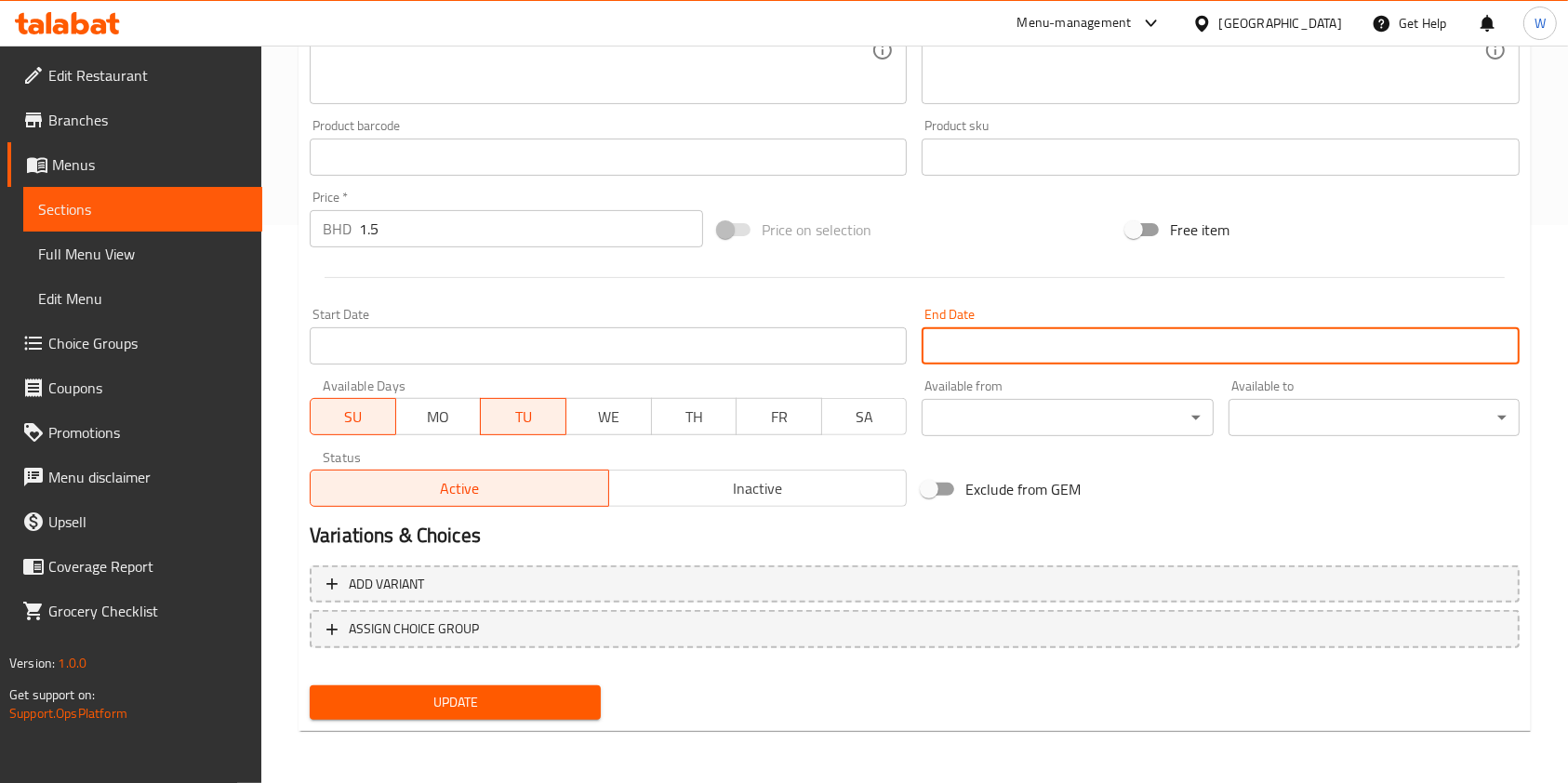
click at [1016, 357] on input "Start Date" at bounding box center [1220, 346] width 597 height 37
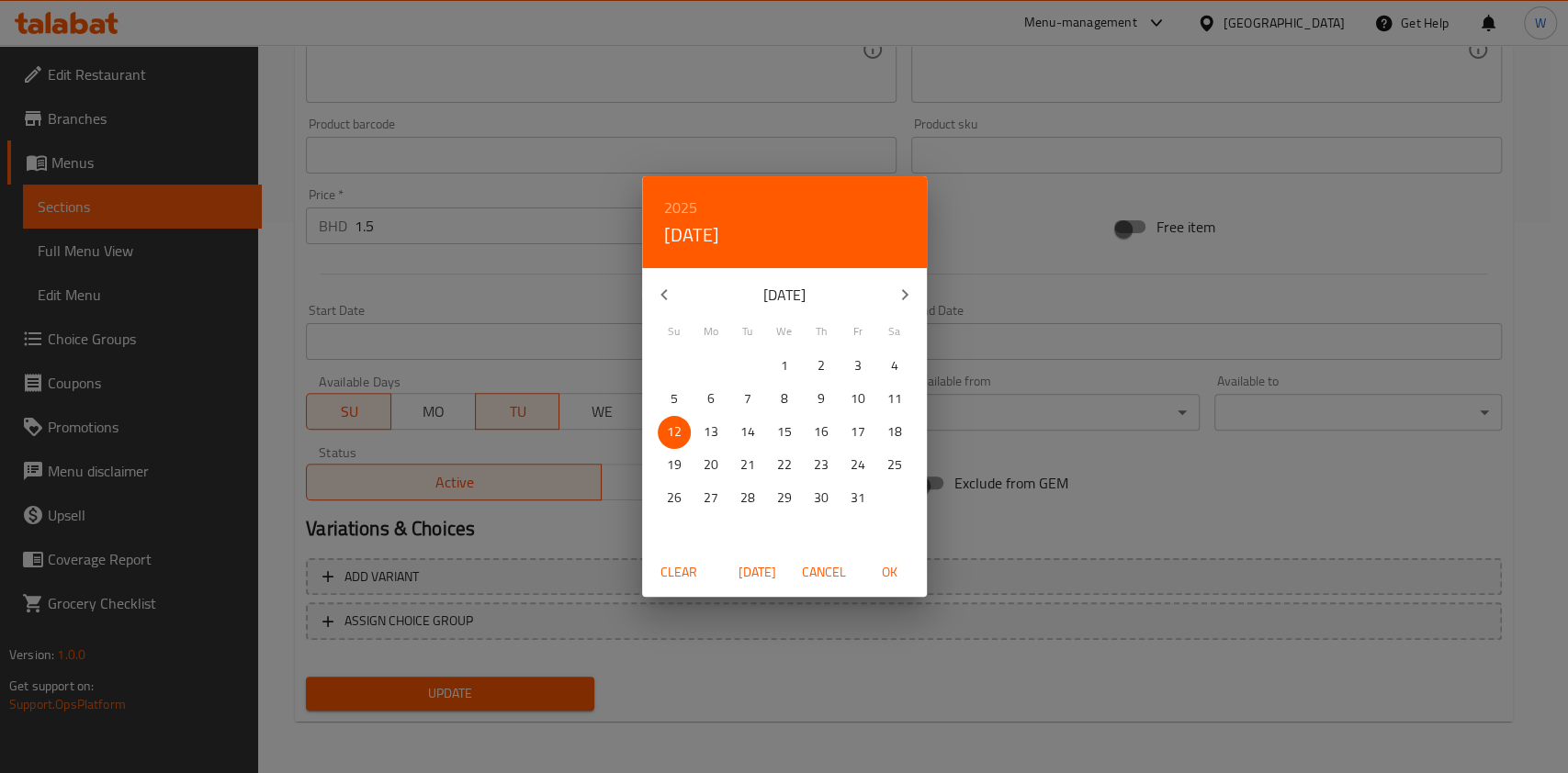
click at [862, 498] on p "31" at bounding box center [857, 497] width 14 height 23
click at [904, 585] on button "OK" at bounding box center [889, 571] width 58 height 33
type input "31-10-2025"
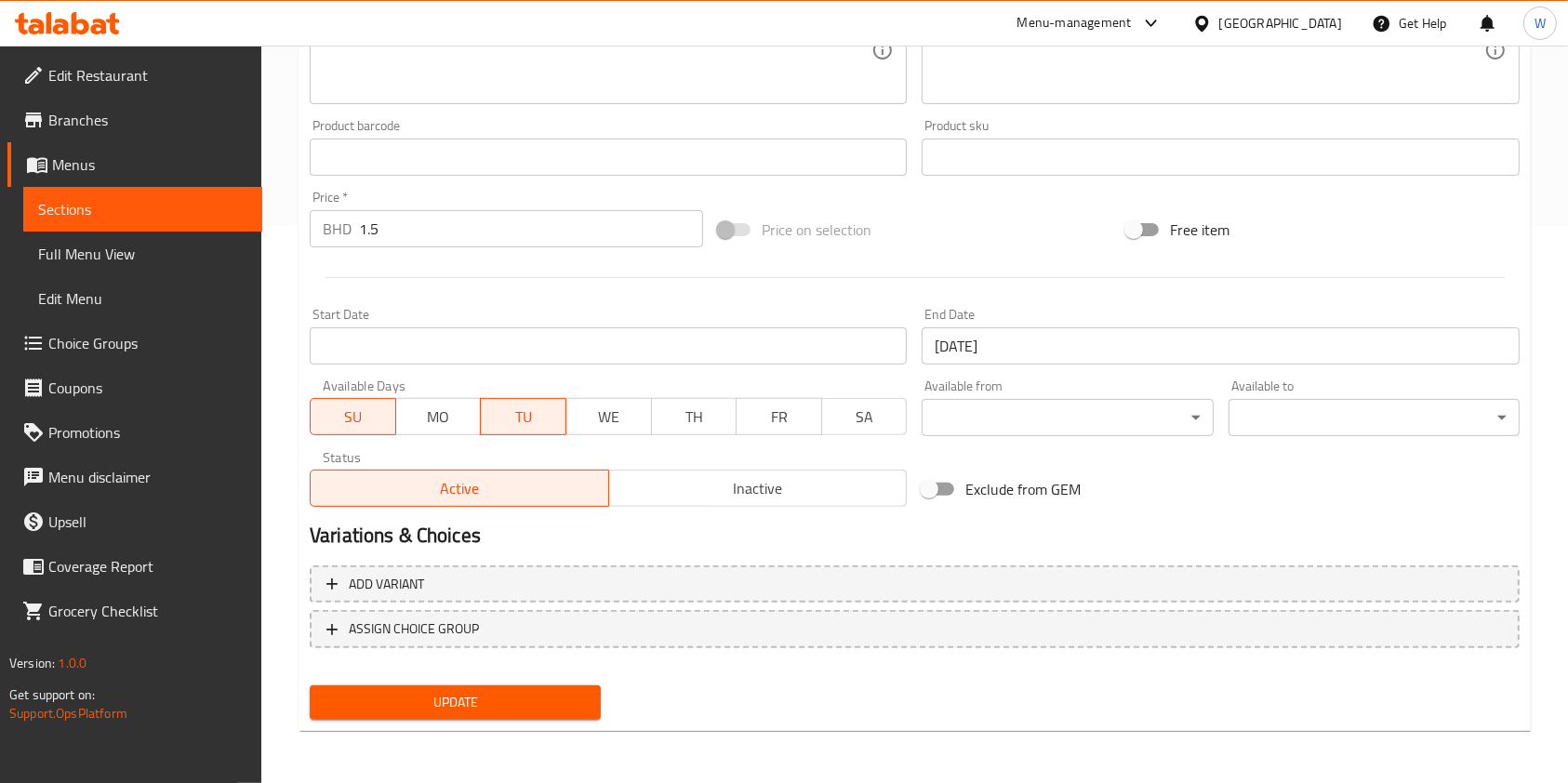
click at [858, 696] on div "Update" at bounding box center [915, 702] width 1225 height 49
click at [395, 691] on span "Update" at bounding box center [455, 703] width 262 height 23
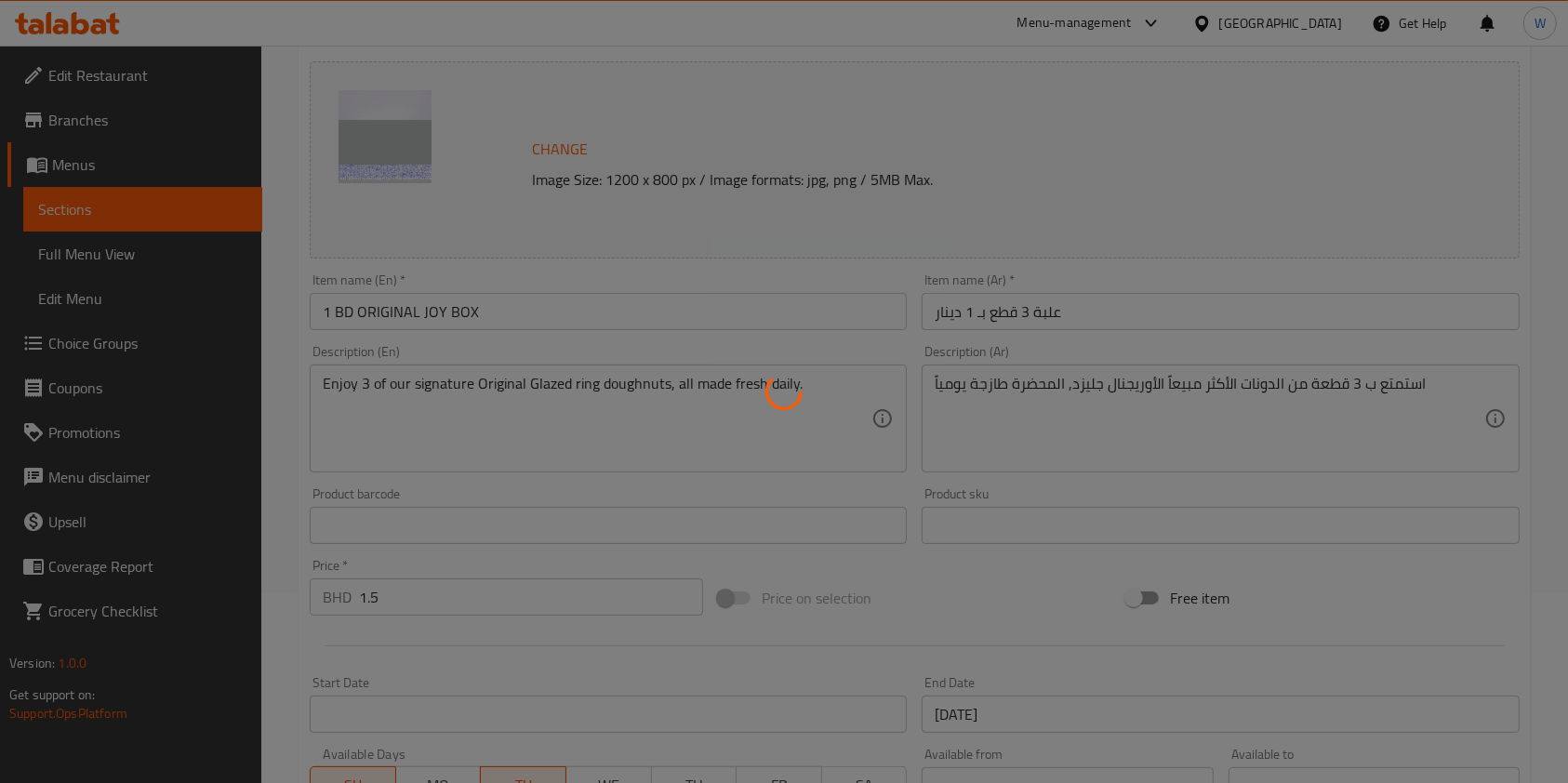
scroll to position [0, 0]
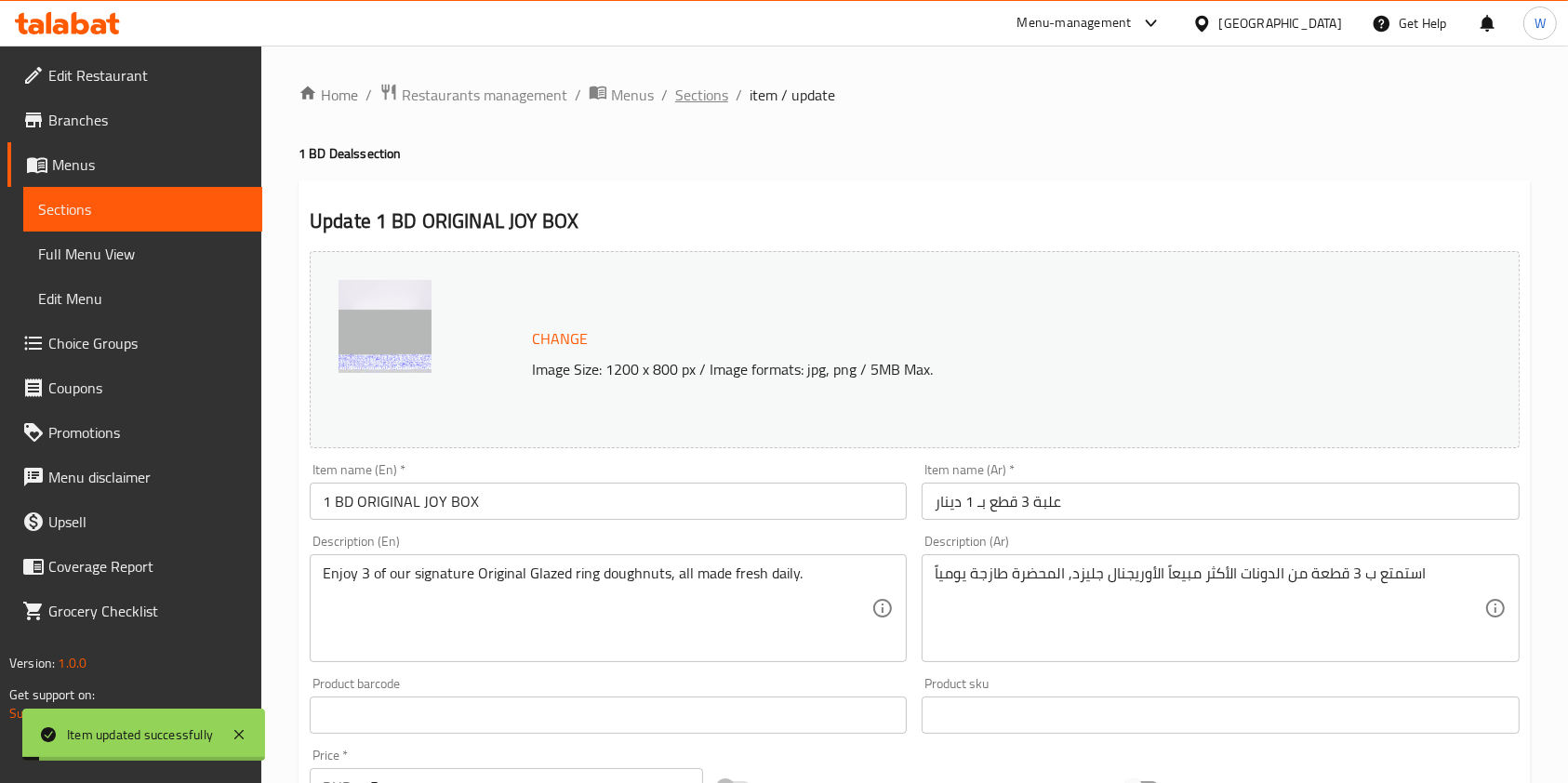
click at [703, 85] on span "Sections" at bounding box center [702, 94] width 53 height 22
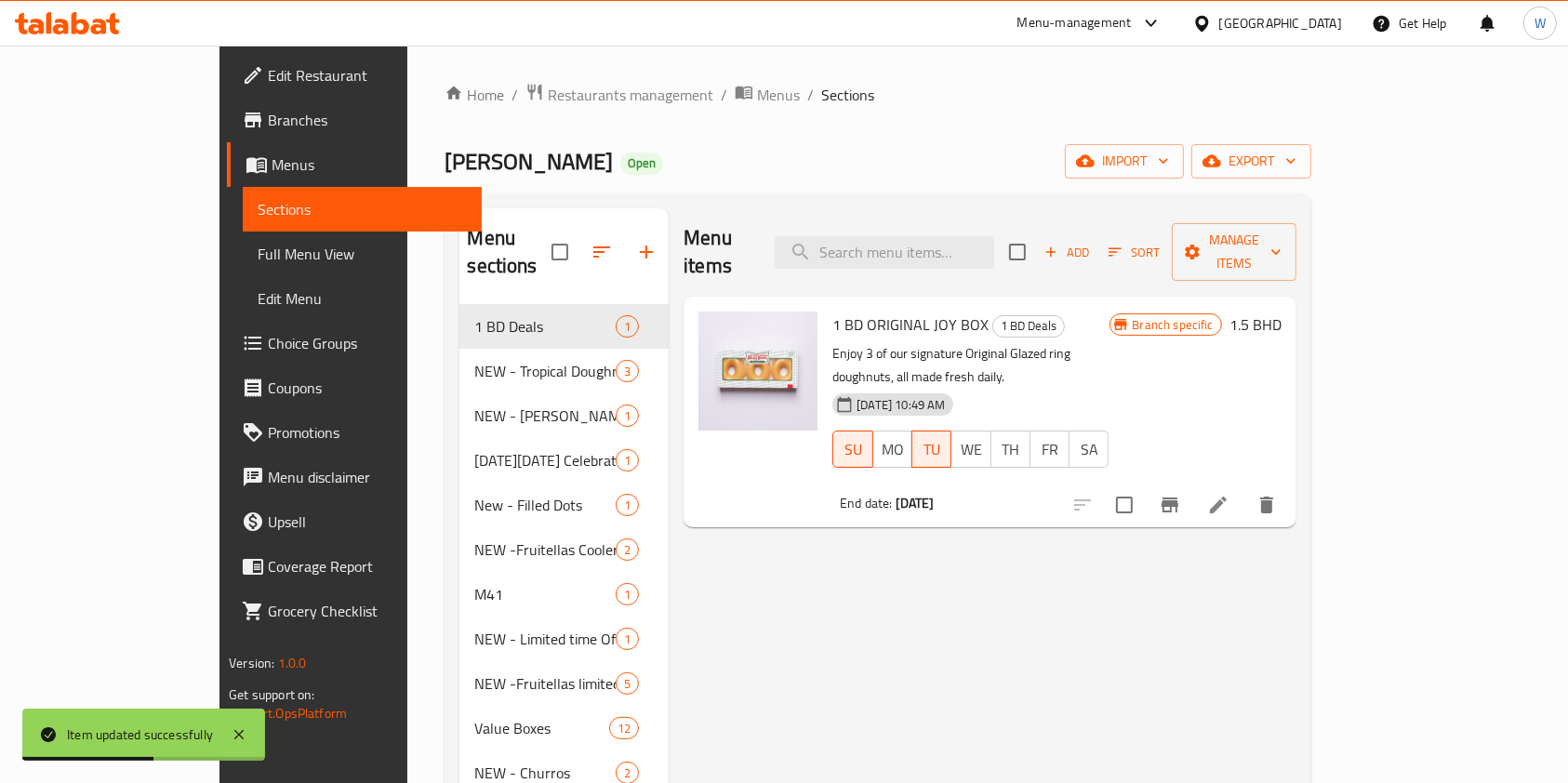
click at [1244, 488] on li at bounding box center [1218, 505] width 52 height 34
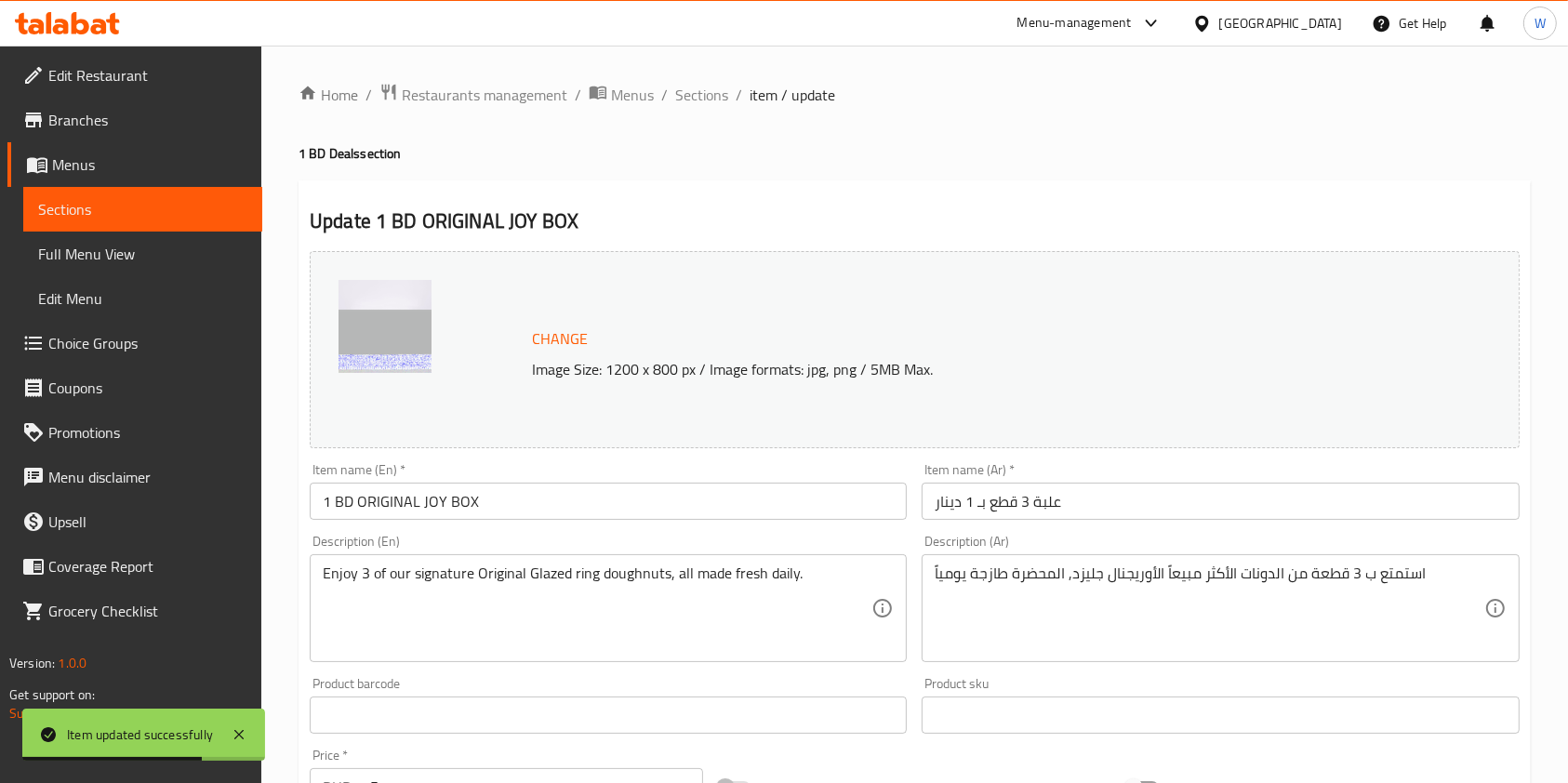
click at [1091, 140] on div "Home / Restaurants management / Menus / Sections / item / update 1 BD Deals sec…" at bounding box center [914, 693] width 1232 height 1221
click at [128, 119] on span "Branches" at bounding box center [147, 119] width 199 height 22
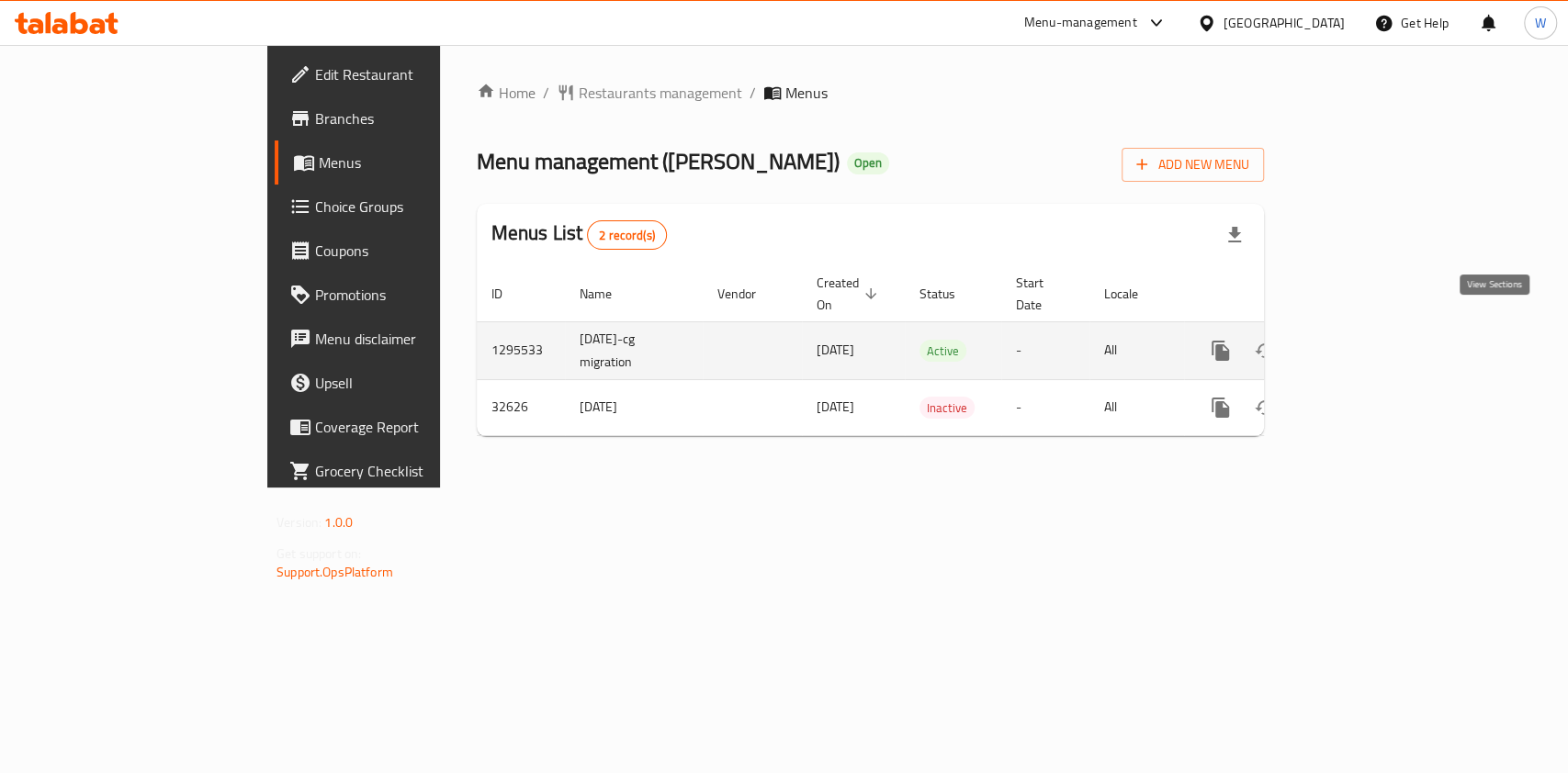
click at [1375, 329] on link "enhanced table" at bounding box center [1353, 350] width 44 height 44
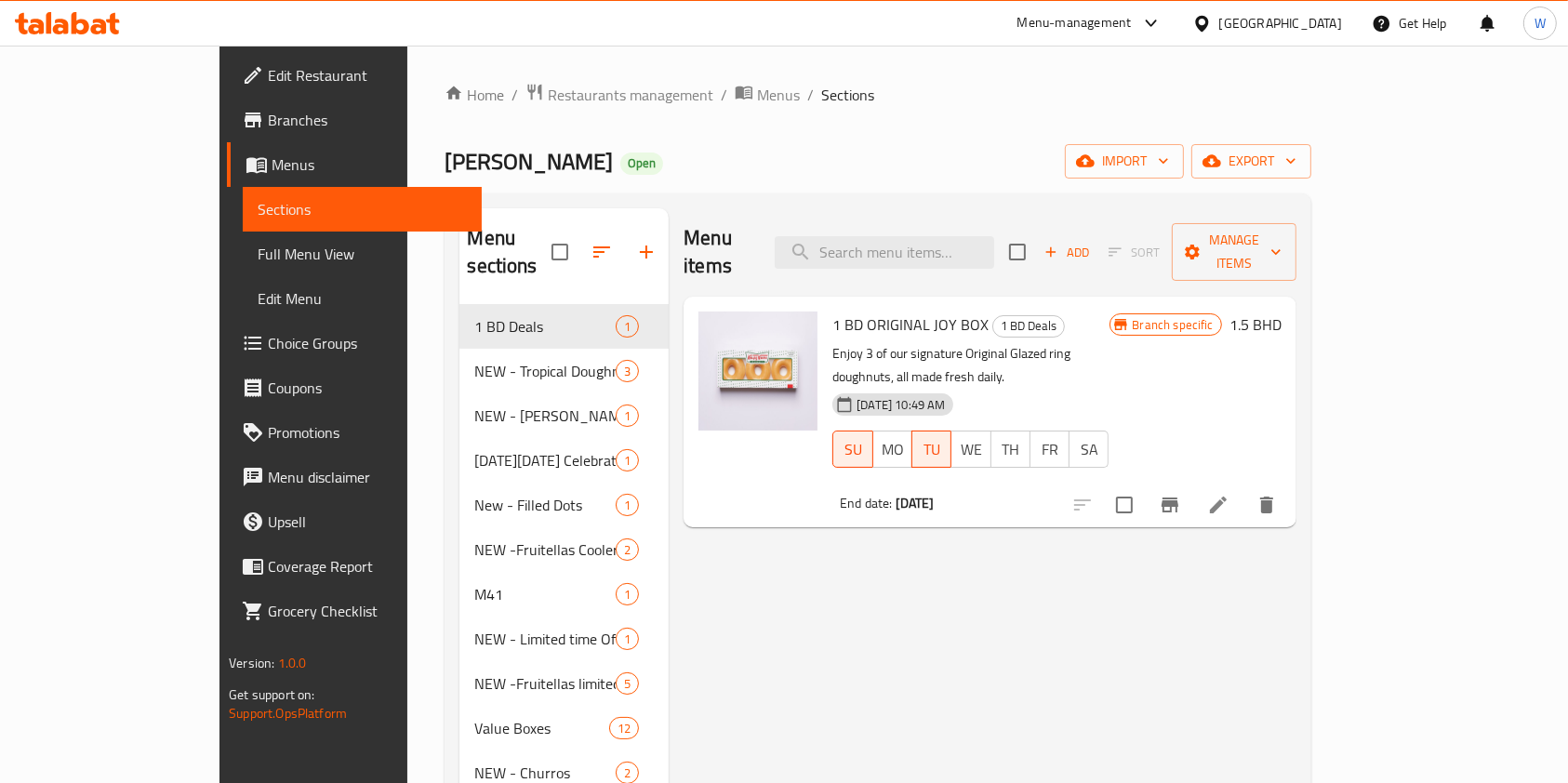
click at [1229, 493] on icon at bounding box center [1217, 504] width 22 height 22
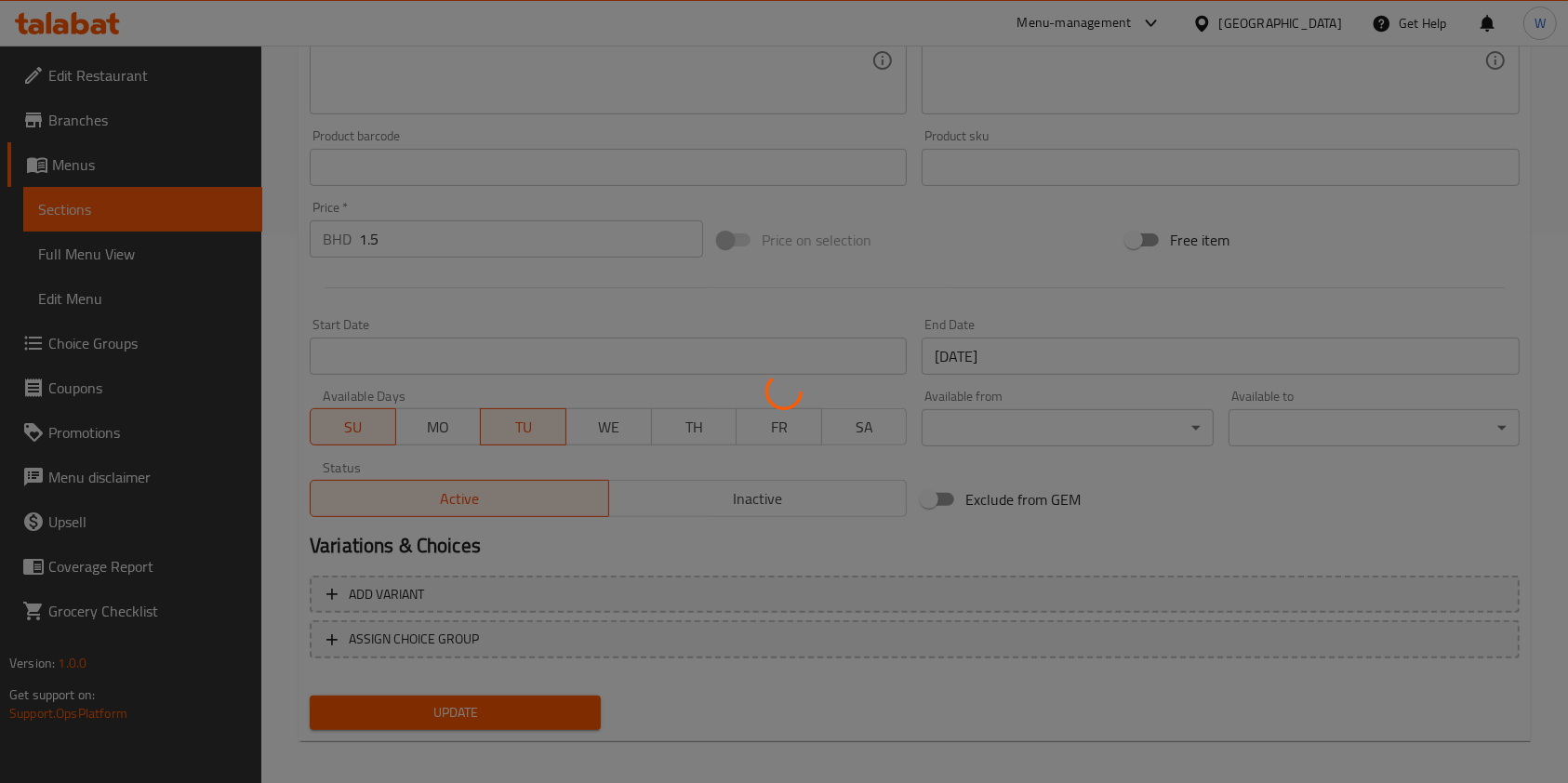
scroll to position [558, 0]
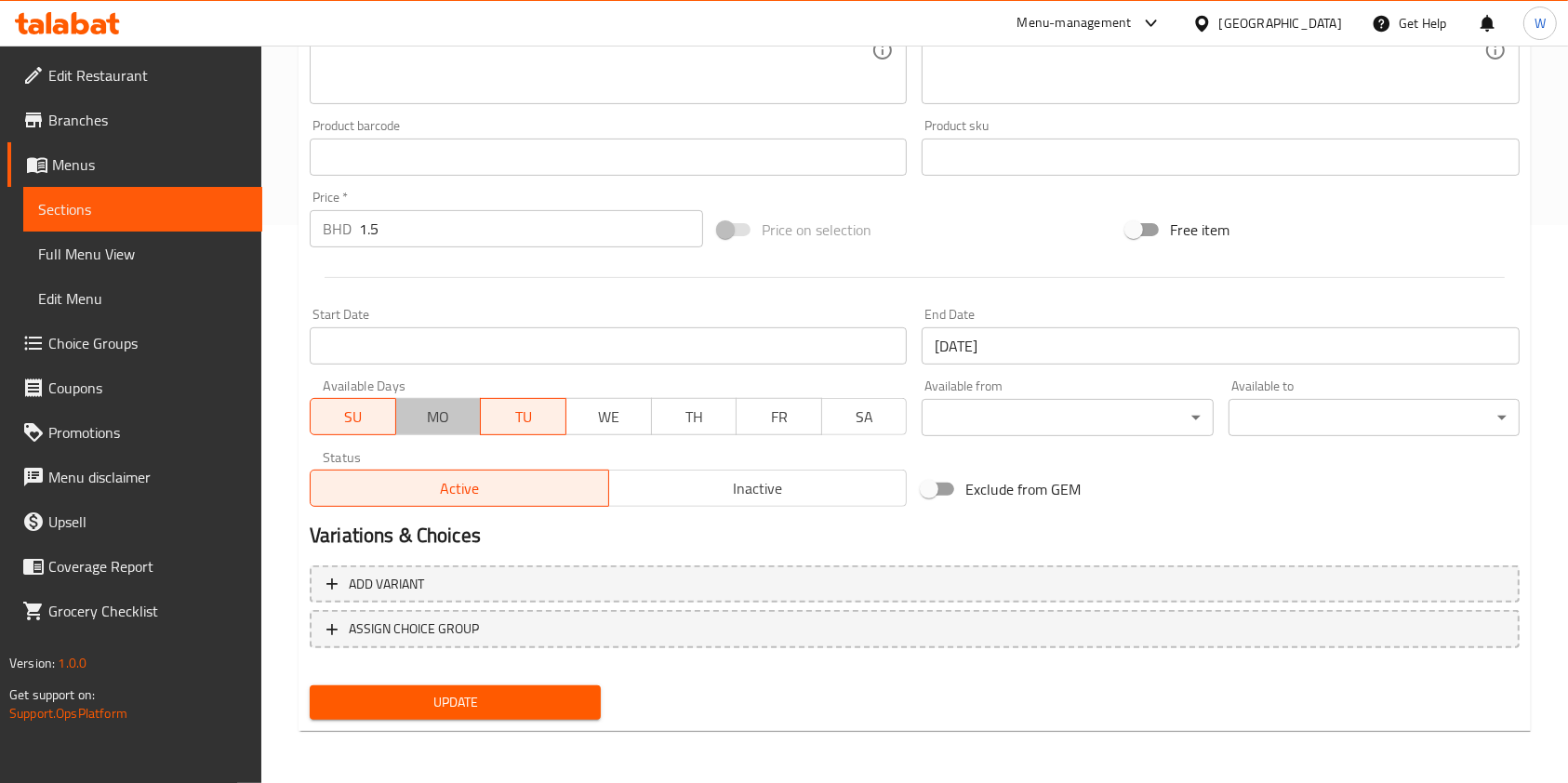
click at [456, 411] on span "MO" at bounding box center [438, 417] width 71 height 27
click at [494, 703] on span "Update" at bounding box center [455, 703] width 262 height 23
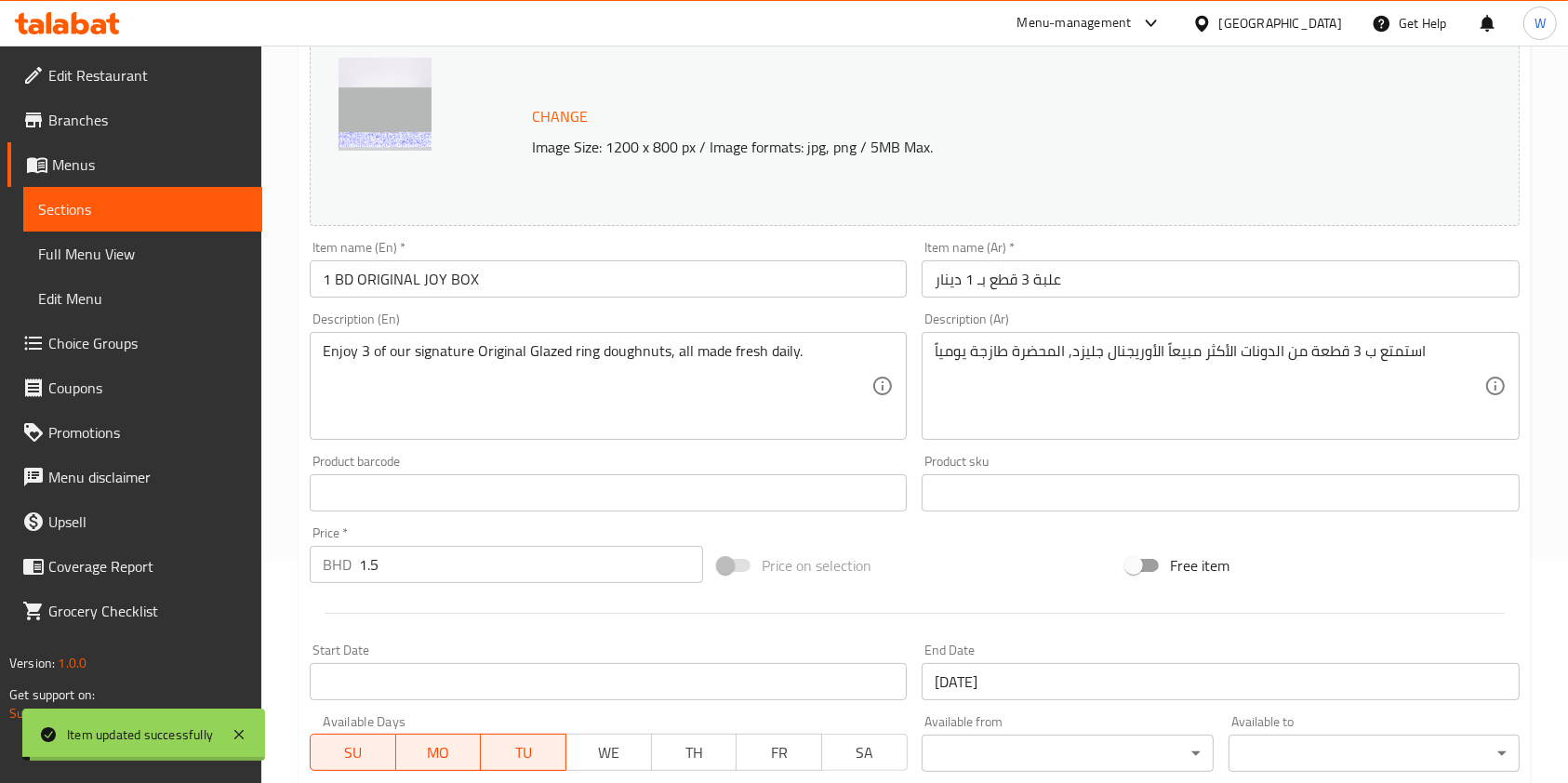
scroll to position [0, 0]
